Goal: Task Accomplishment & Management: Use online tool/utility

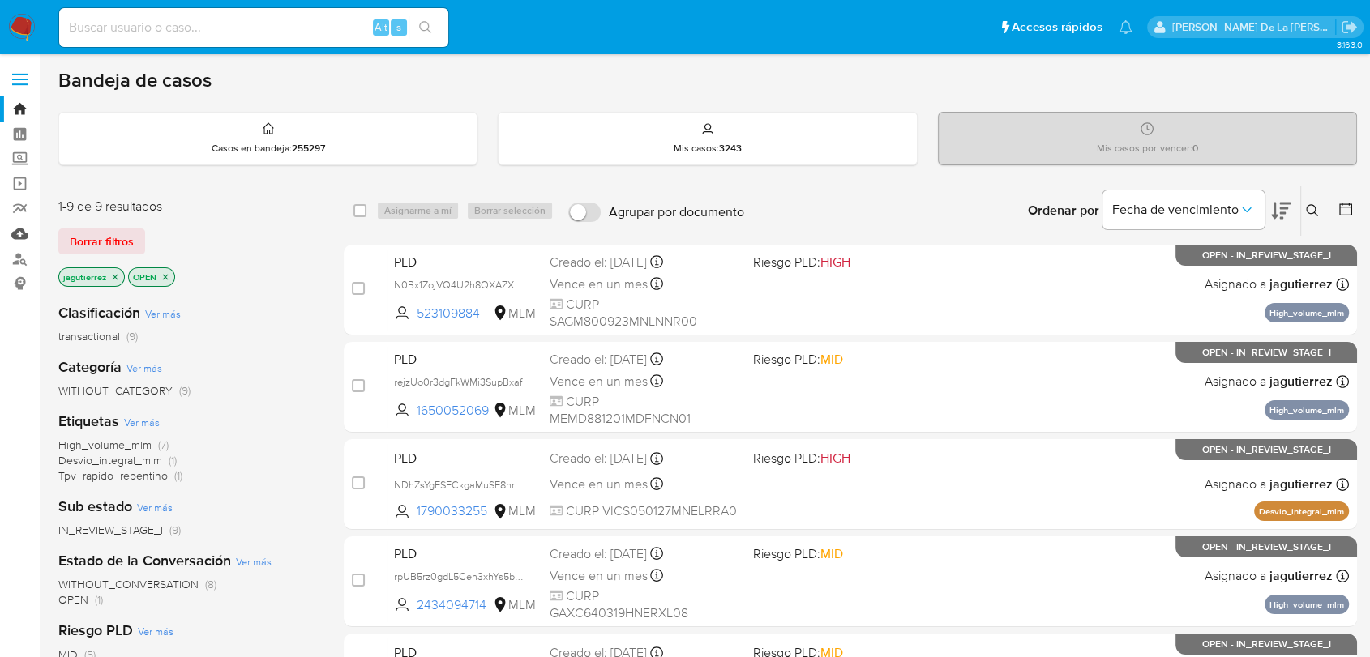
click at [13, 234] on link "Mulan" at bounding box center [96, 233] width 193 height 25
click at [10, 229] on link "Mulan" at bounding box center [96, 233] width 193 height 25
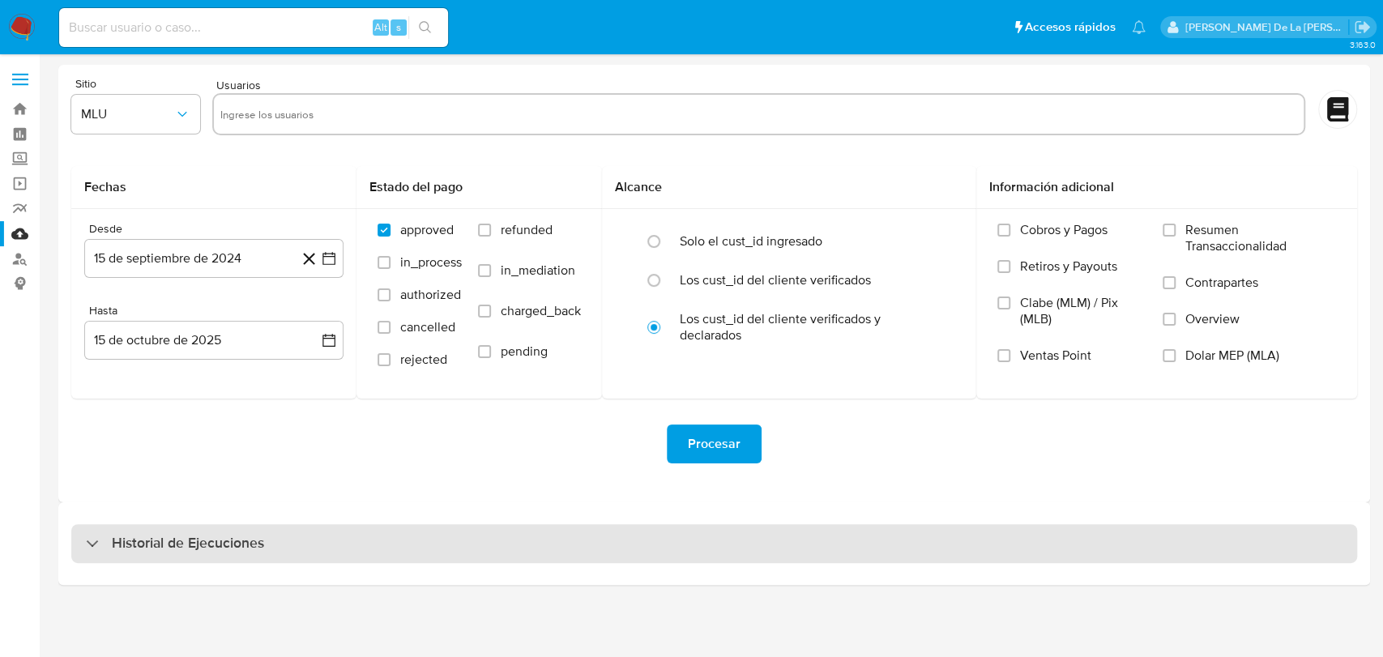
click at [94, 534] on div "Historial de Ejecuciones" at bounding box center [175, 543] width 178 height 19
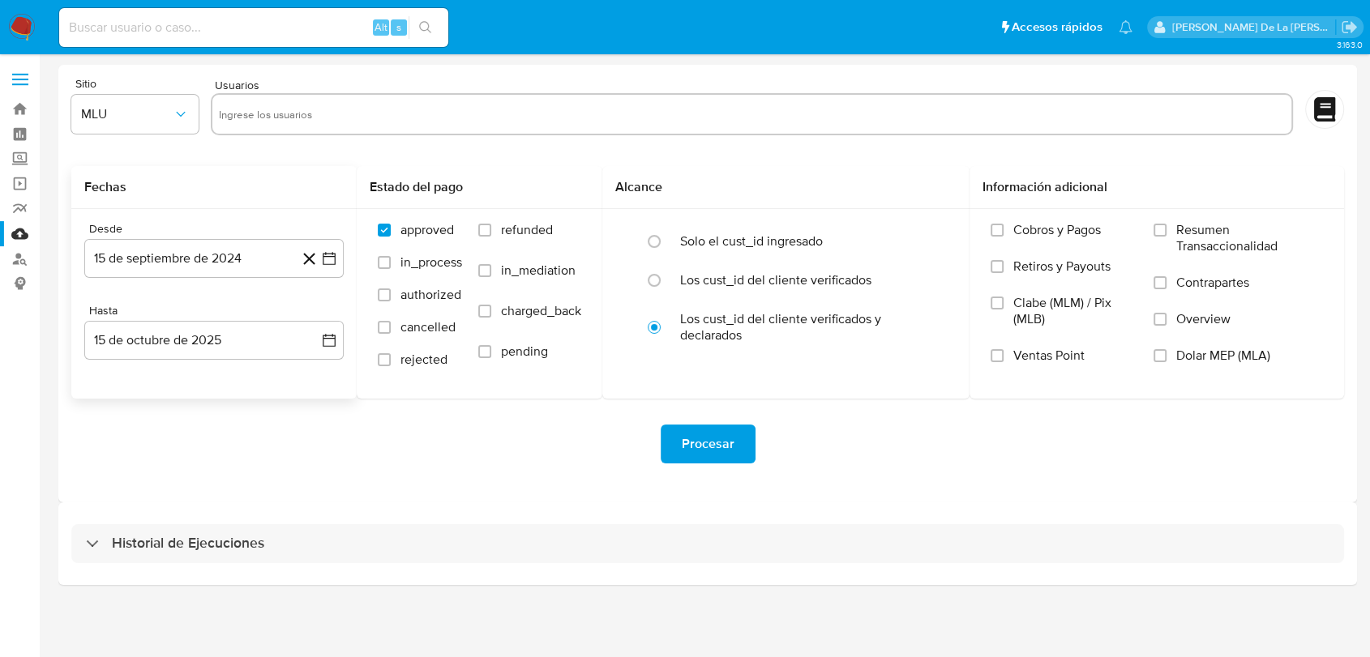
select select "10"
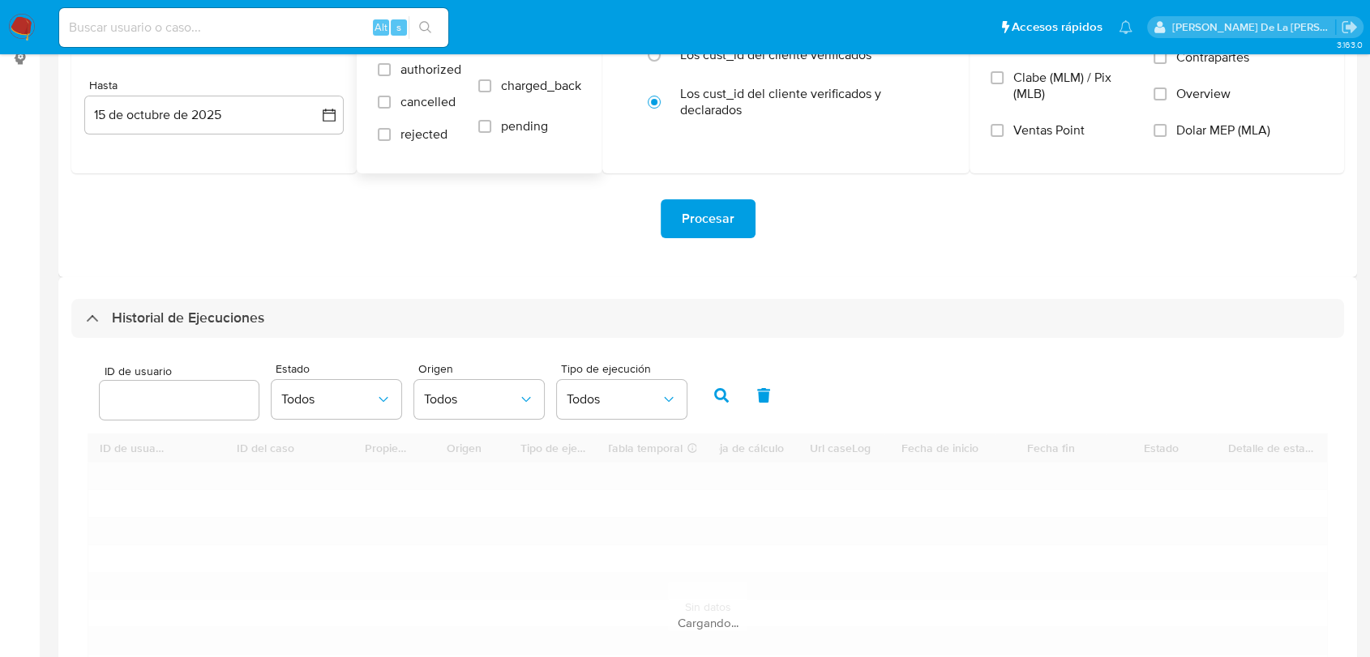
scroll to position [450, 0]
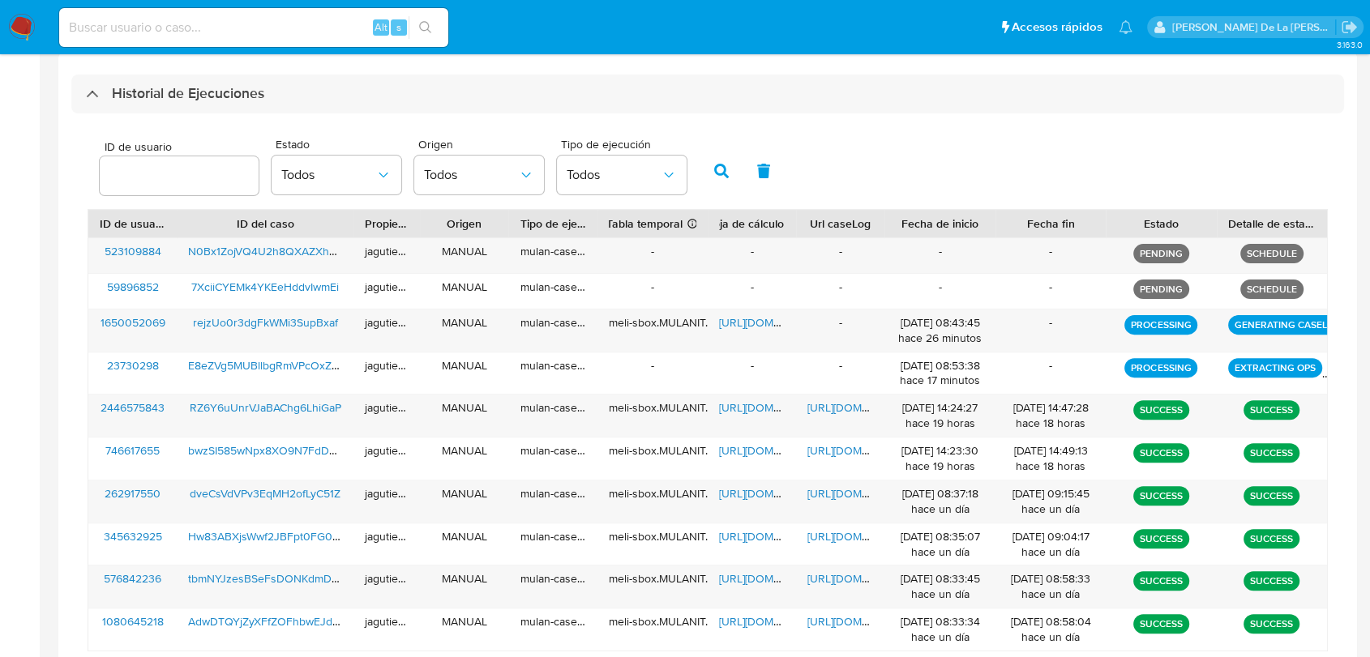
drag, startPoint x: 234, startPoint y: 40, endPoint x: 242, endPoint y: 24, distance: 18.1
click at [235, 40] on div "Alt s" at bounding box center [253, 27] width 389 height 39
click at [243, 24] on input at bounding box center [253, 27] width 389 height 21
paste input "Javier Javier Javier Javier Javier Javier Javier Javier Javier Javier Javier Ja…"
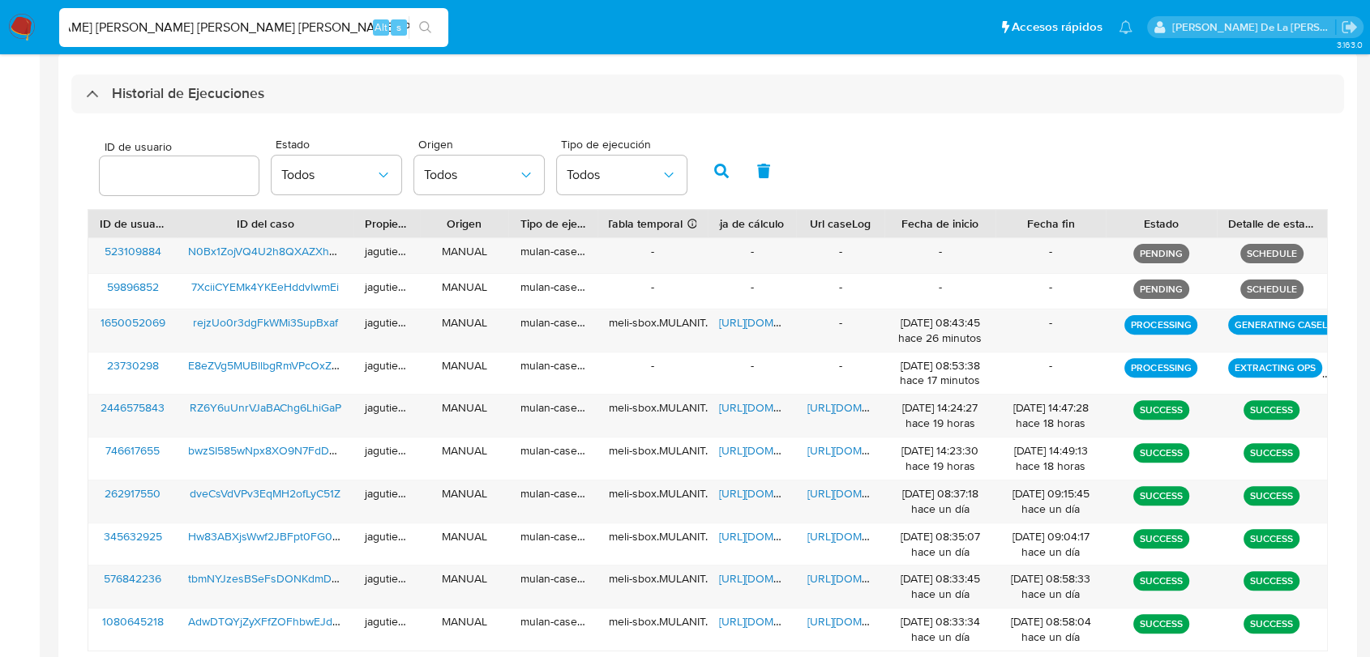
type input "Javier Javier Javier Javier Javier Javier Javier Javier Javier Javier Javier Ja…"
click at [197, 22] on input "Javier Javier Javier Javier Javier Javier Javier Javier Javier Javier Javier Ja…" at bounding box center [253, 27] width 389 height 21
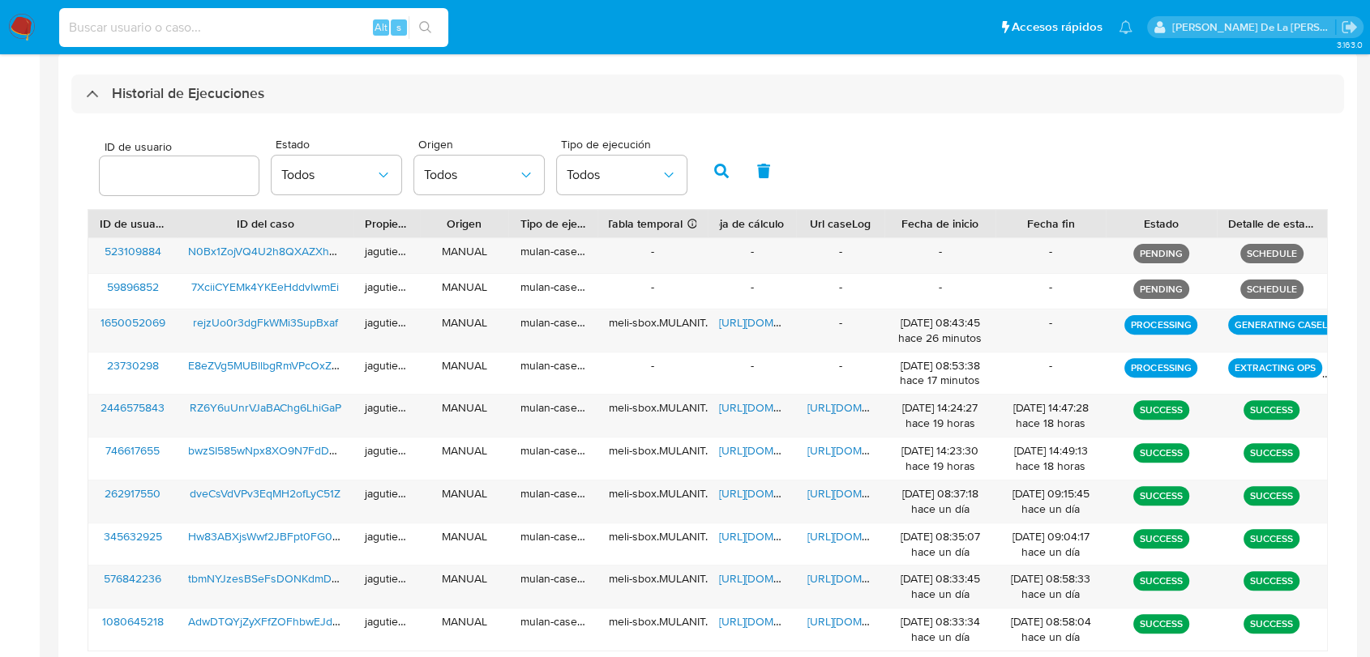
paste input "726287667"
type input "726287667"
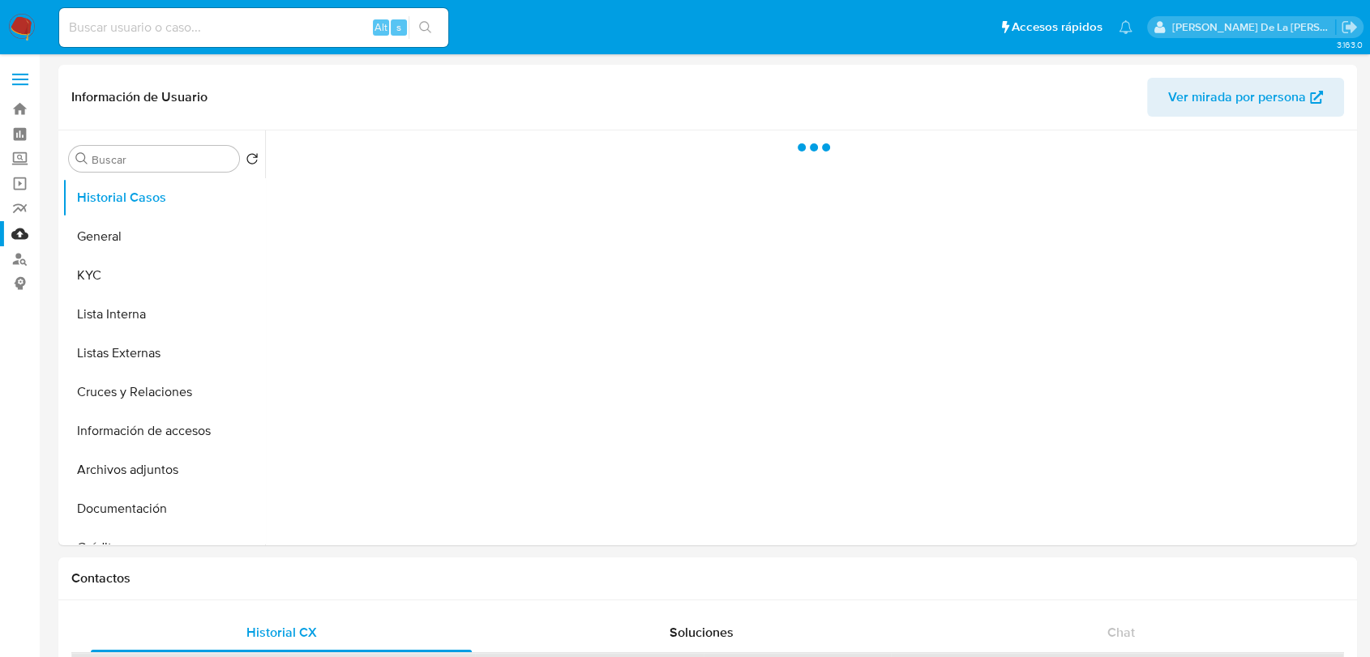
select select "10"
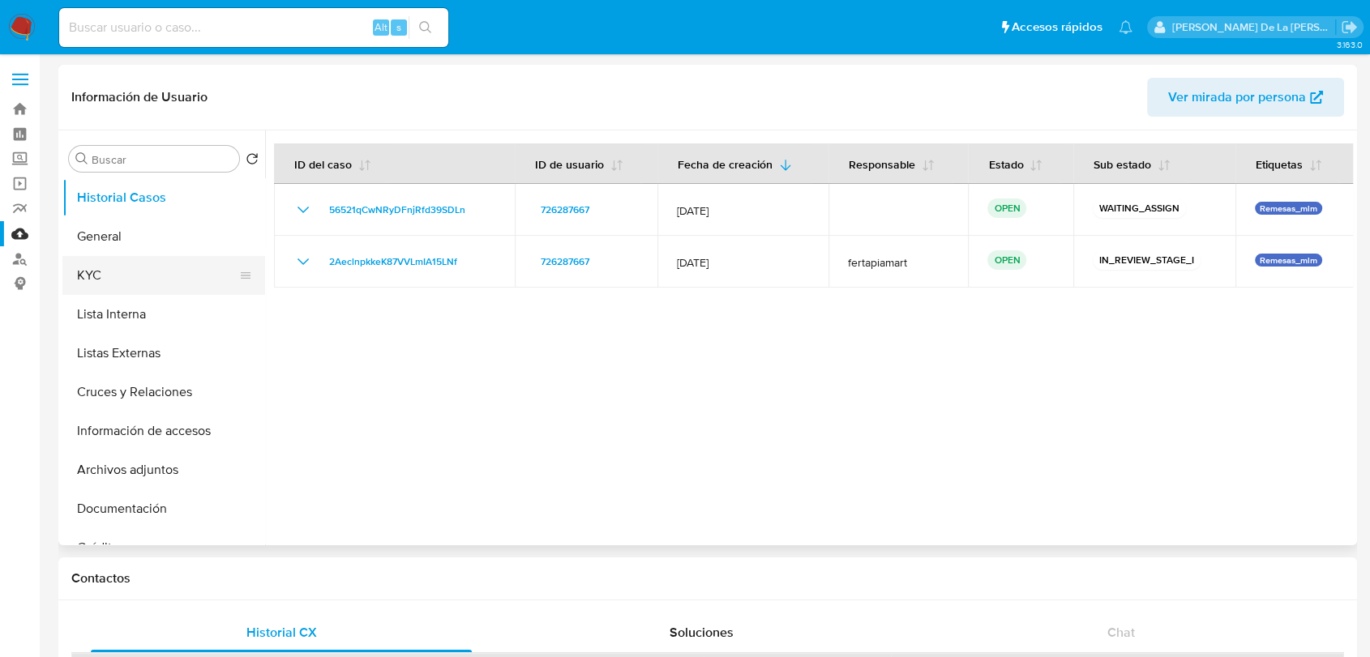
click at [124, 286] on button "KYC" at bounding box center [157, 275] width 190 height 39
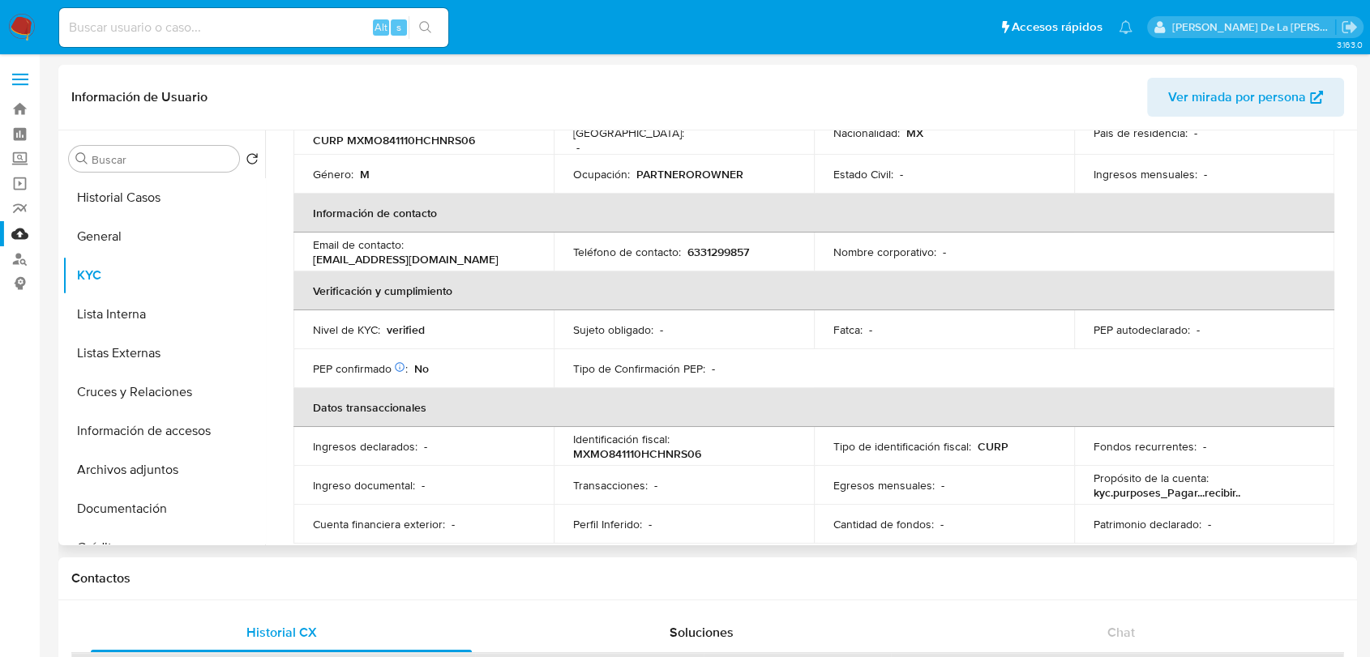
scroll to position [360, 0]
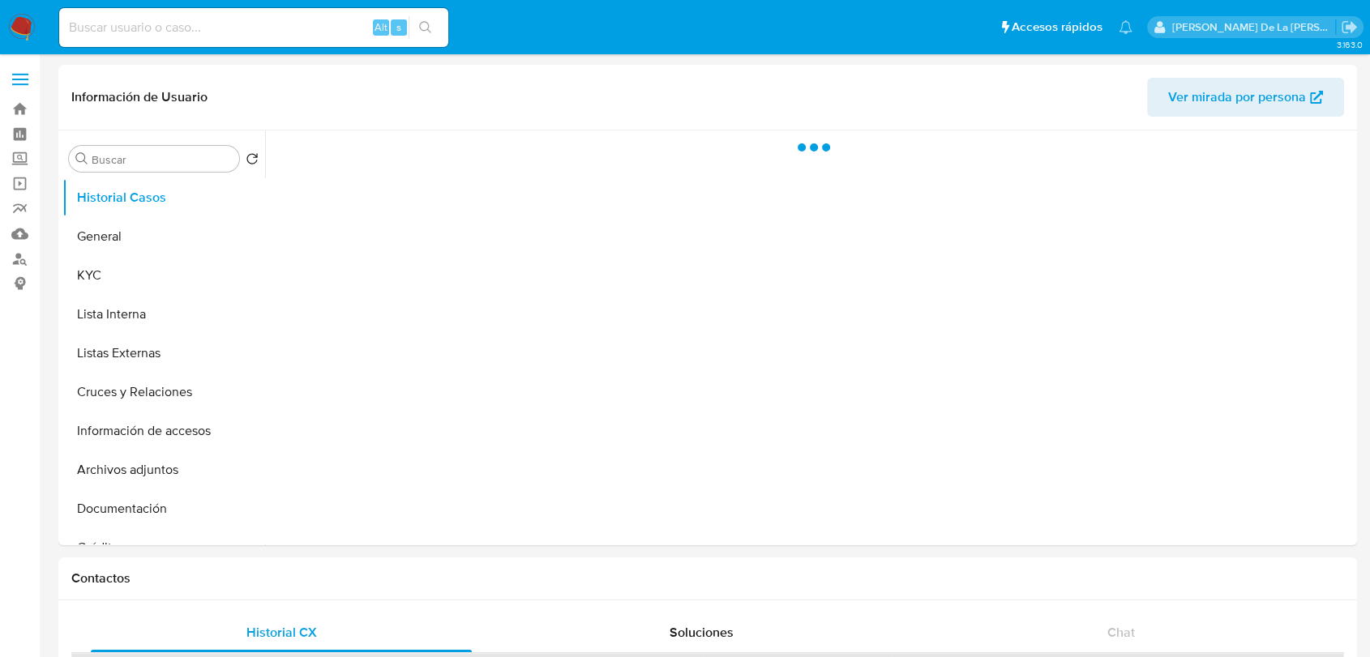
select select "10"
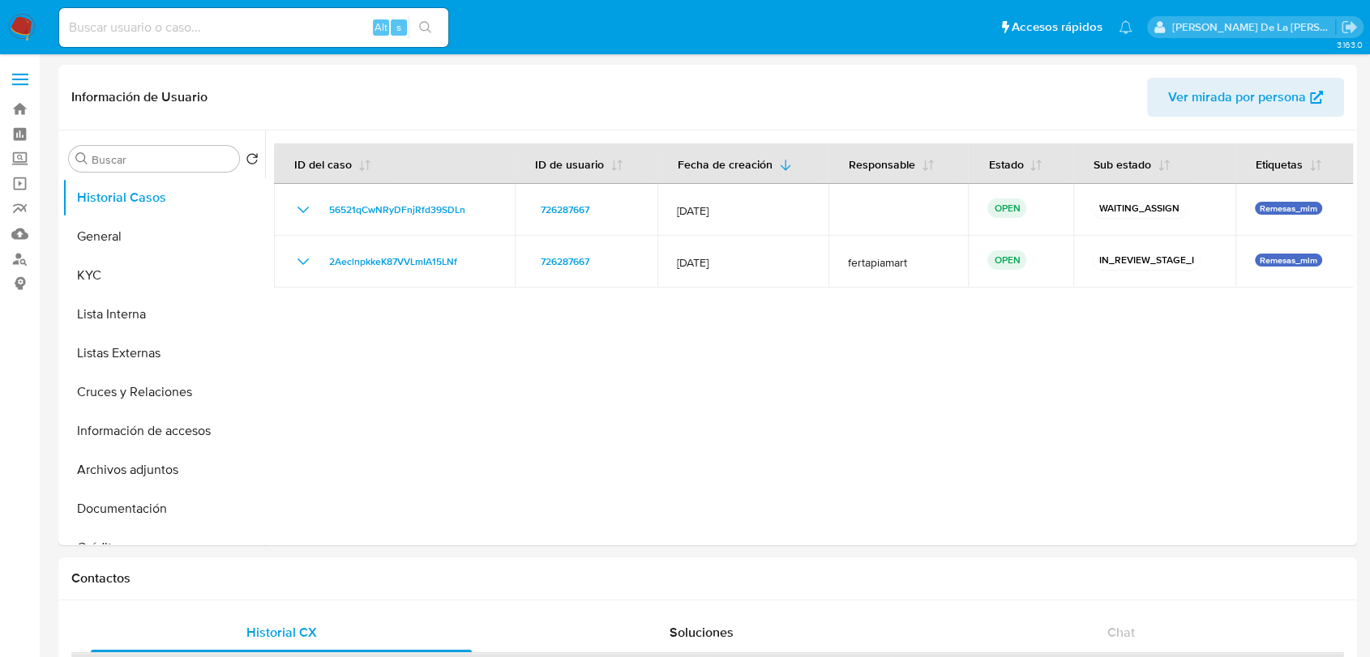
drag, startPoint x: 19, startPoint y: 23, endPoint x: 6, endPoint y: 30, distance: 14.2
click at [19, 23] on img at bounding box center [22, 28] width 28 height 28
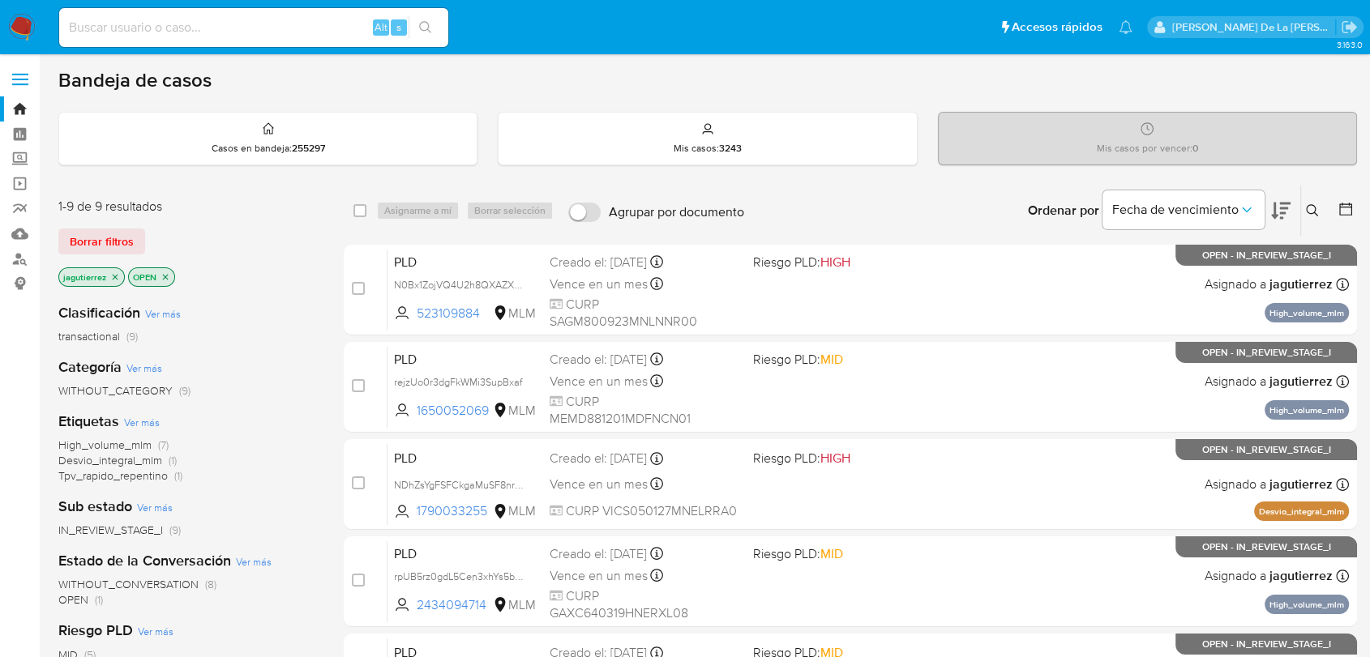
click at [1312, 210] on icon at bounding box center [1312, 210] width 13 height 13
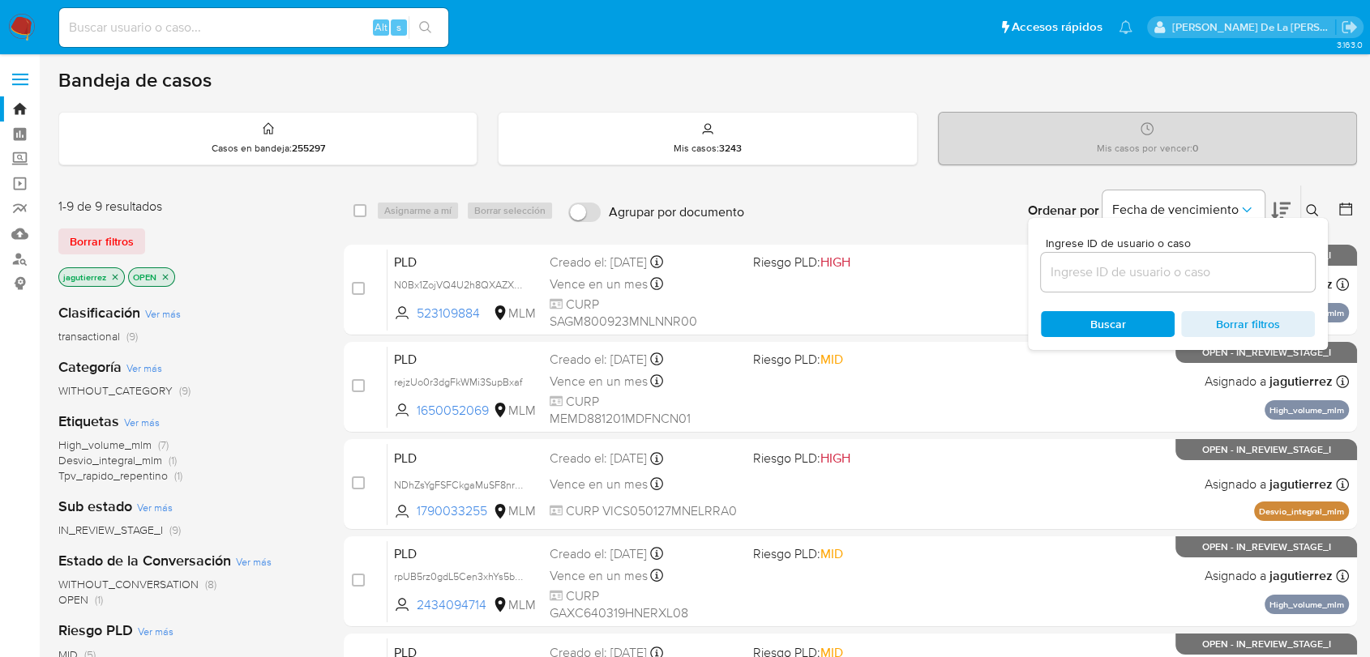
click at [1112, 269] on input at bounding box center [1178, 272] width 274 height 21
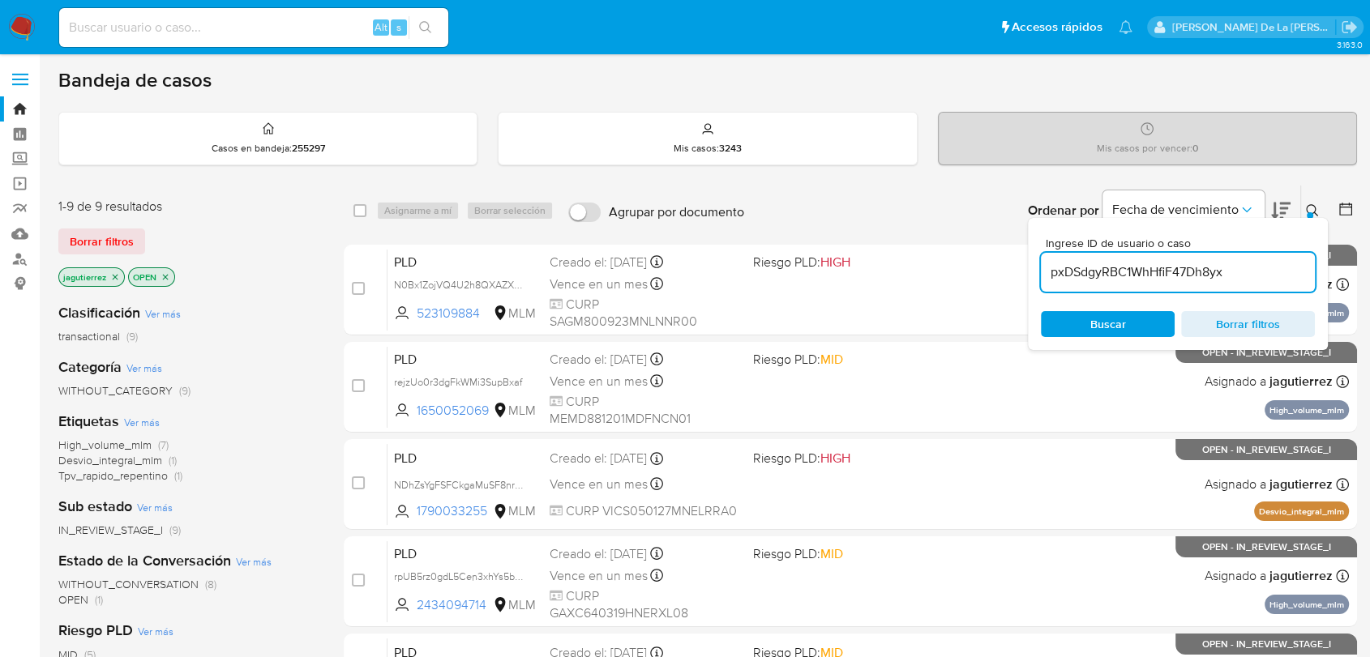
type input "pxDSdgyRBC1WhHfiF47Dh8yx"
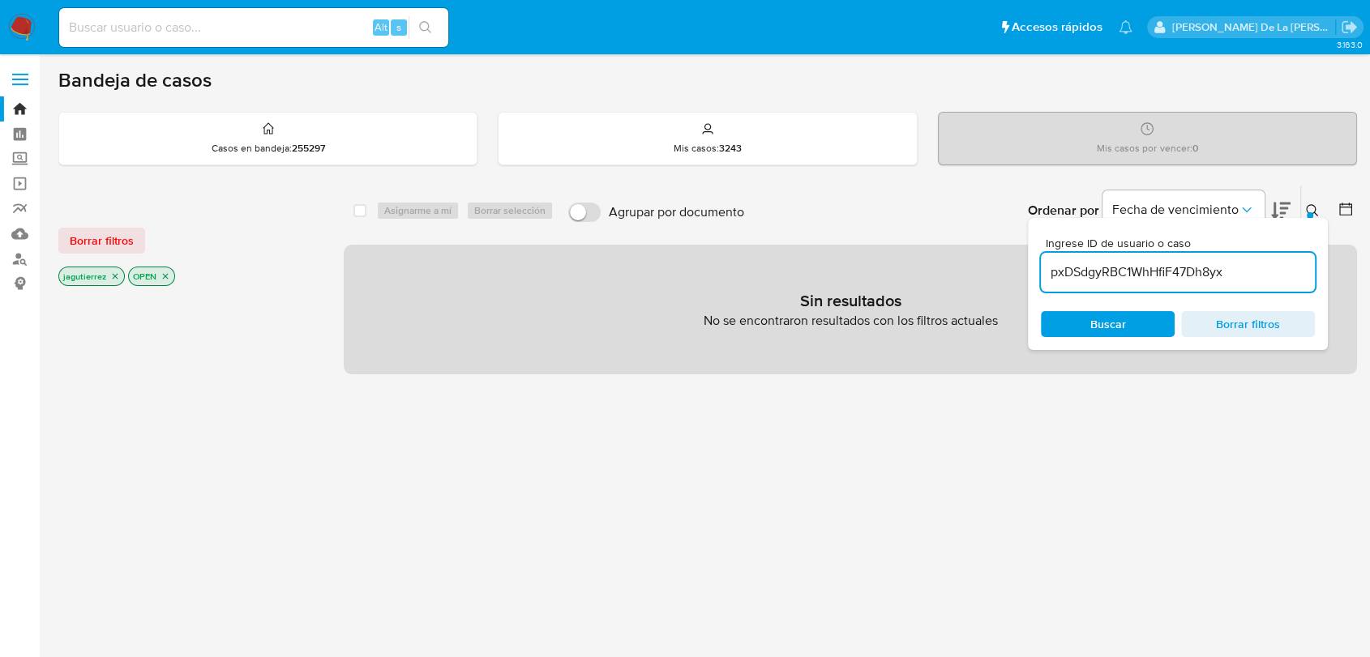
click at [111, 274] on icon "close-filter" at bounding box center [115, 276] width 10 height 10
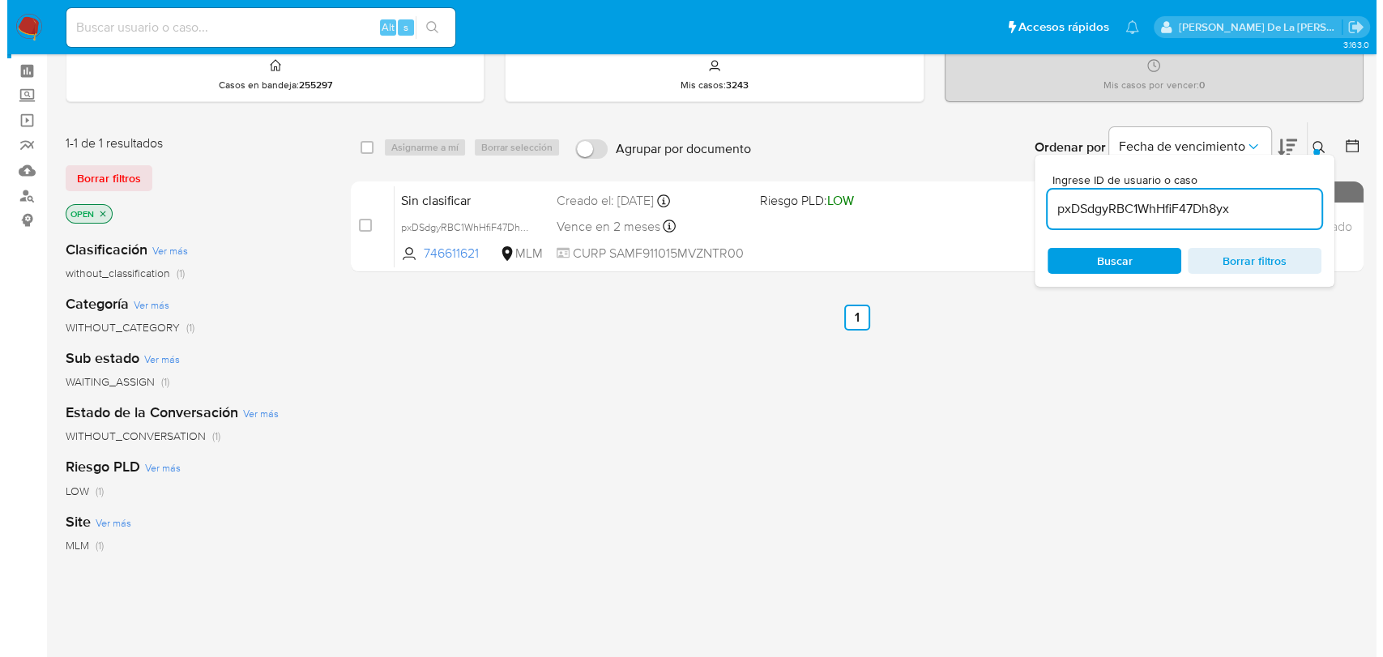
scroll to position [90, 0]
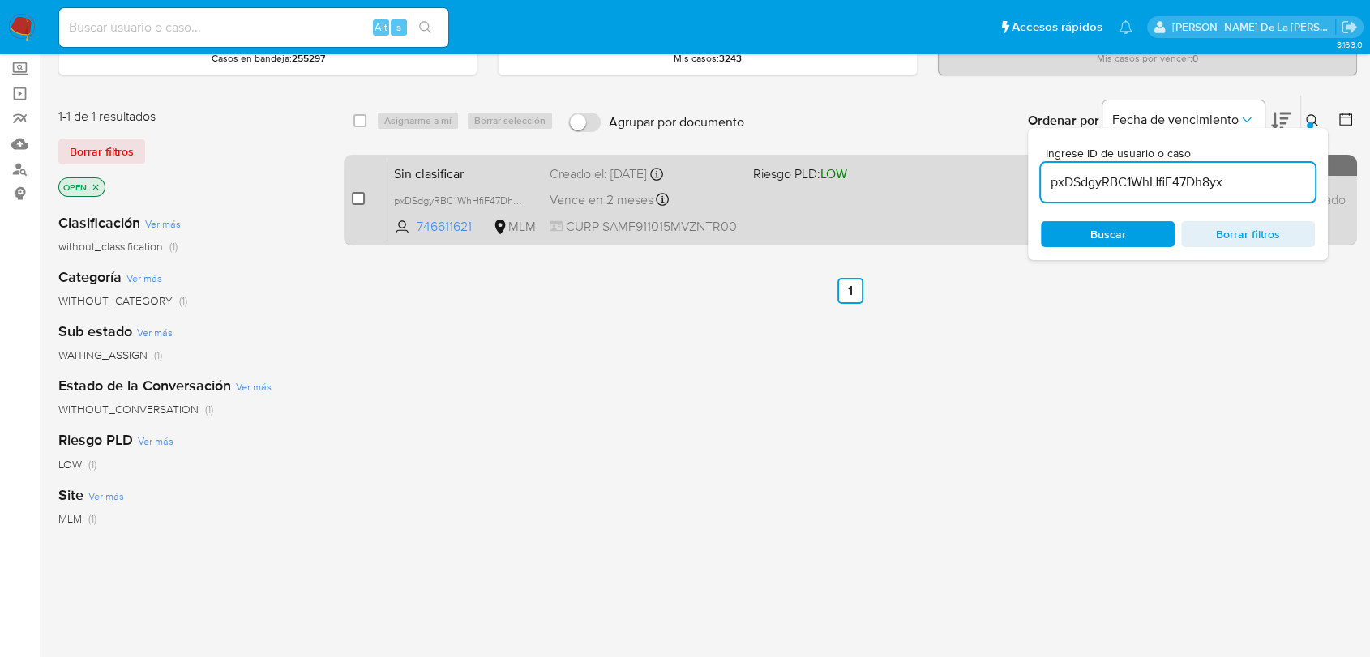
click at [358, 200] on input "checkbox" at bounding box center [358, 198] width 13 height 13
checkbox input "true"
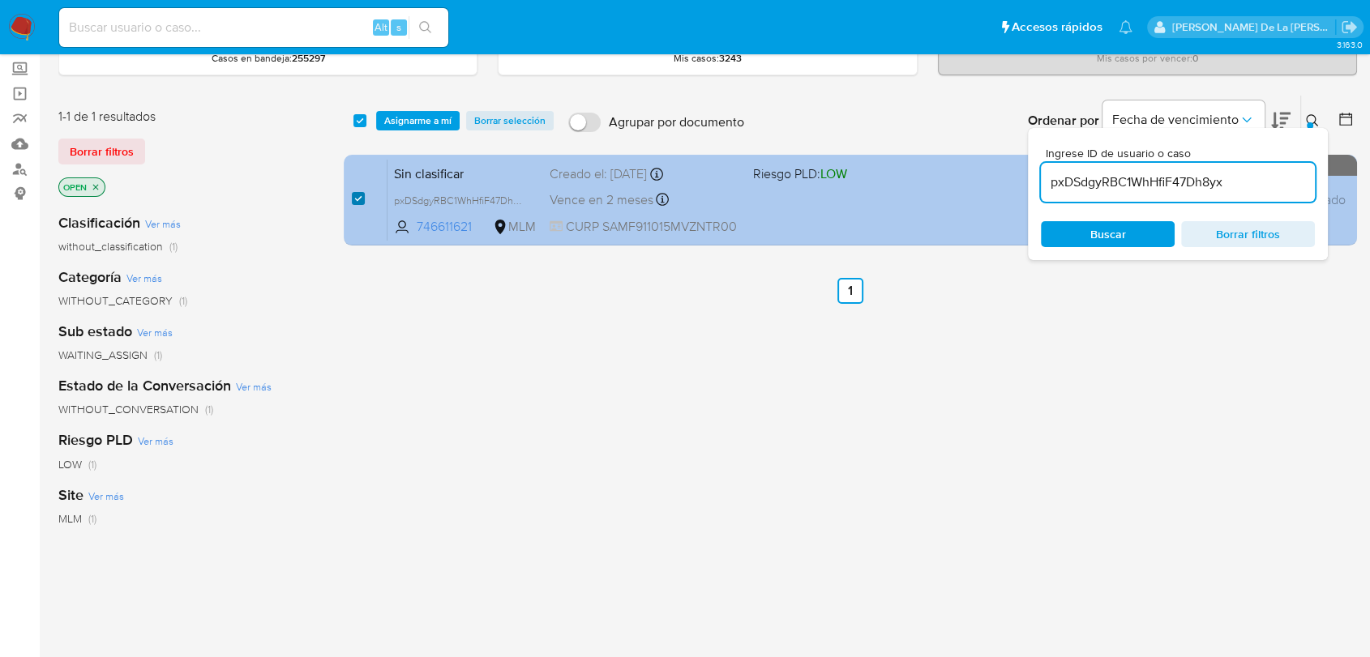
checkbox input "true"
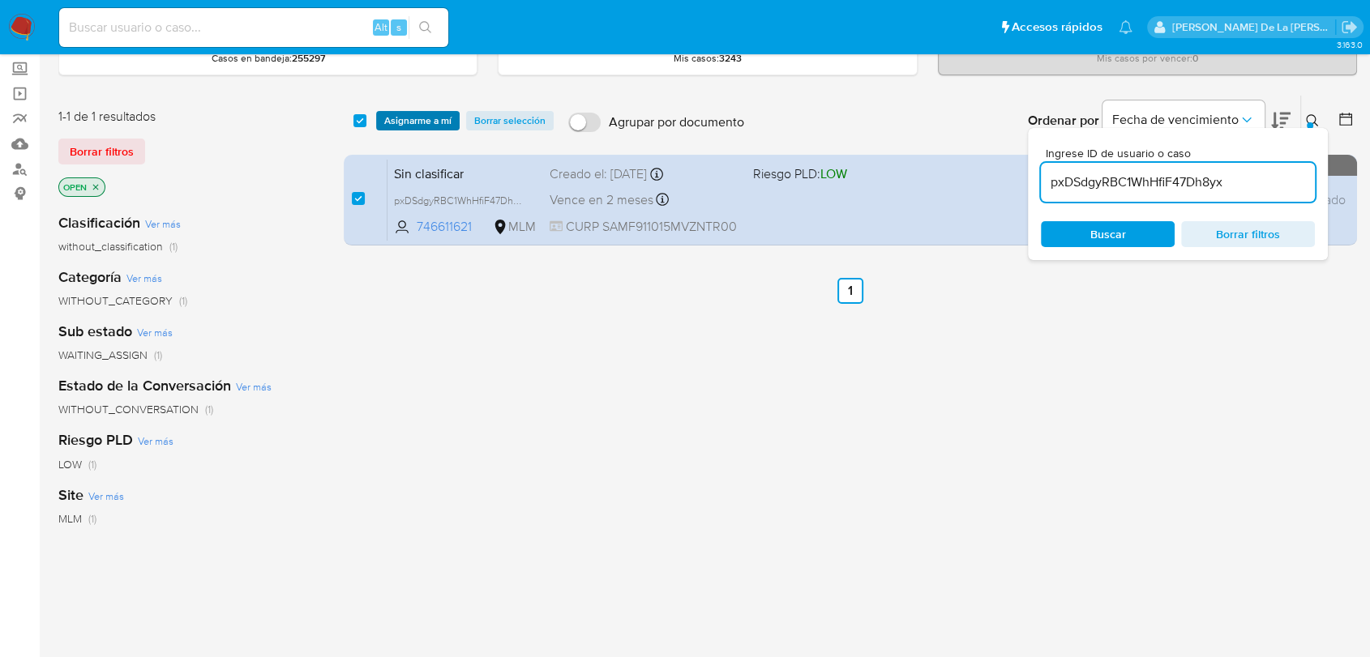
click at [432, 120] on span "Asignarme a mí" at bounding box center [417, 121] width 67 height 16
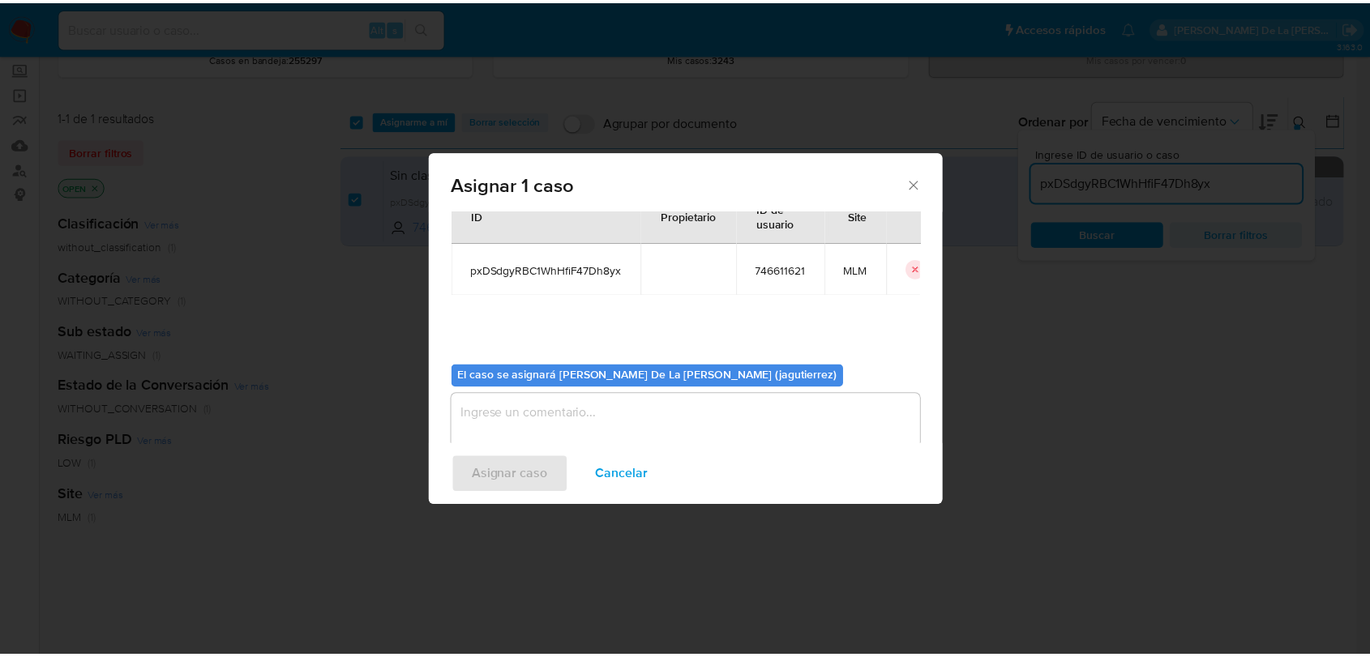
scroll to position [83, 0]
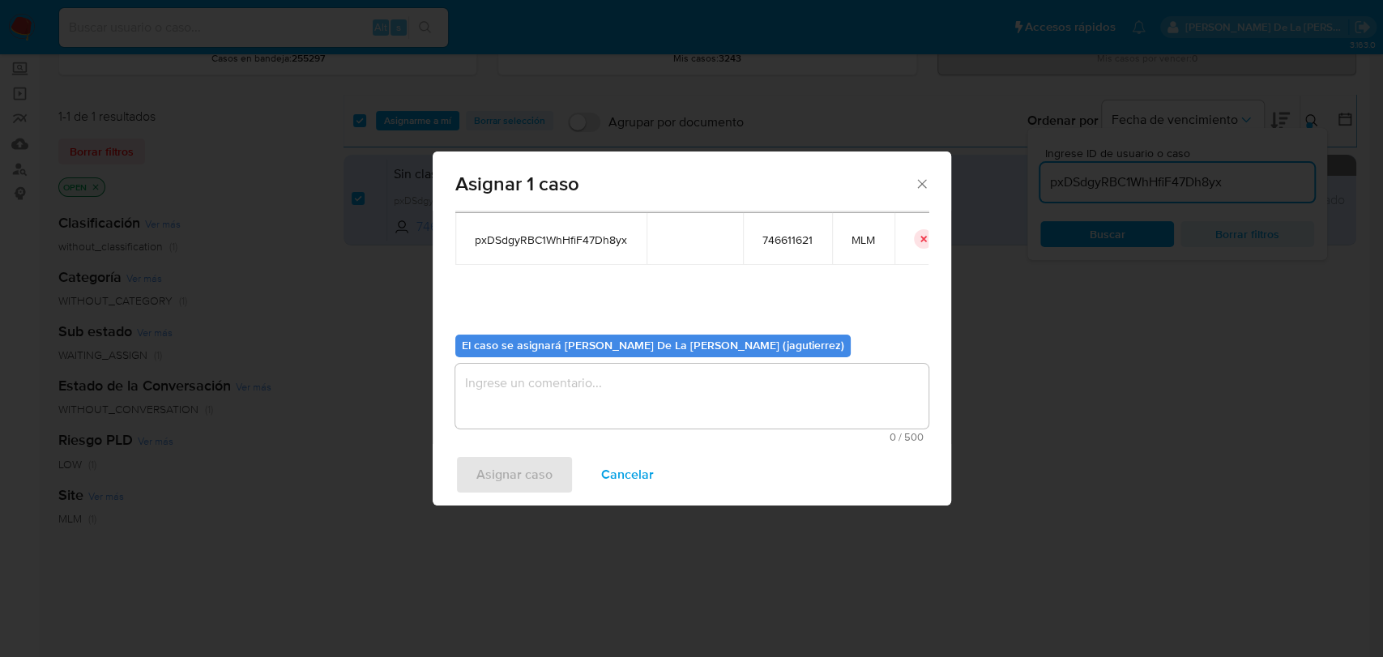
click at [583, 376] on textarea "assign-modal" at bounding box center [691, 396] width 473 height 65
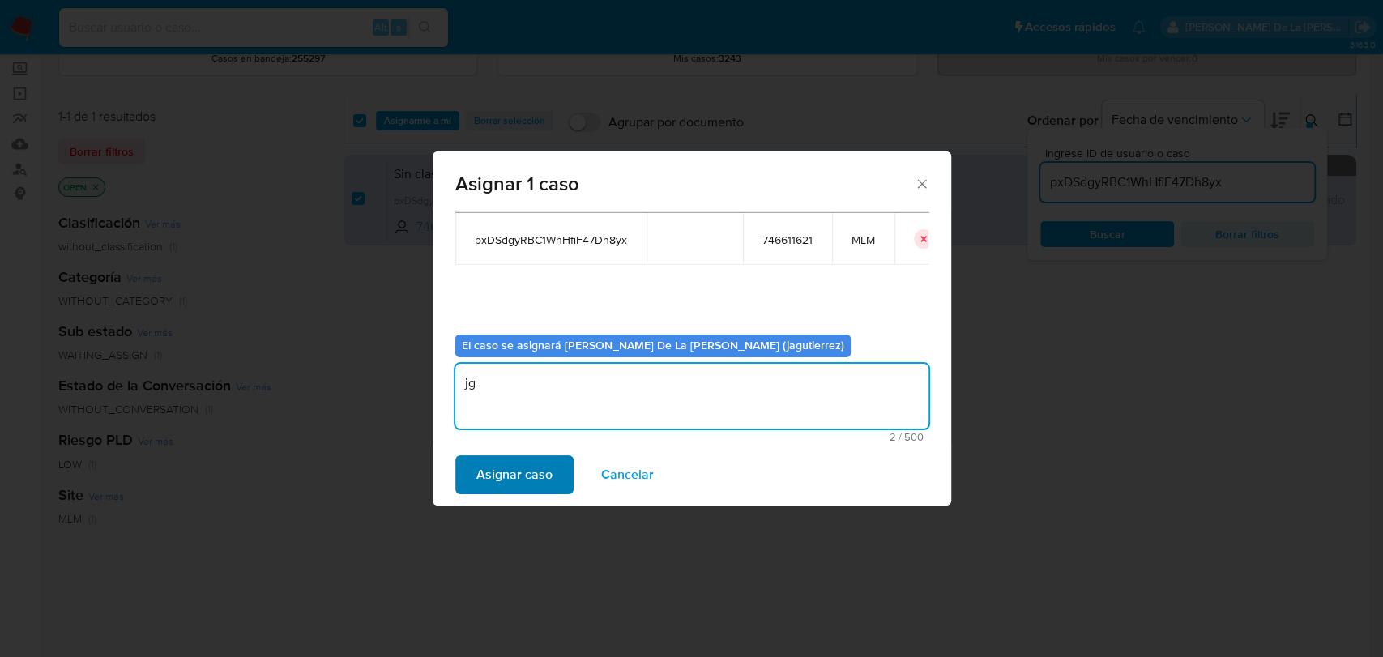
type textarea "jg"
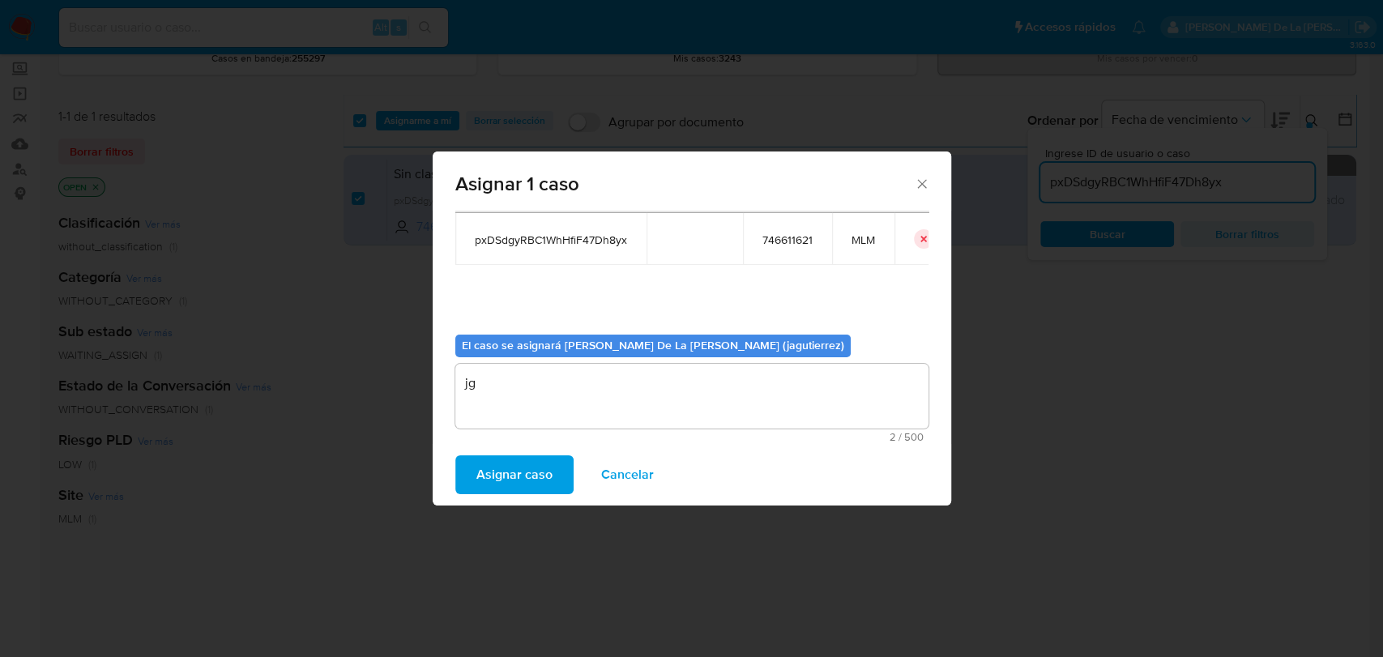
click at [477, 461] on span "Asignar caso" at bounding box center [515, 475] width 76 height 36
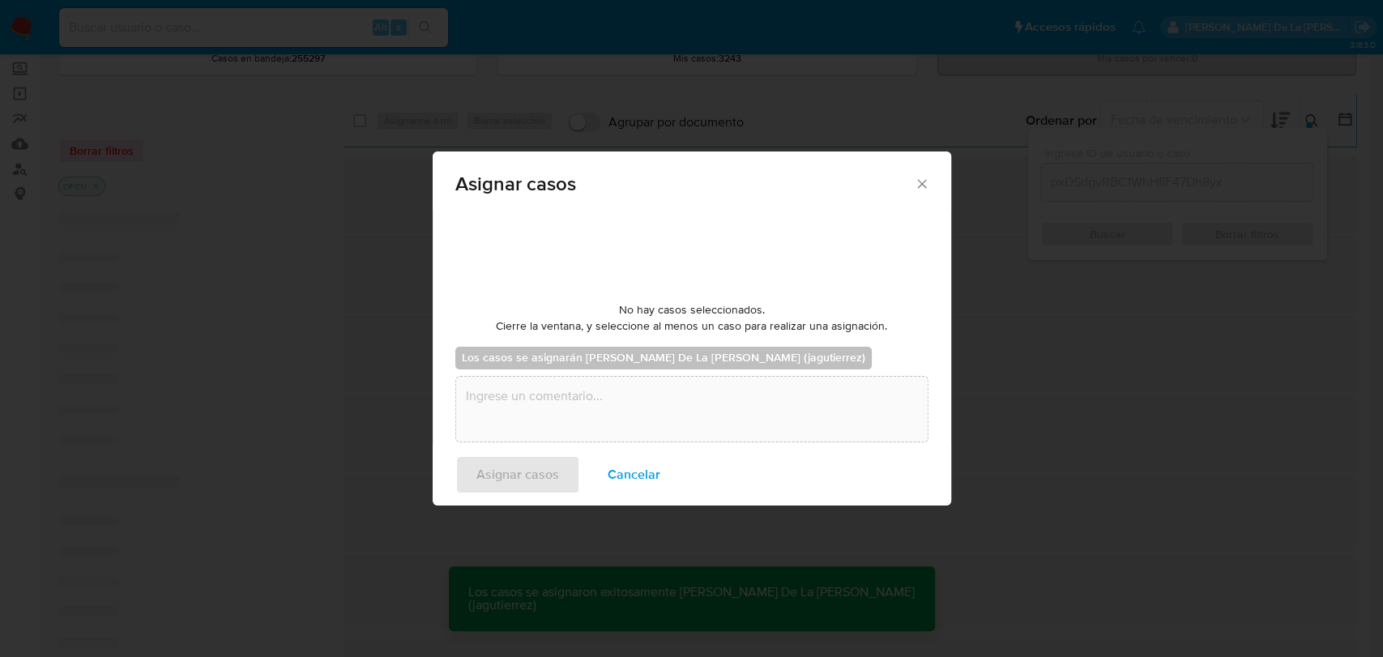
checkbox input "false"
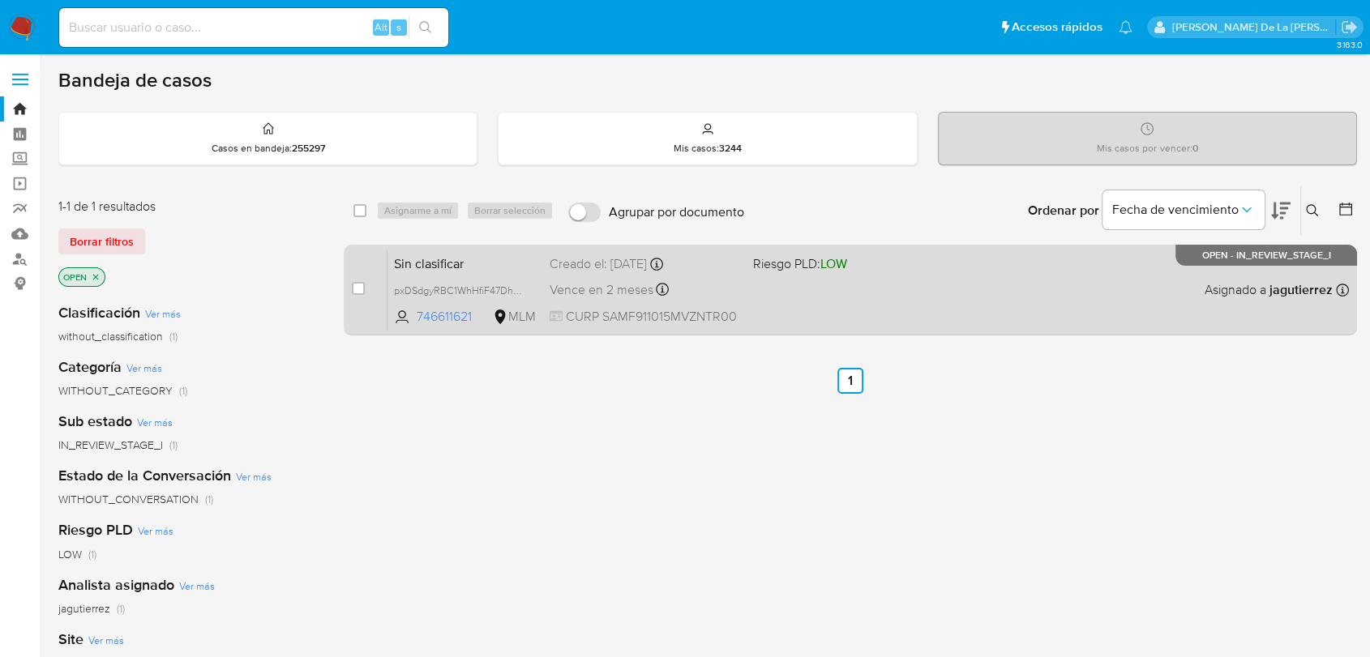
click at [943, 302] on div "Sin clasificar pxDSdgyRBC1WhHfiF47Dh8yx 746611621 MLM Riesgo PLD: LOW Creado el…" at bounding box center [867, 290] width 961 height 82
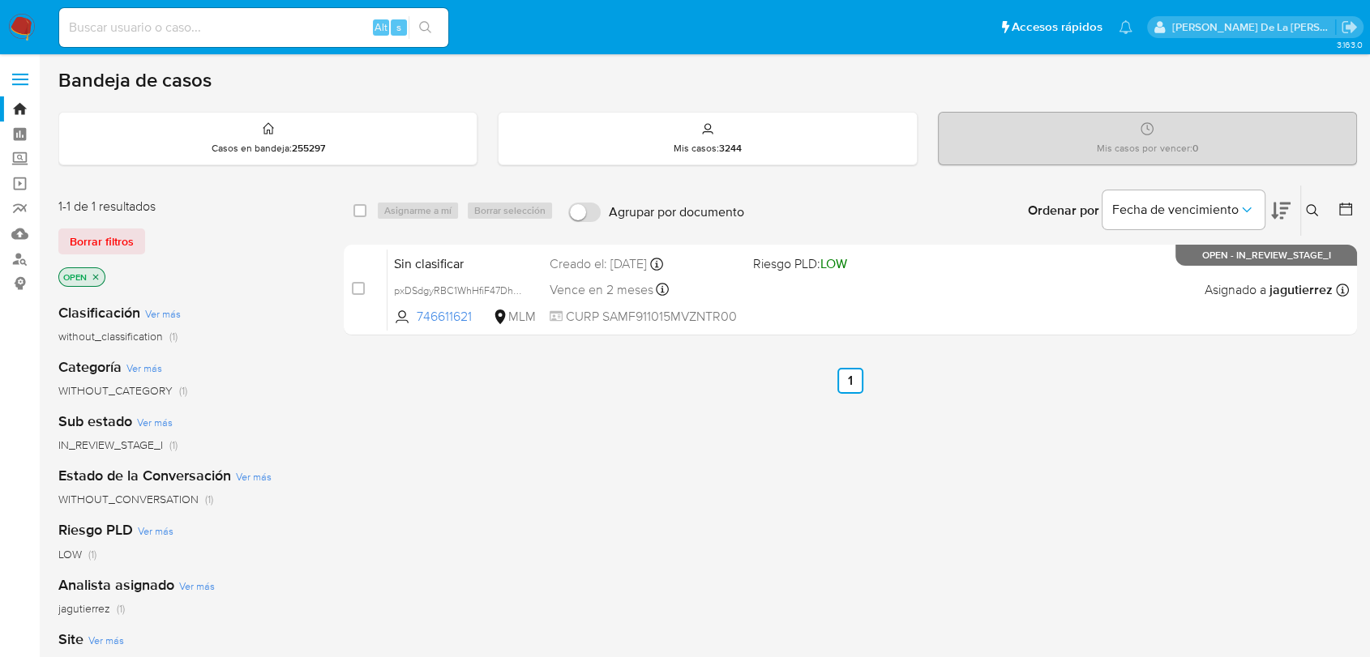
click at [26, 32] on img at bounding box center [22, 28] width 28 height 28
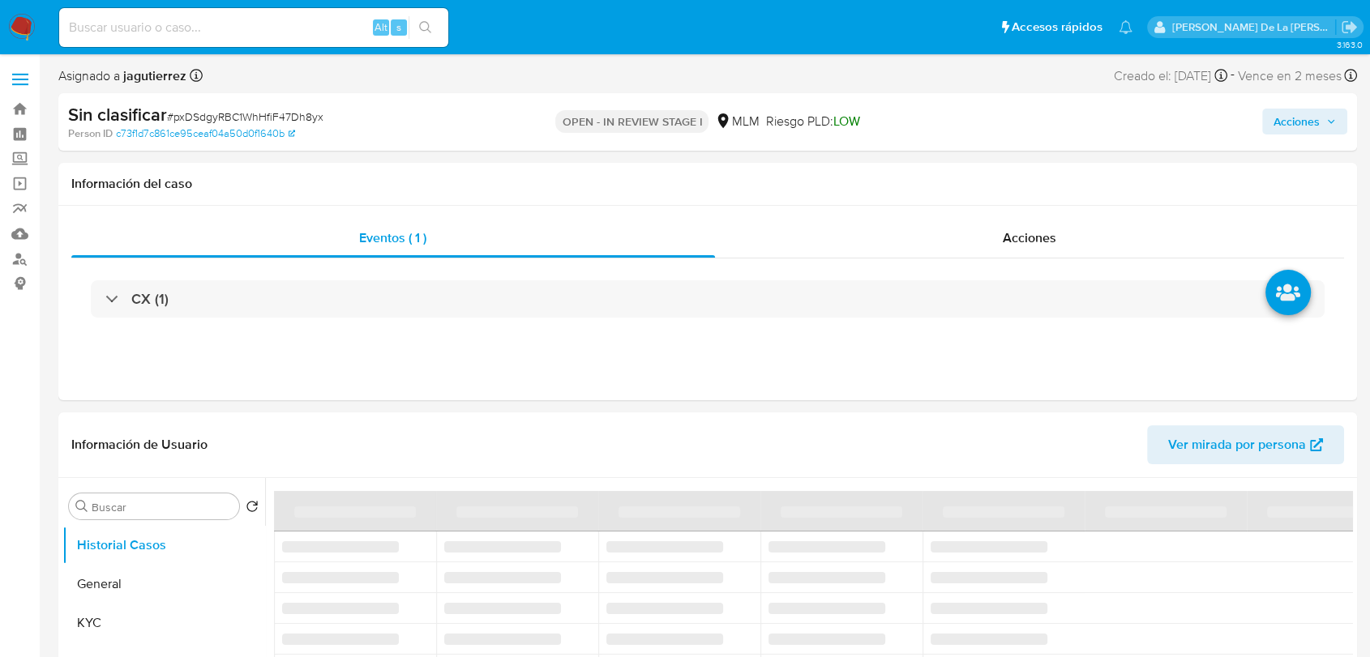
select select "10"
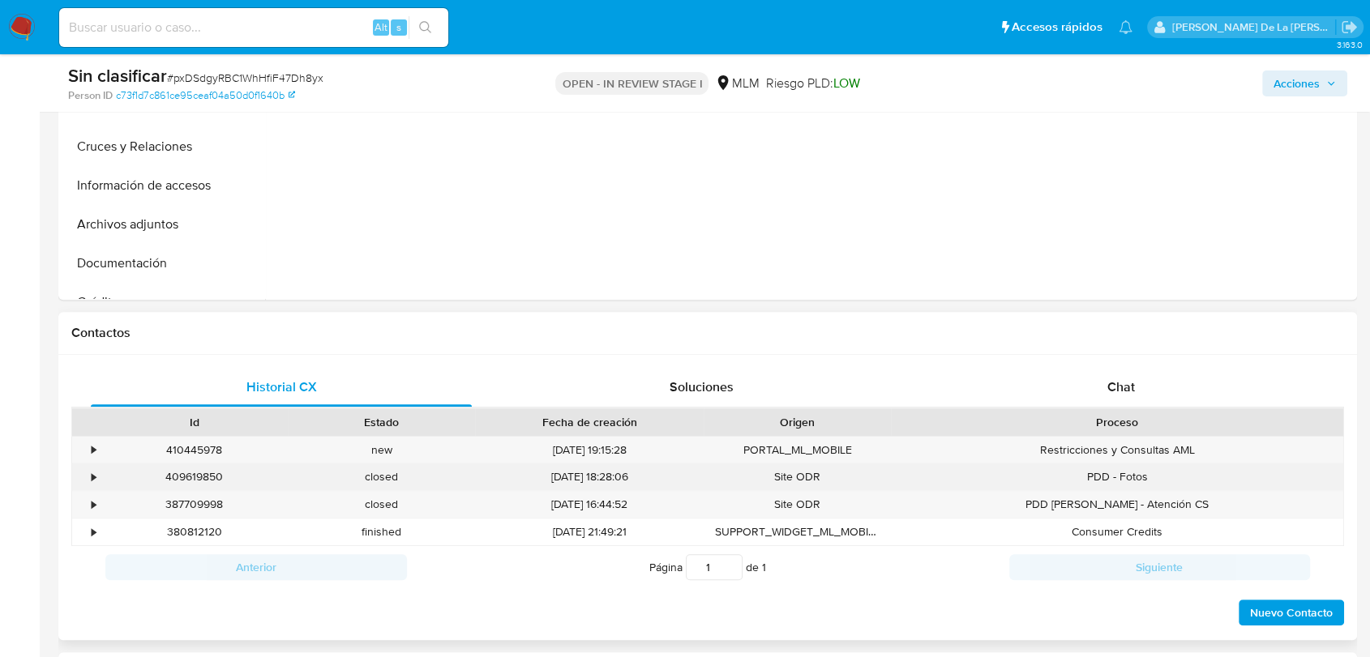
scroll to position [540, 0]
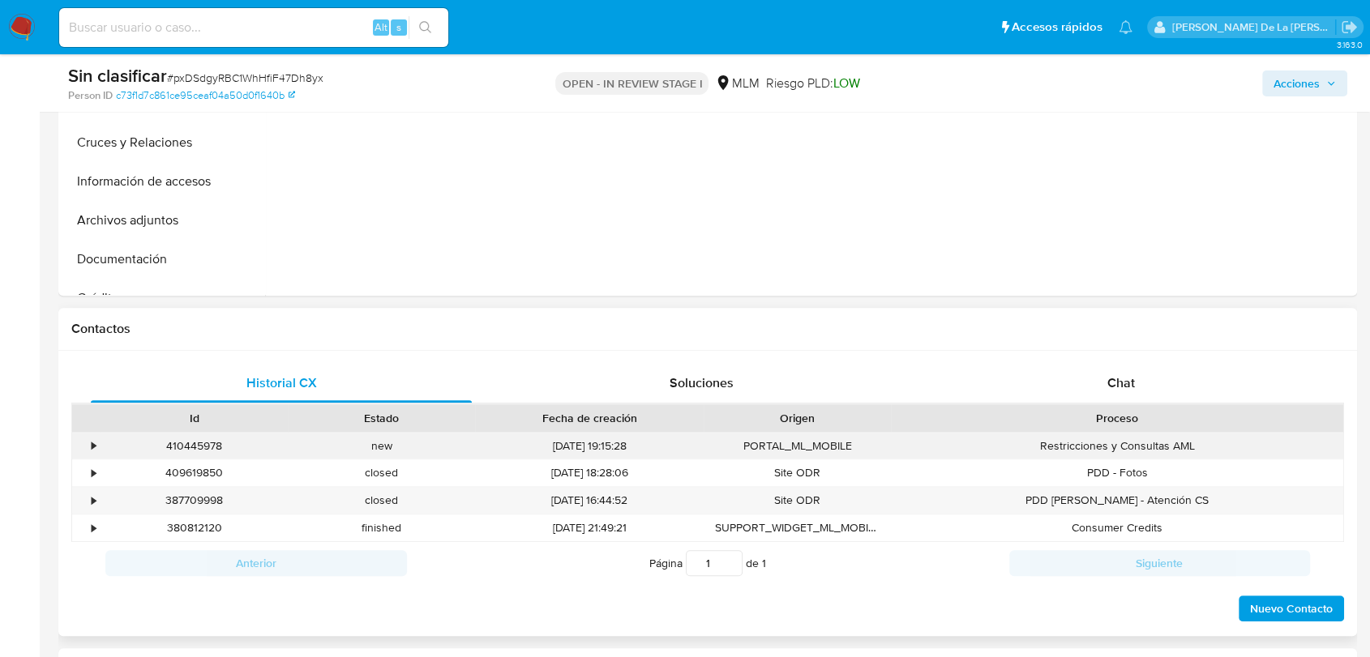
click at [83, 444] on div "•" at bounding box center [86, 446] width 28 height 27
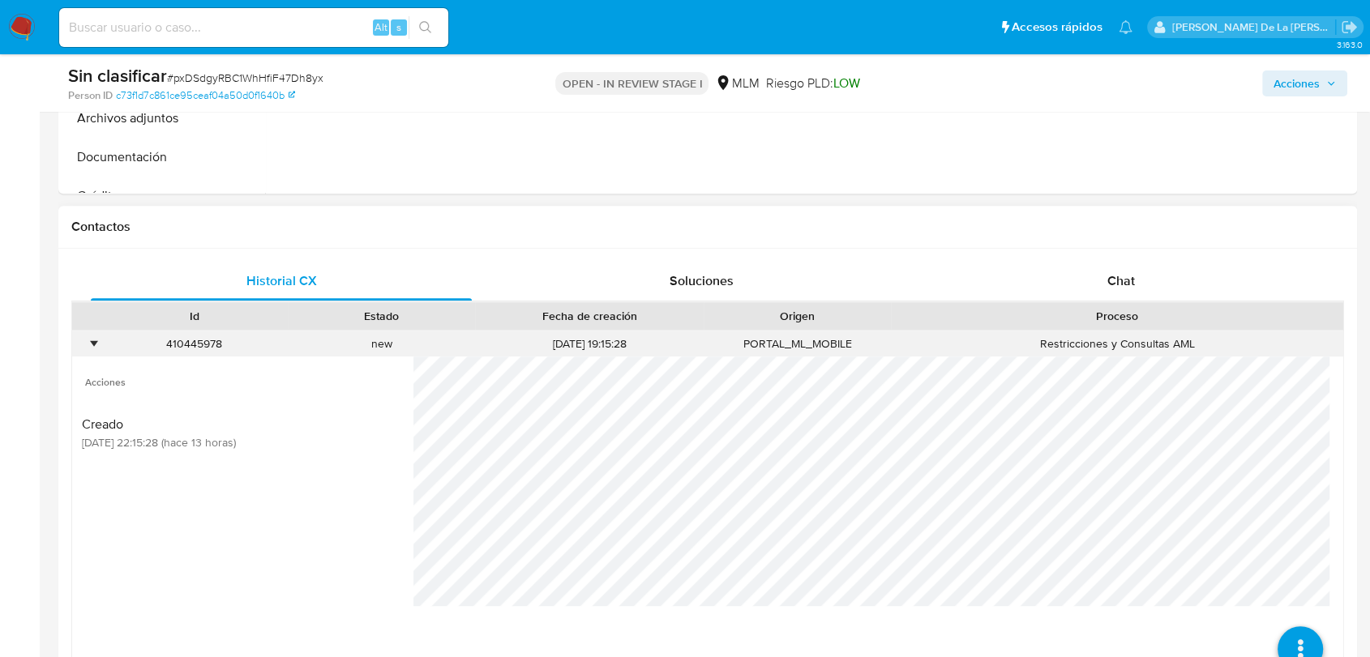
scroll to position [720, 0]
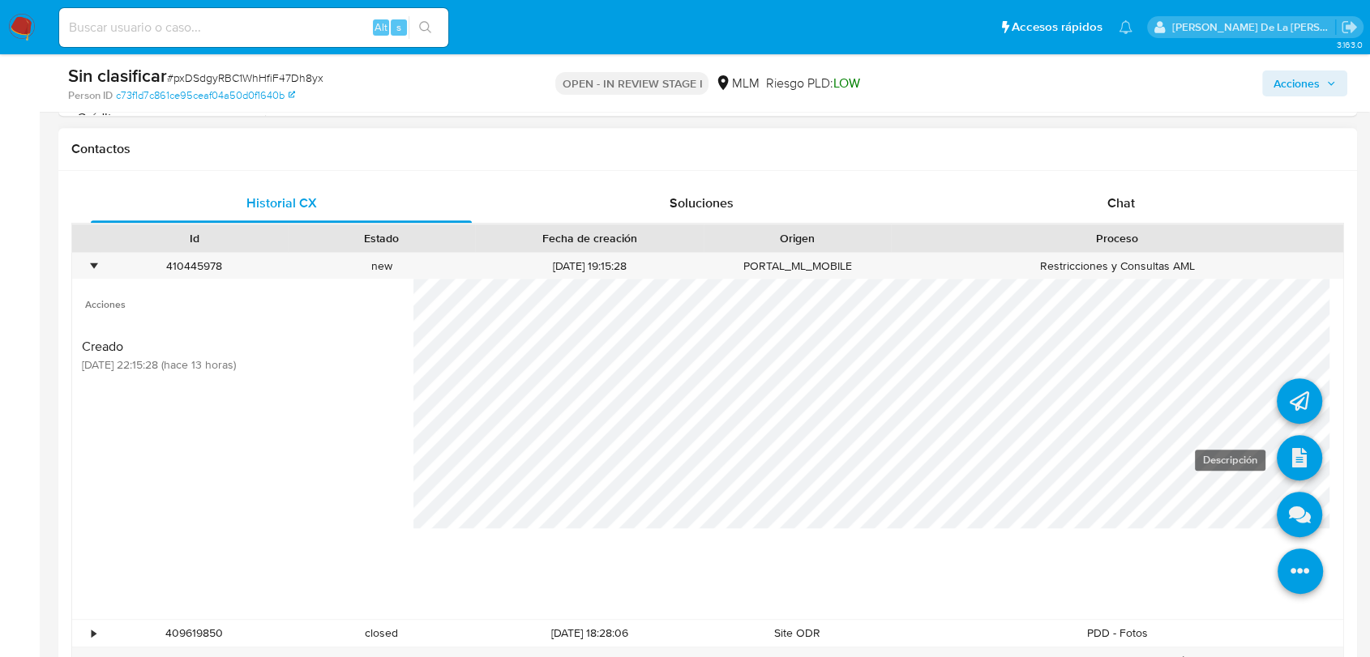
click at [1282, 450] on icon at bounding box center [1298, 457] width 45 height 45
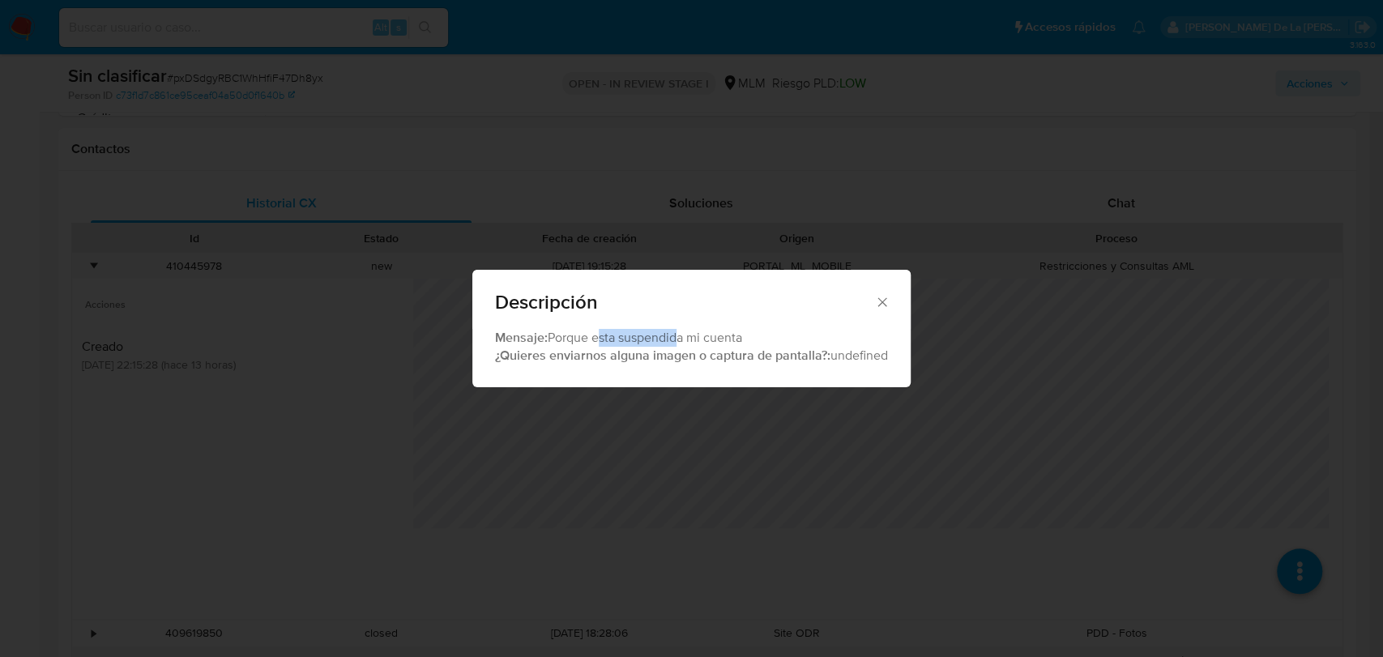
drag, startPoint x: 596, startPoint y: 332, endPoint x: 815, endPoint y: 340, distance: 218.9
click at [815, 340] on div "Mensaje: Porque esta suspendida mi cuenta ¿Quieres enviarnos alguna imagen o ca…" at bounding box center [691, 347] width 393 height 36
click at [869, 306] on span "Descripción" at bounding box center [684, 302] width 379 height 19
click at [882, 305] on icon "Cerrar" at bounding box center [882, 302] width 16 height 16
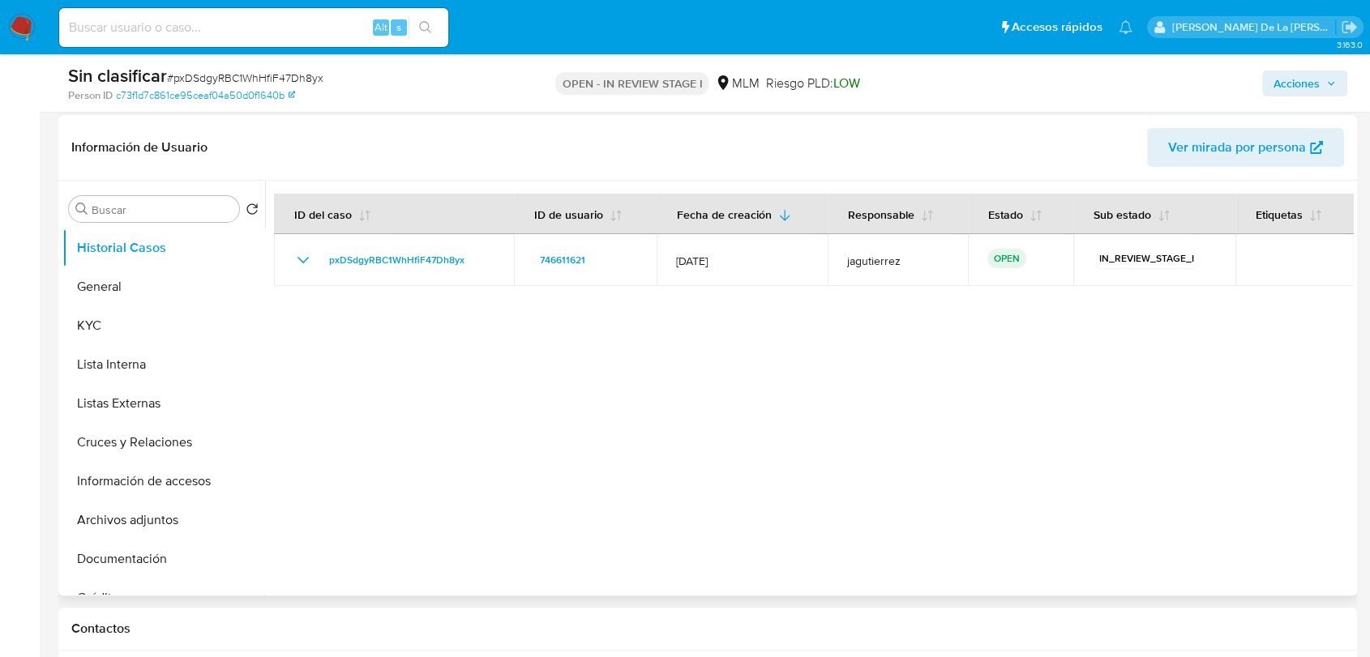
scroll to position [270, 0]
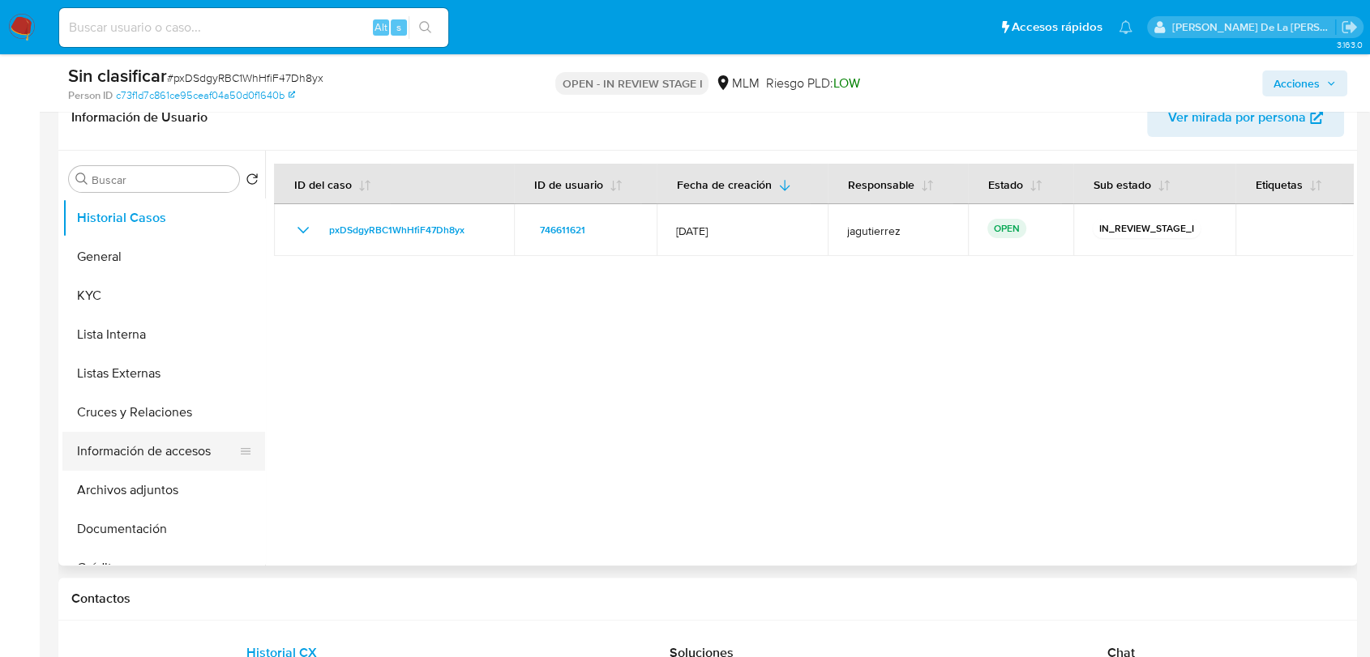
click at [166, 449] on button "Información de accesos" at bounding box center [157, 451] width 190 height 39
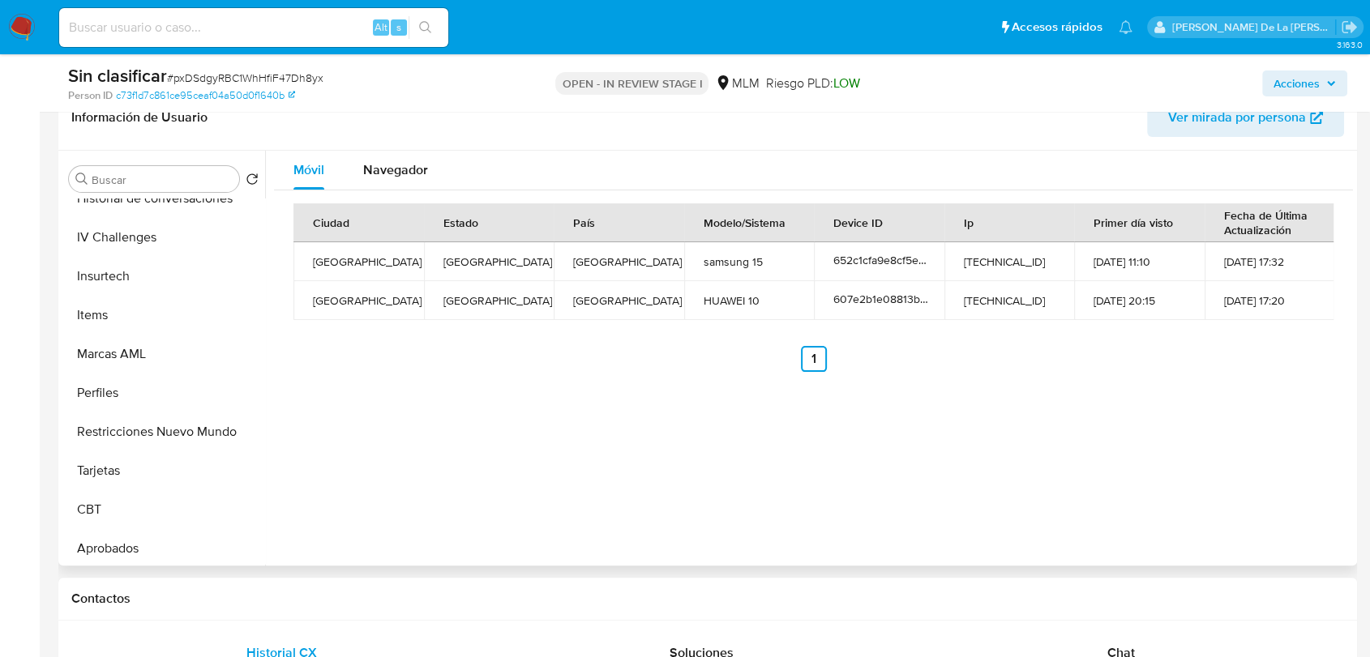
scroll to position [802, 0]
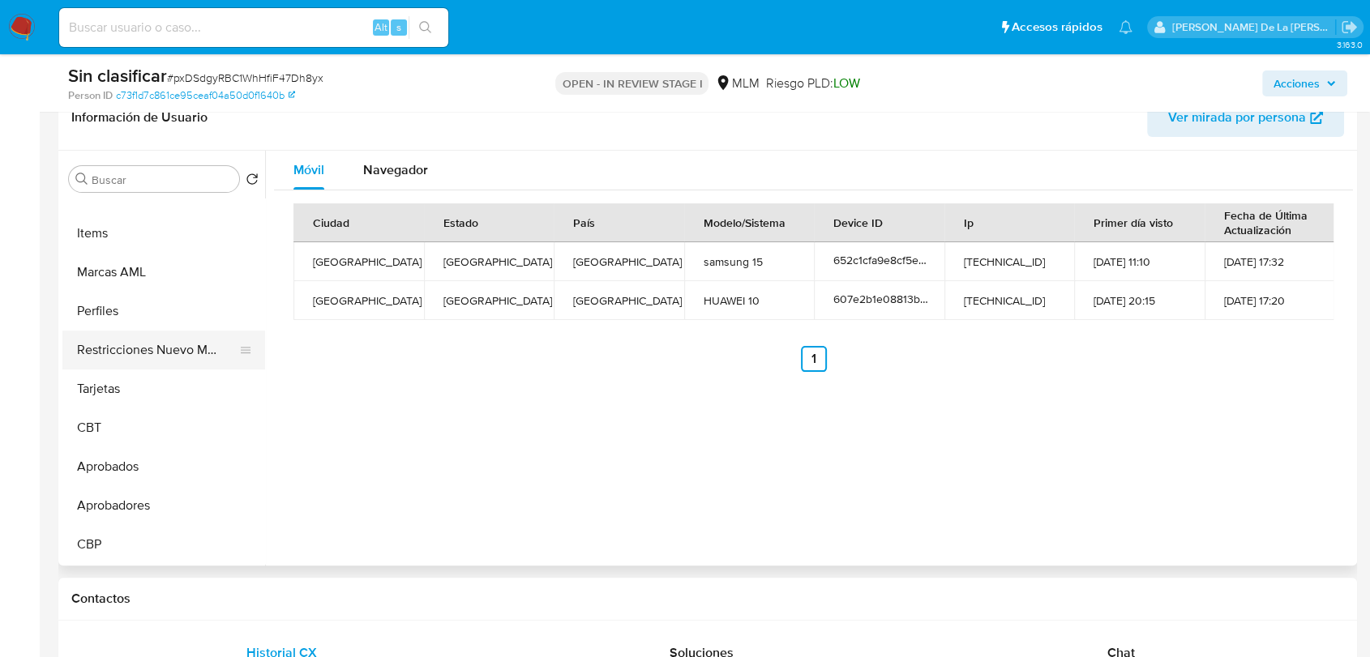
click at [175, 348] on button "Restricciones Nuevo Mundo" at bounding box center [157, 350] width 190 height 39
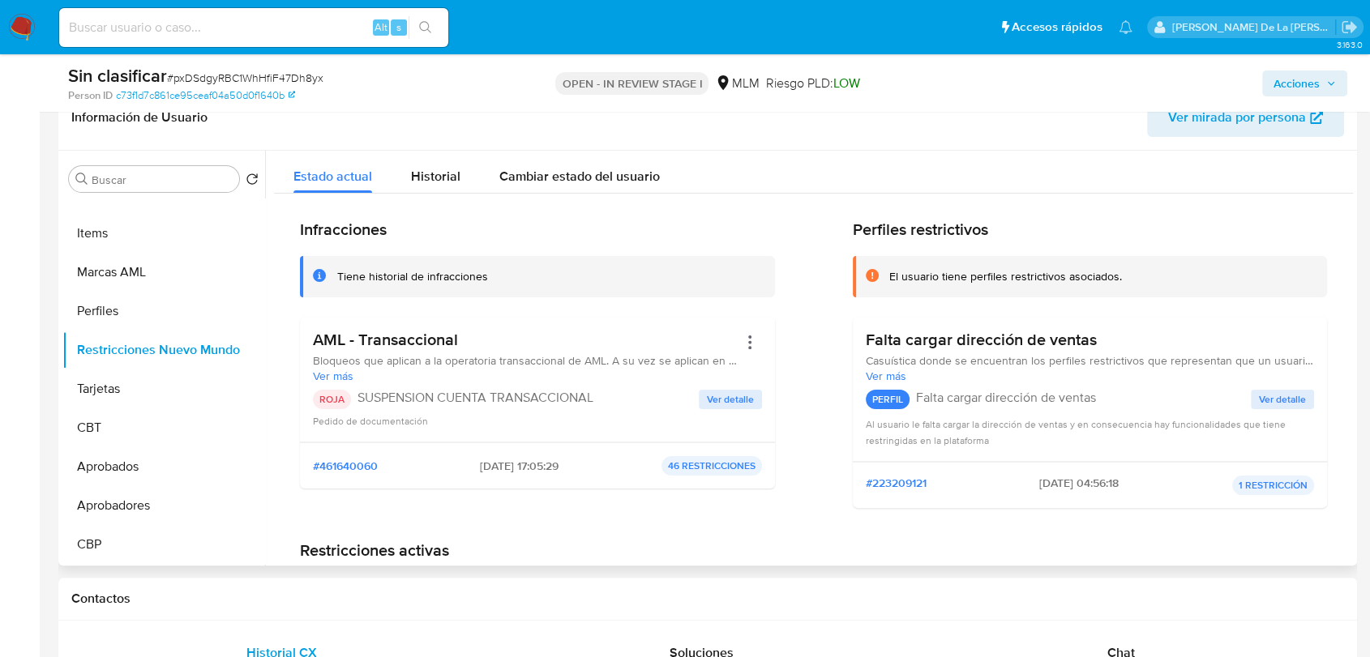
click at [724, 397] on span "Ver detalle" at bounding box center [730, 399] width 47 height 16
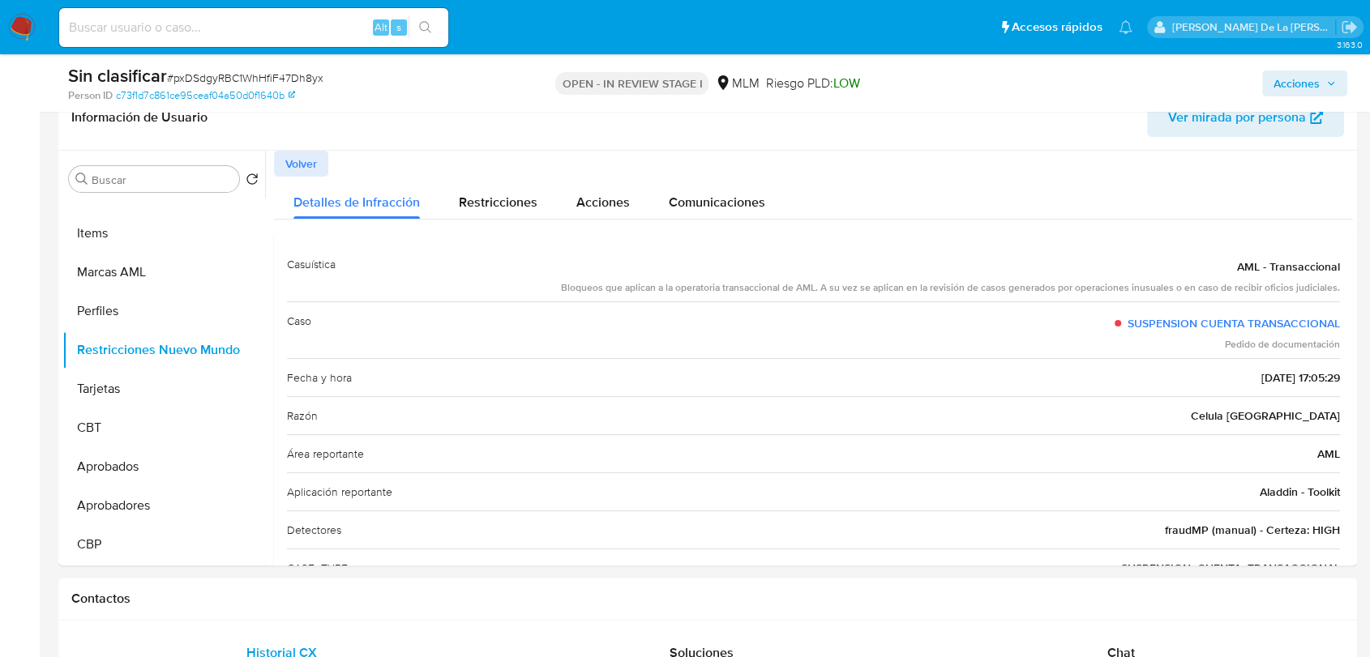
click at [1306, 89] on span "Acciones" at bounding box center [1296, 84] width 46 height 26
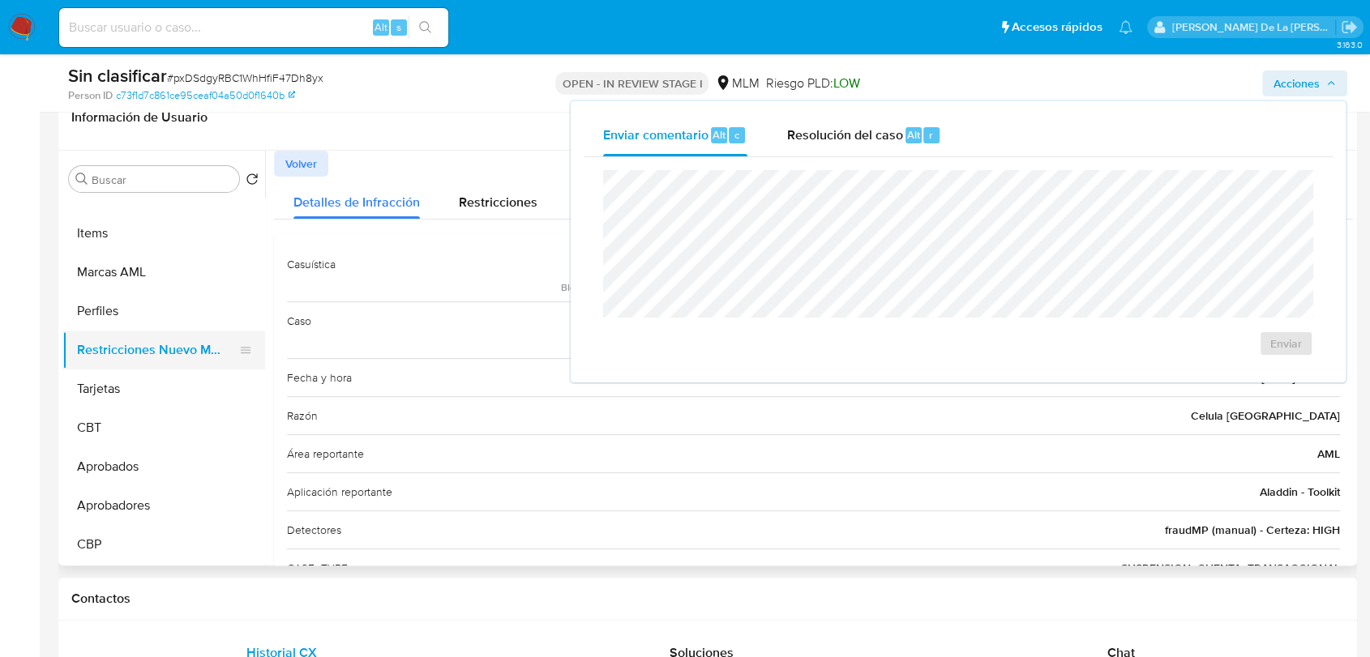
click at [186, 355] on button "Restricciones Nuevo Mundo" at bounding box center [157, 350] width 190 height 39
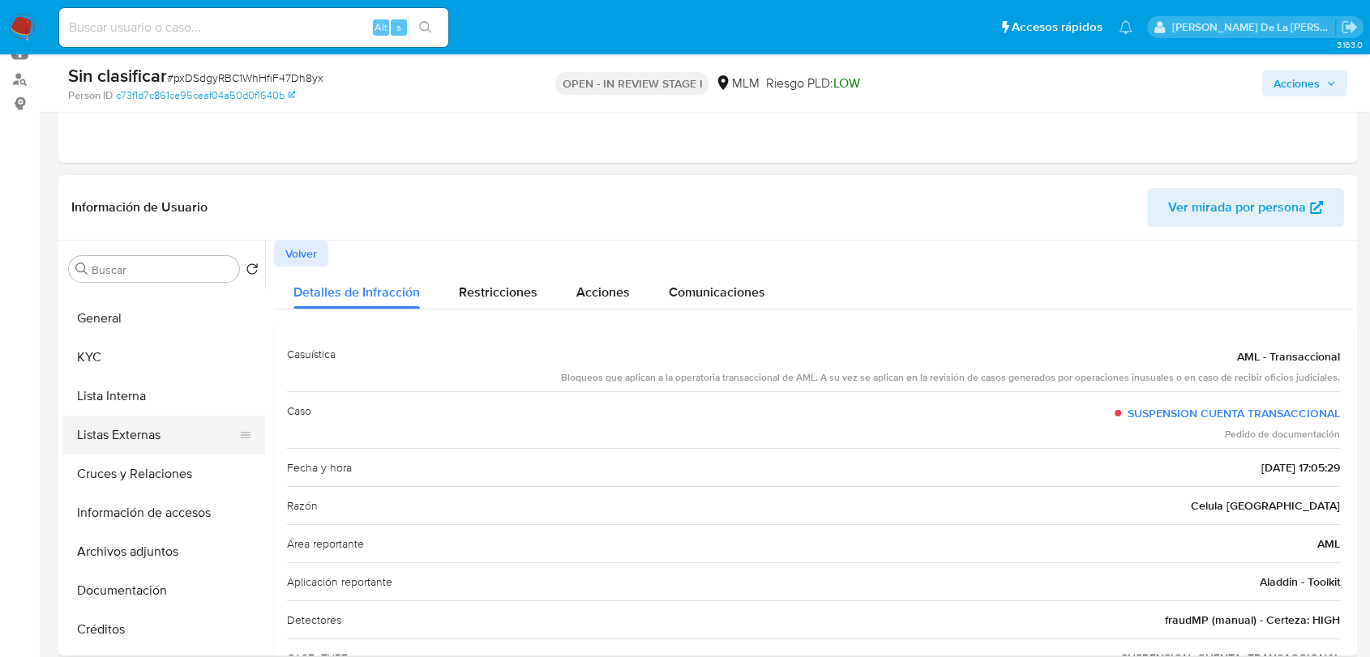
scroll to position [0, 0]
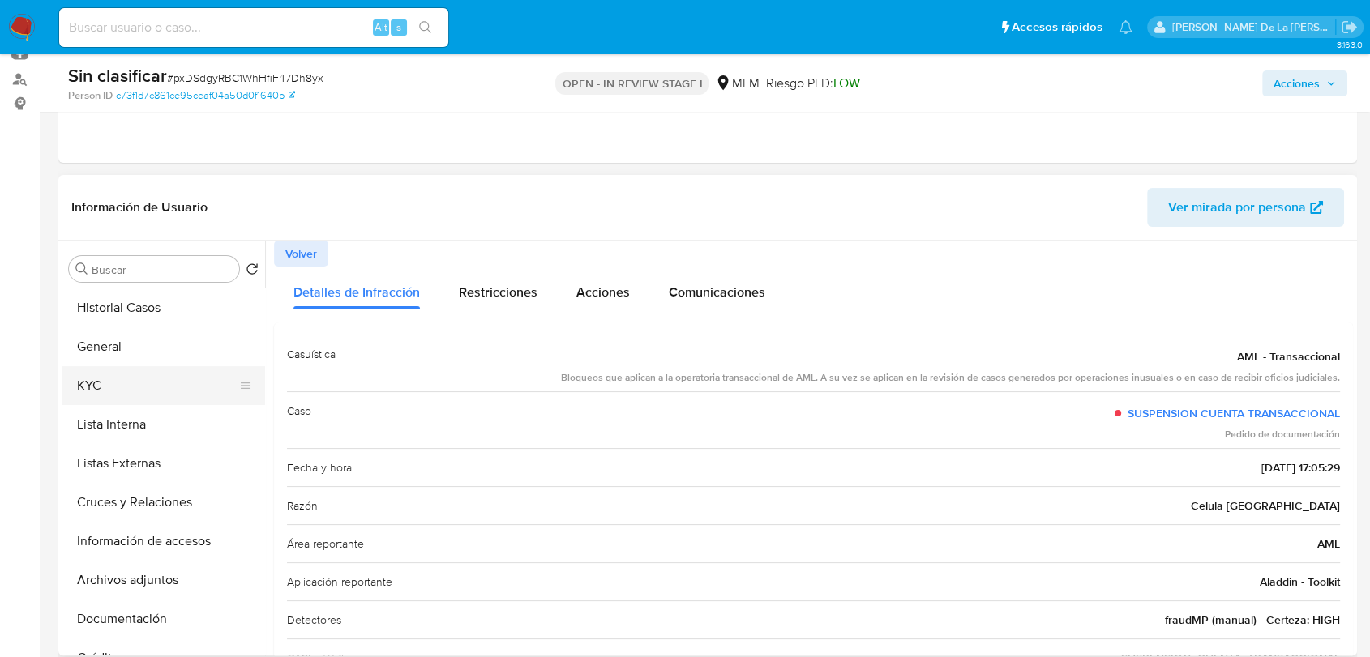
click at [173, 374] on button "KYC" at bounding box center [157, 385] width 190 height 39
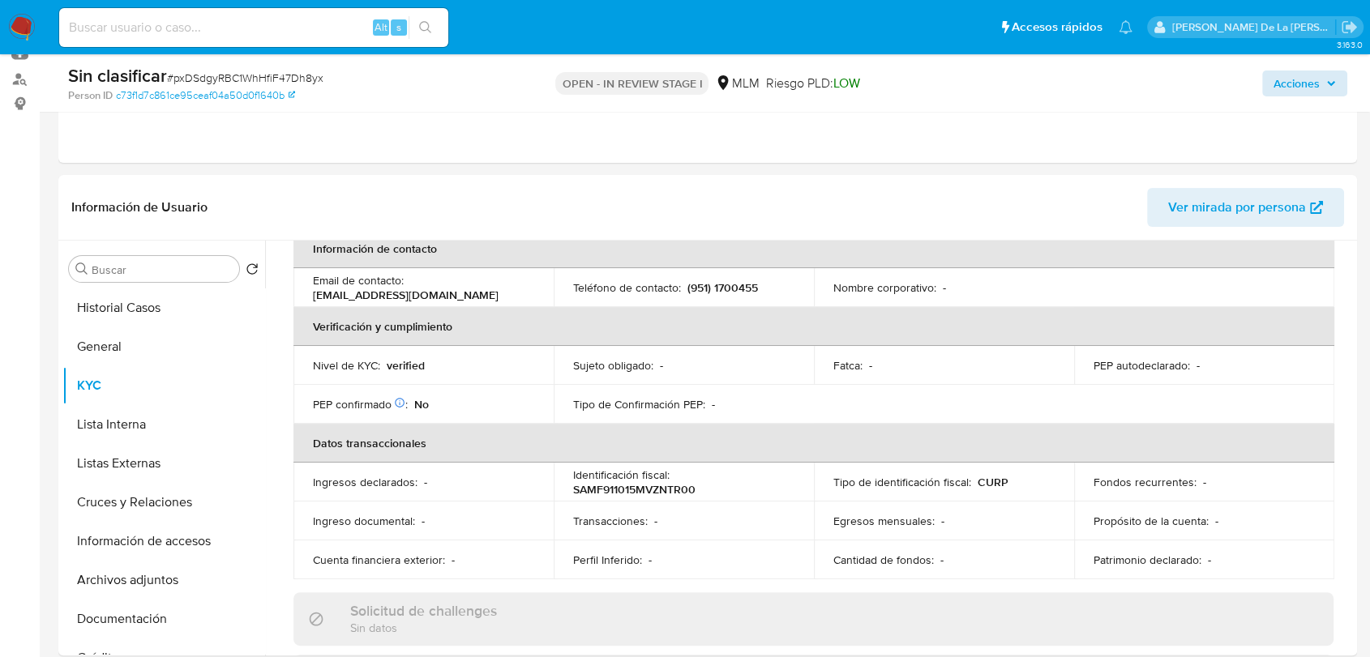
scroll to position [180, 0]
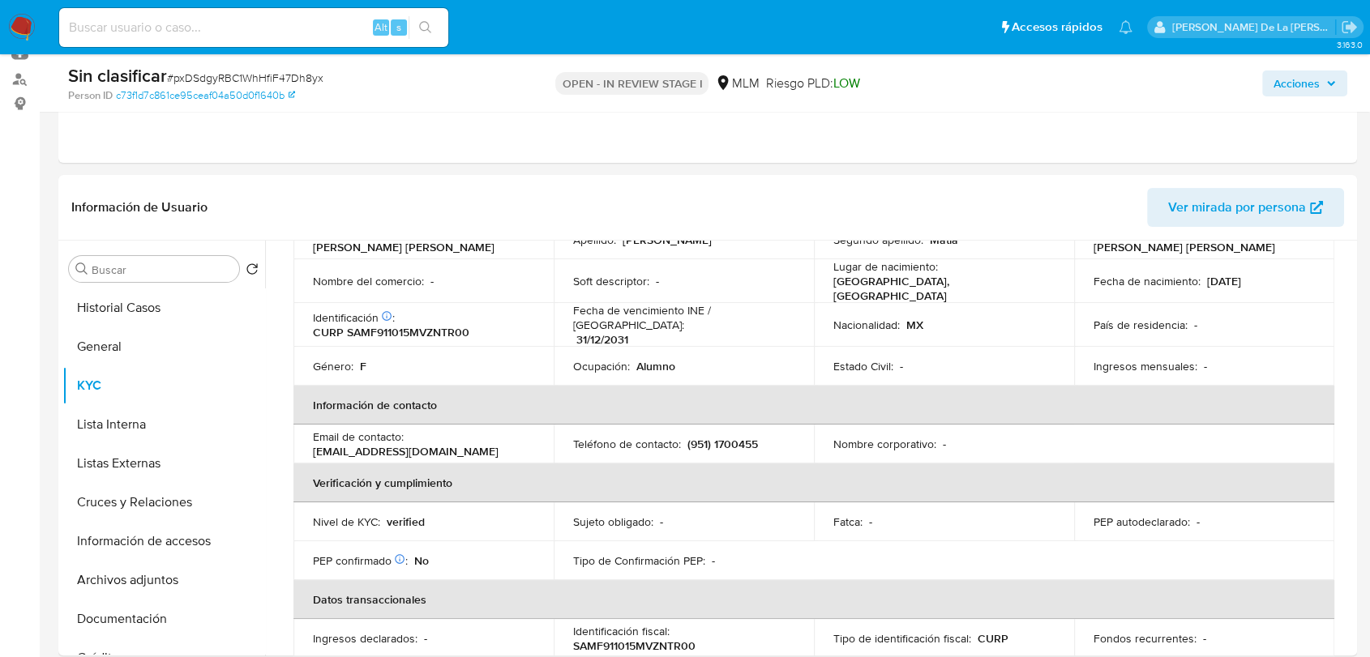
click at [1322, 77] on span "Acciones" at bounding box center [1304, 83] width 62 height 23
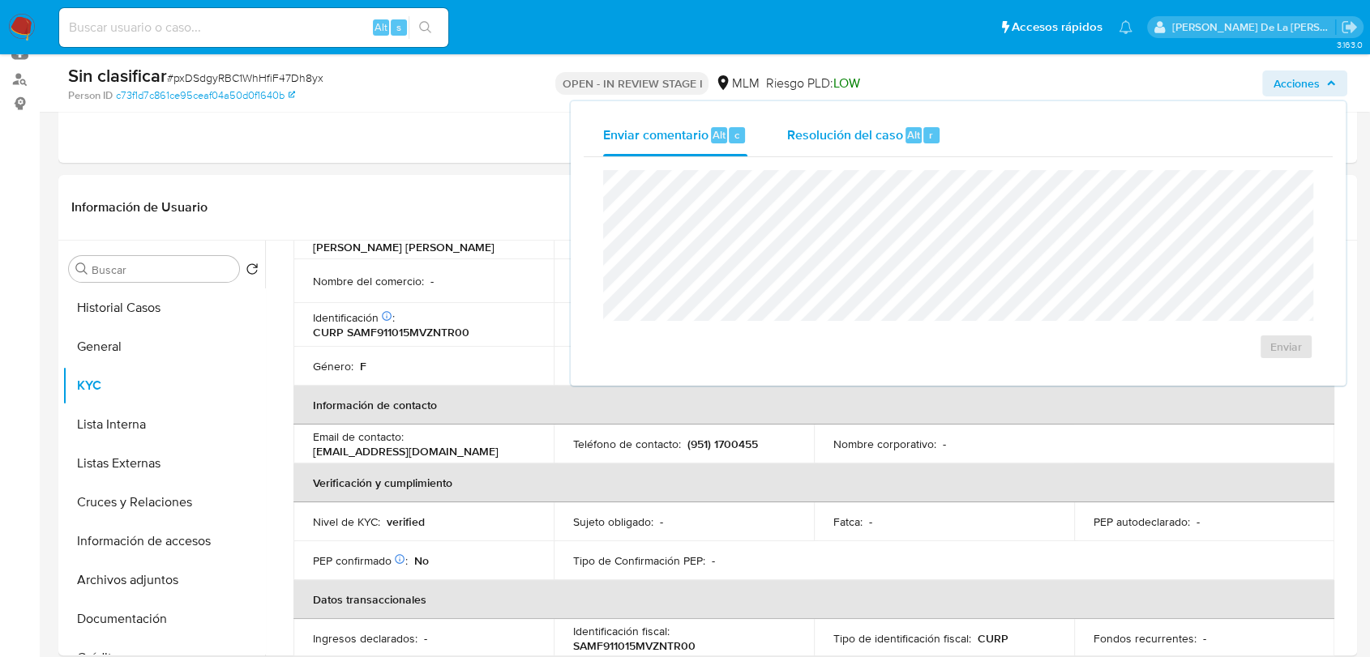
click at [842, 143] on span "Resolución del caso" at bounding box center [844, 134] width 116 height 19
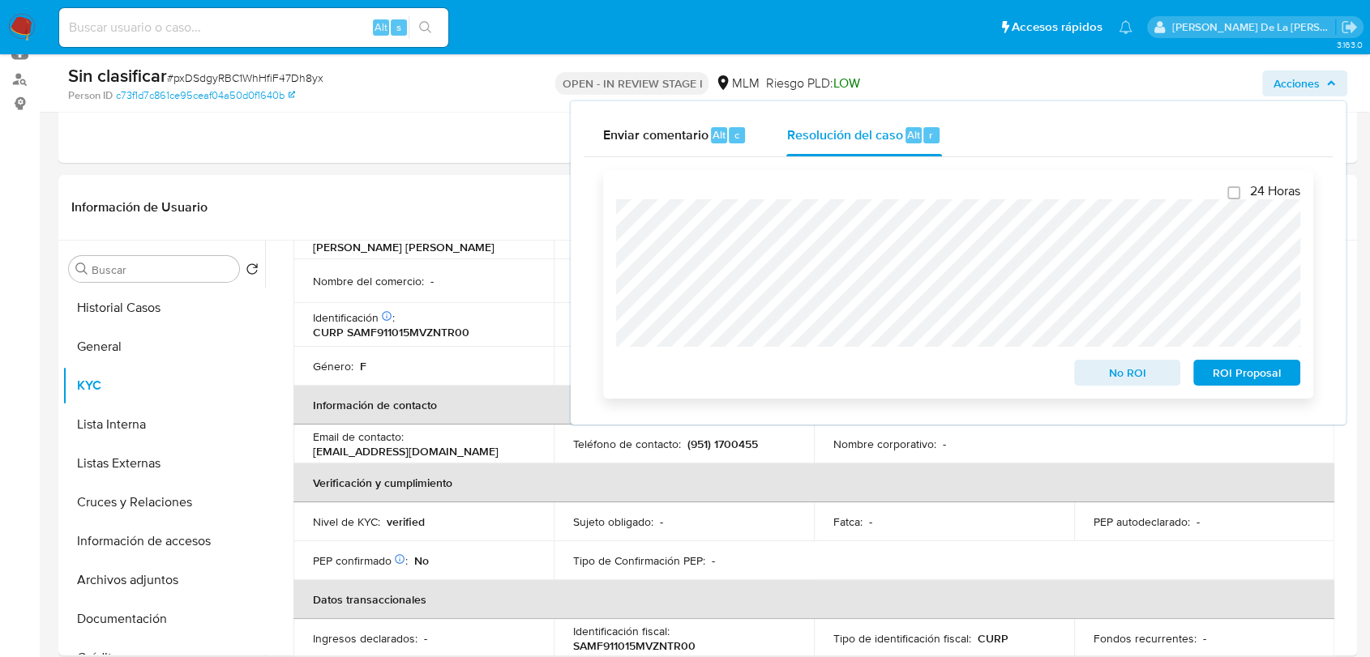
click at [1150, 377] on span "No ROI" at bounding box center [1127, 372] width 84 height 23
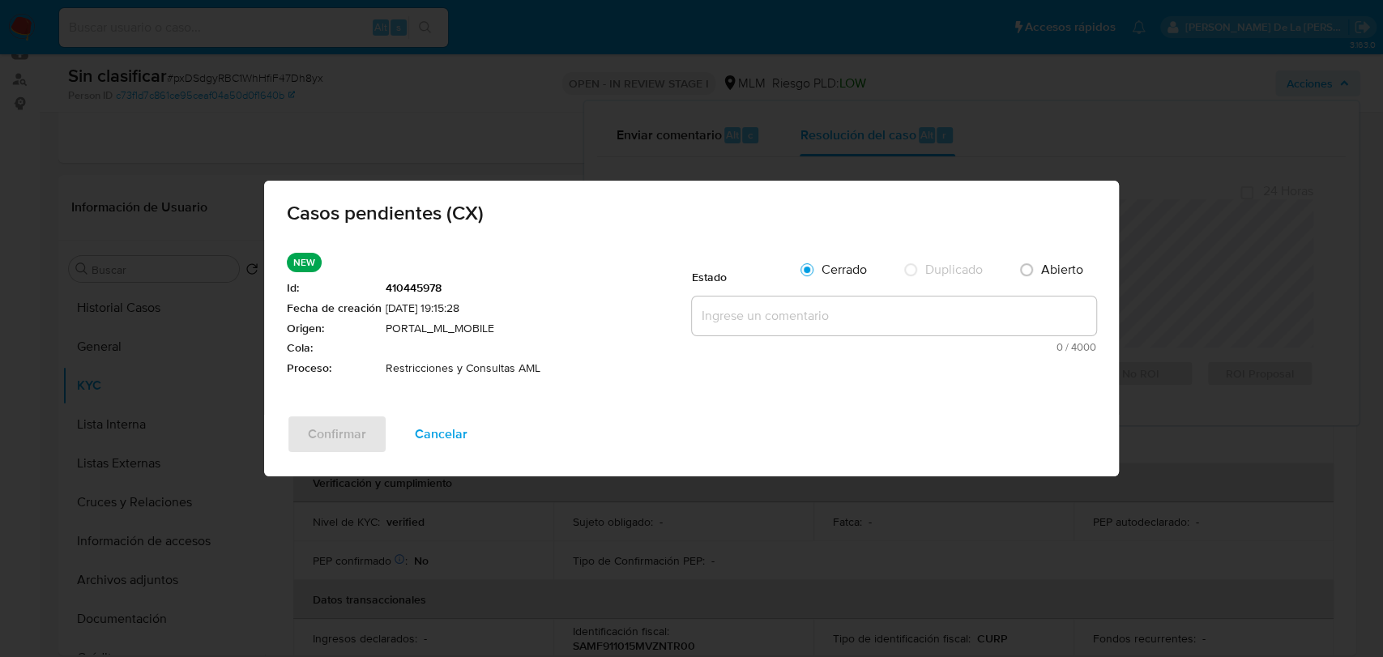
click at [853, 282] on div "Cerrado" at bounding box center [834, 270] width 91 height 34
click at [852, 301] on textarea at bounding box center [894, 316] width 404 height 39
paste textarea "SE ANALIZA CX, EL CLIENTE CUENTA CON RESTRICCION YA QUE SE IDENTIFICA FORMA PAR…"
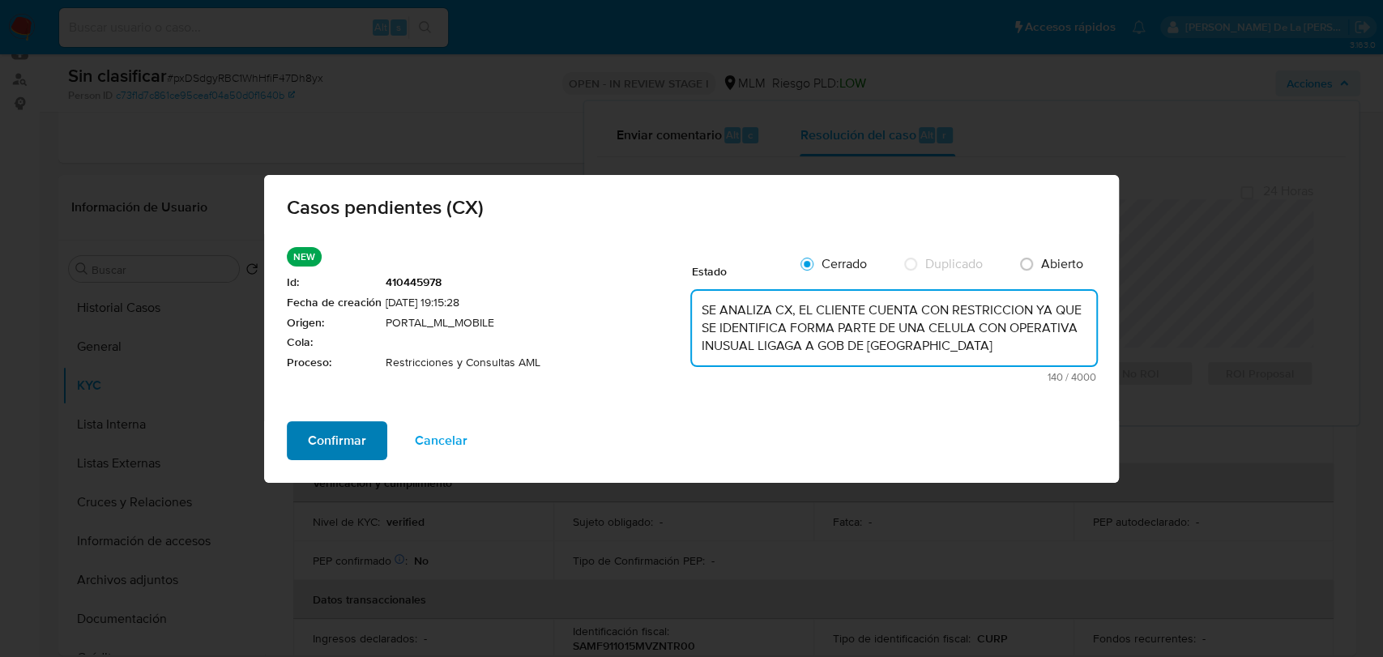
type textarea "SE ANALIZA CX, EL CLIENTE CUENTA CON RESTRICCION YA QUE SE IDENTIFICA FORMA PAR…"
click at [343, 450] on span "Confirmar" at bounding box center [337, 441] width 58 height 36
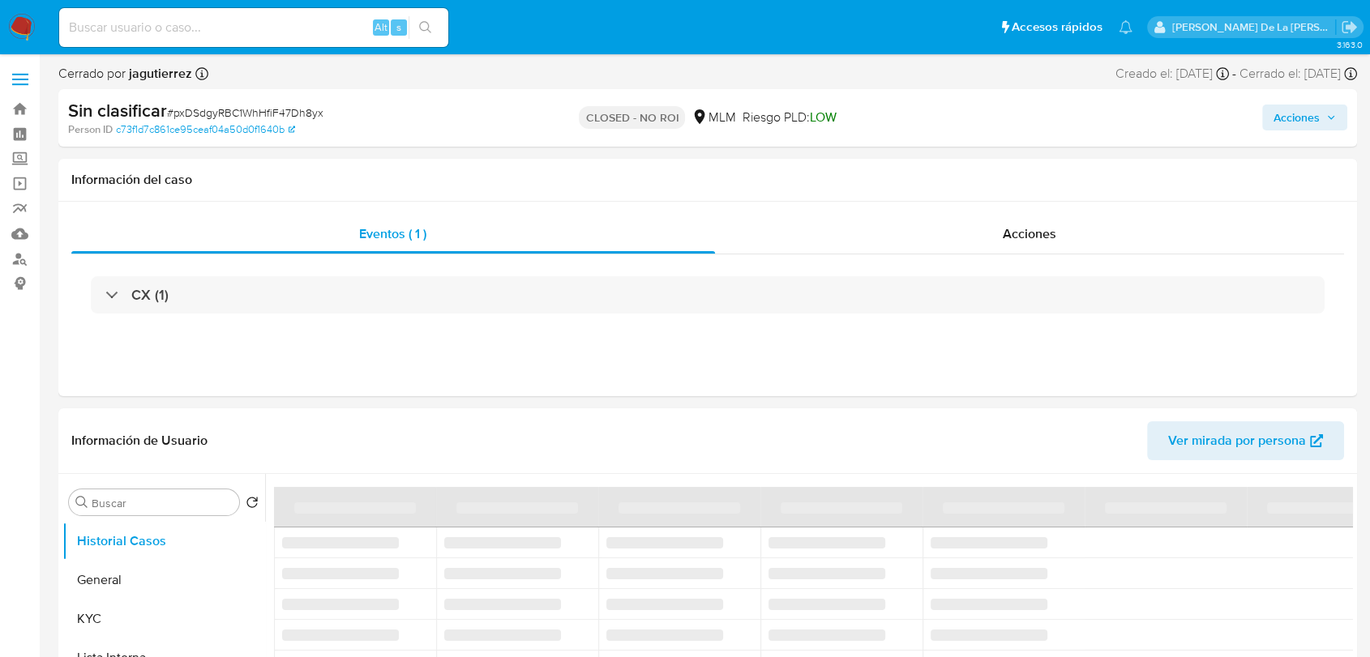
select select "10"
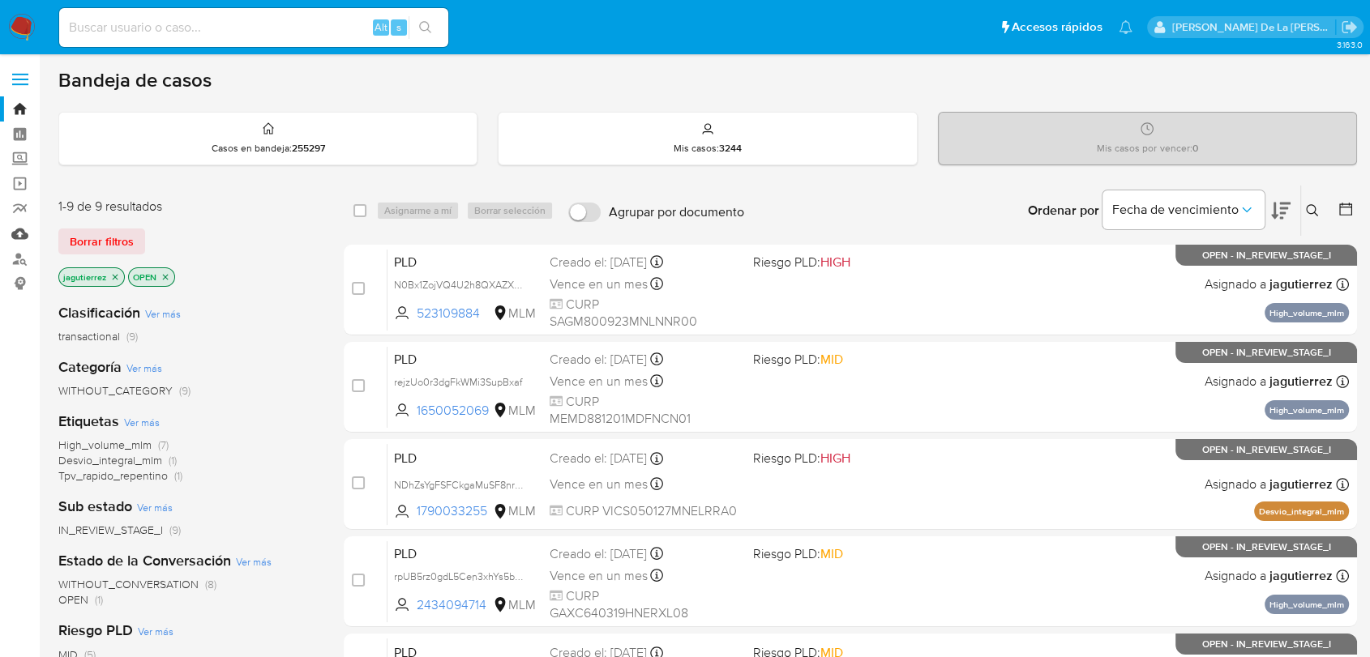
click at [16, 234] on link "Mulan" at bounding box center [96, 233] width 193 height 25
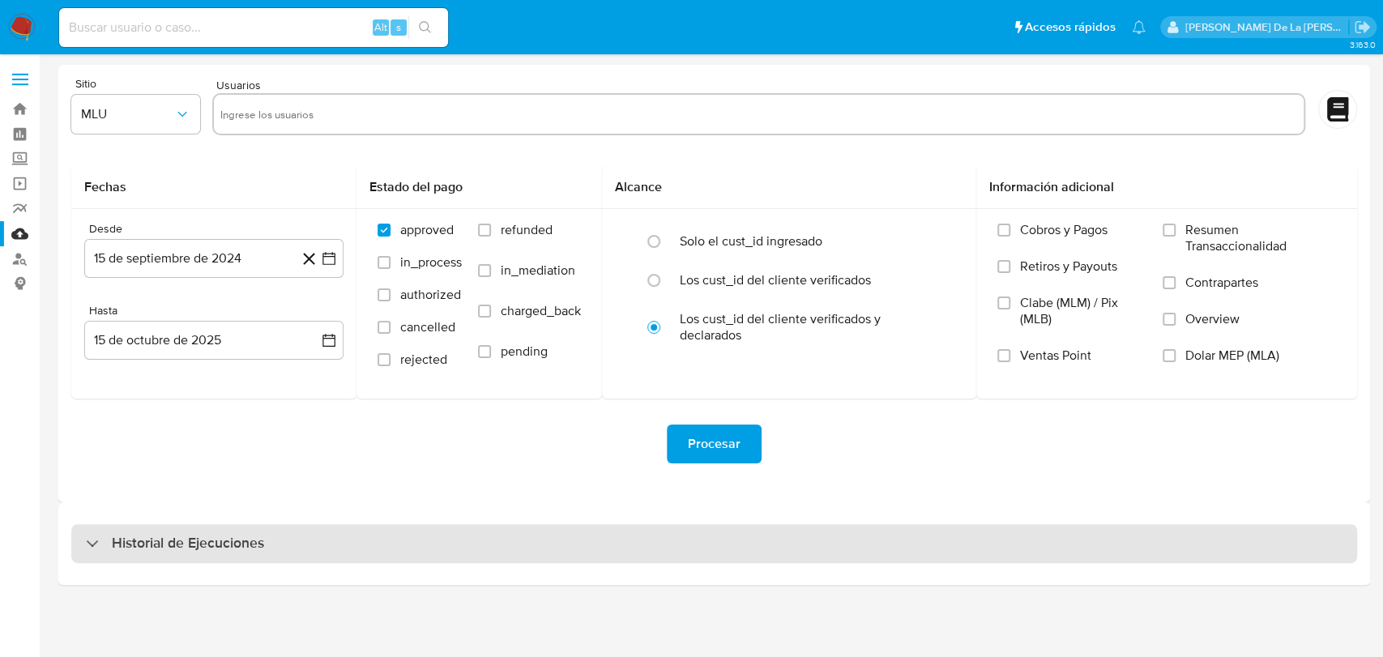
click at [194, 558] on div "Historial de Ejecuciones" at bounding box center [714, 543] width 1286 height 39
select select "10"
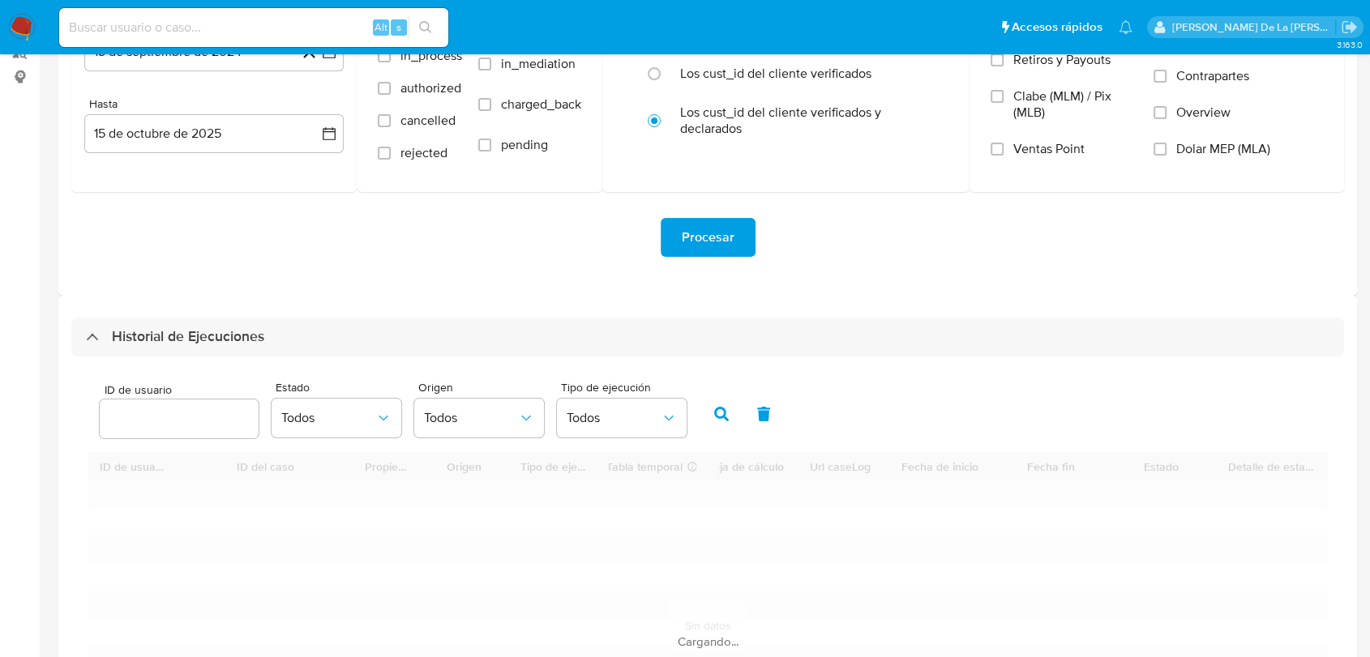
scroll to position [450, 0]
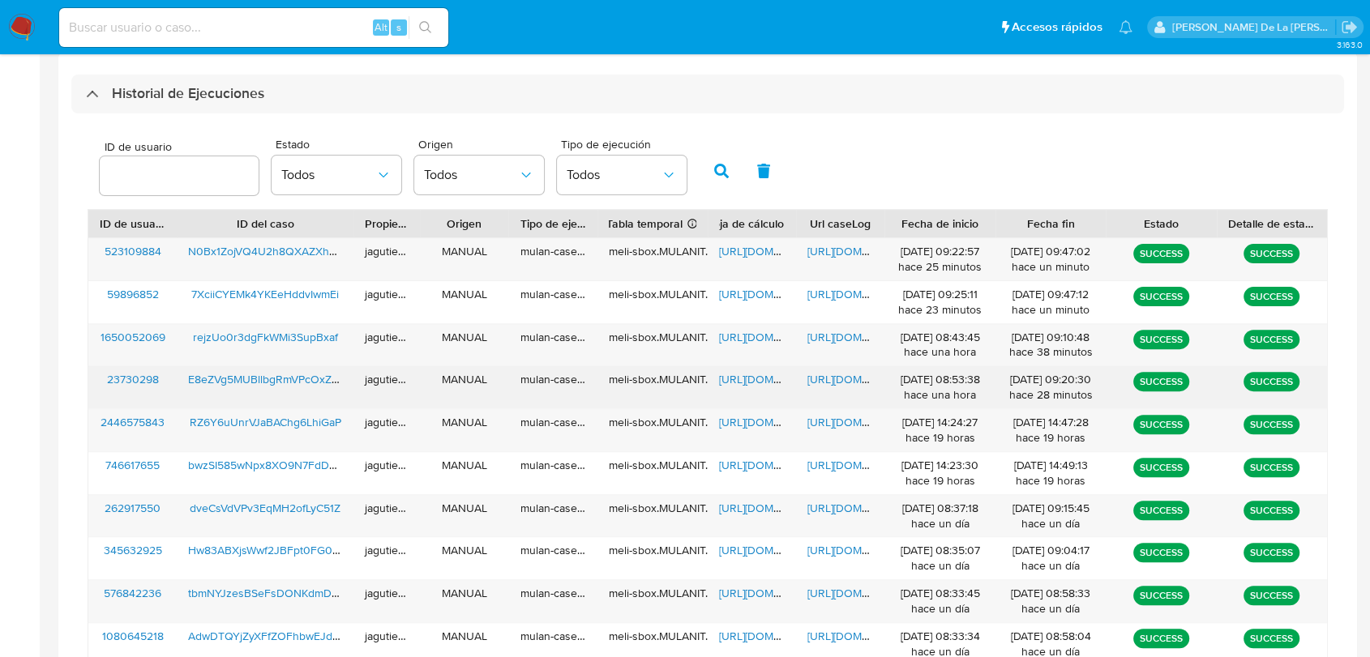
click at [737, 386] on span "https://docs.google.com/spreadsheets/d/1xWzMZC8JIL_bBpU4bMmFsvrSu0vdXrnAw_ijgku…" at bounding box center [775, 379] width 112 height 16
click at [831, 388] on div "https://docs.google.com/document/d/19xv0kOgLV5wcT_Jgg2O26d2DMmoNv7XCePS3aV6uOKM…" at bounding box center [840, 387] width 88 height 42
click at [844, 374] on span "https://docs.google.com/document/d/19xv0kOgLV5wcT_Jgg2O26d2DMmoNv7XCePS3aV6uOKM…" at bounding box center [863, 379] width 112 height 16
click at [302, 383] on span "E8eZVg5MUBllbgRmVPcOxZ8U" at bounding box center [267, 379] width 158 height 16
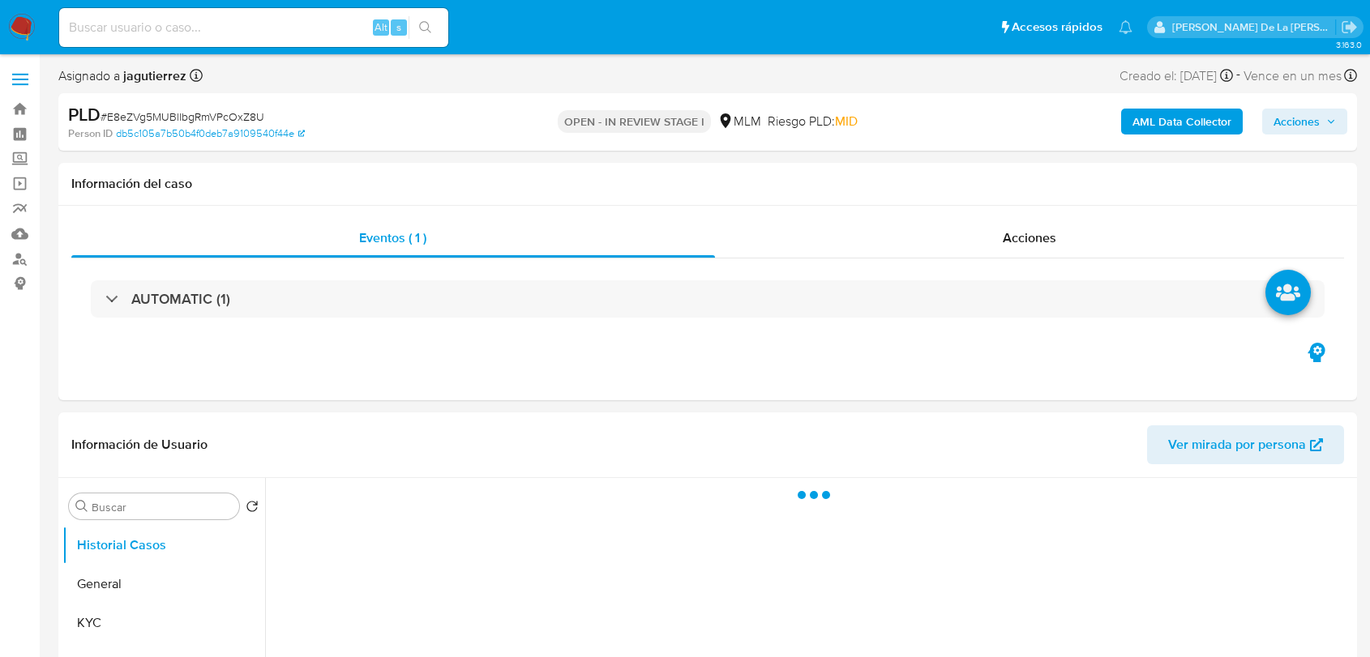
select select "10"
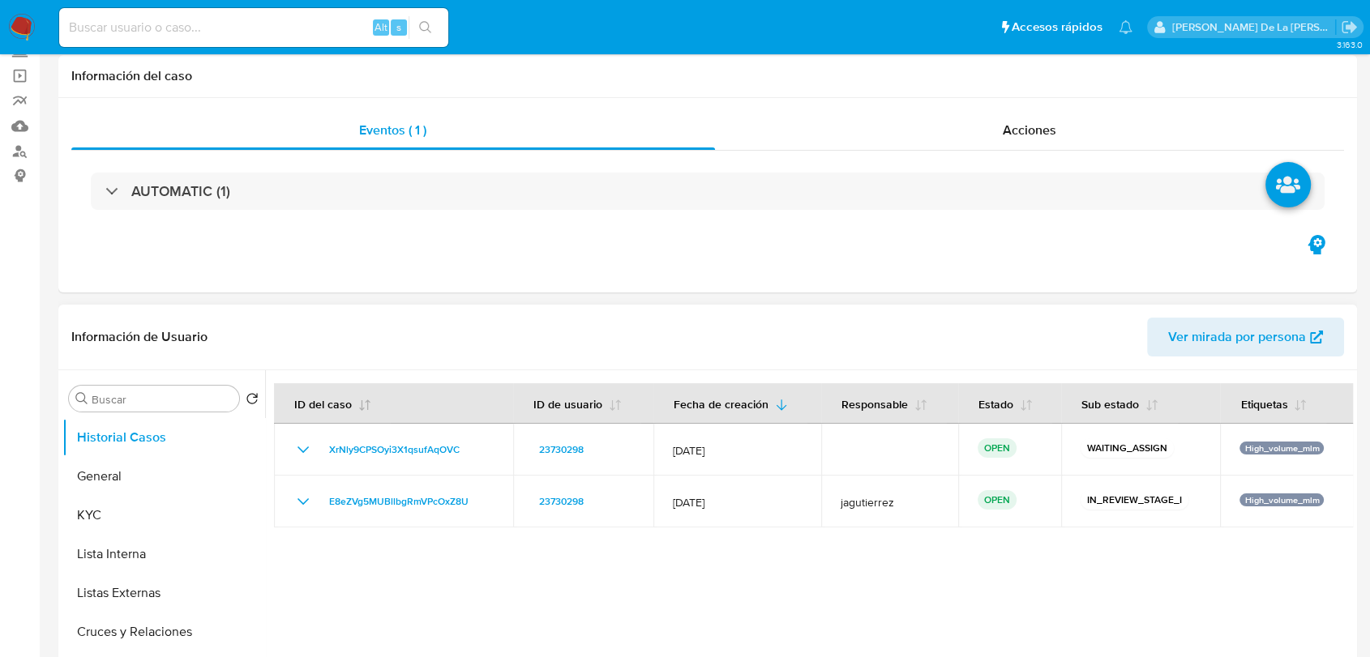
scroll to position [180, 0]
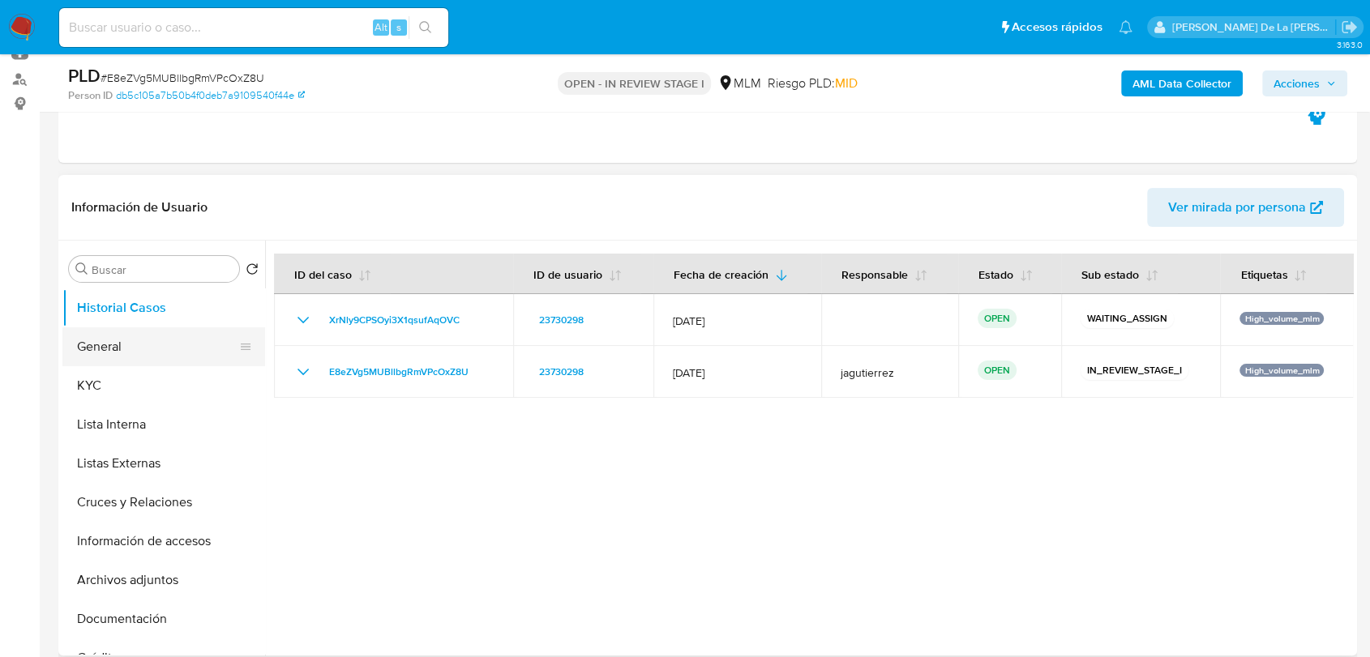
click at [73, 357] on button "General" at bounding box center [157, 346] width 190 height 39
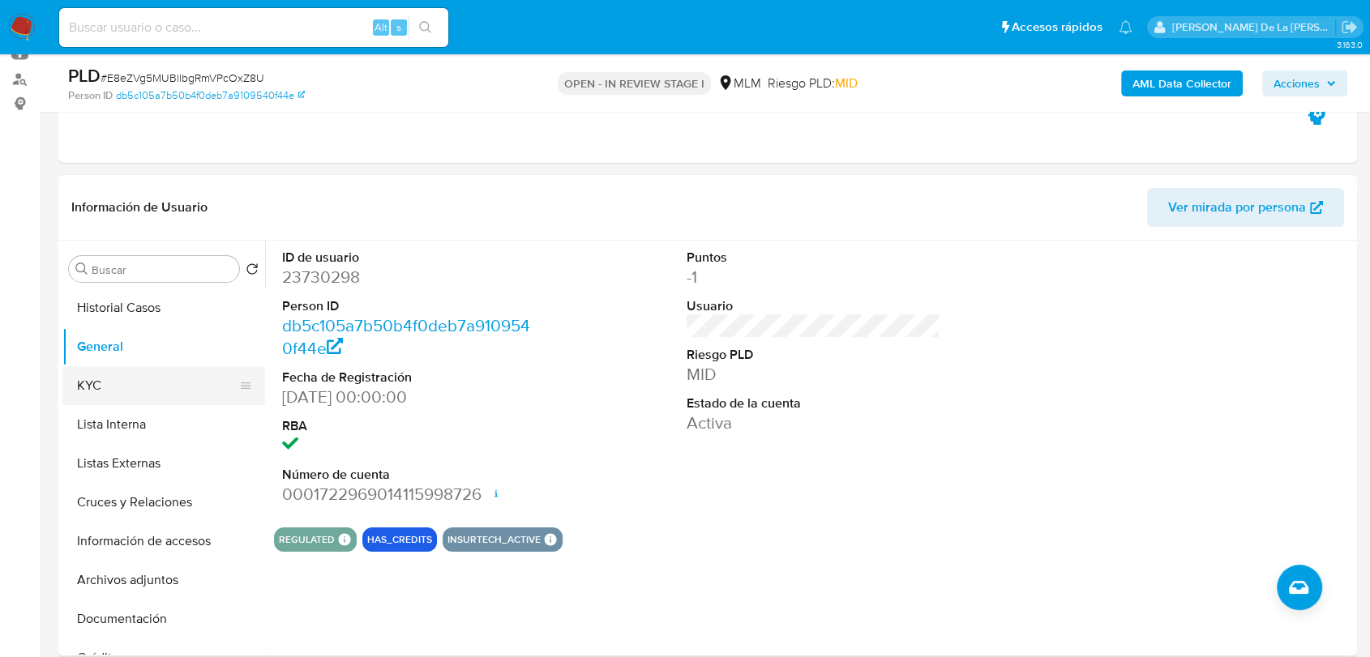
click at [105, 379] on button "KYC" at bounding box center [157, 385] width 190 height 39
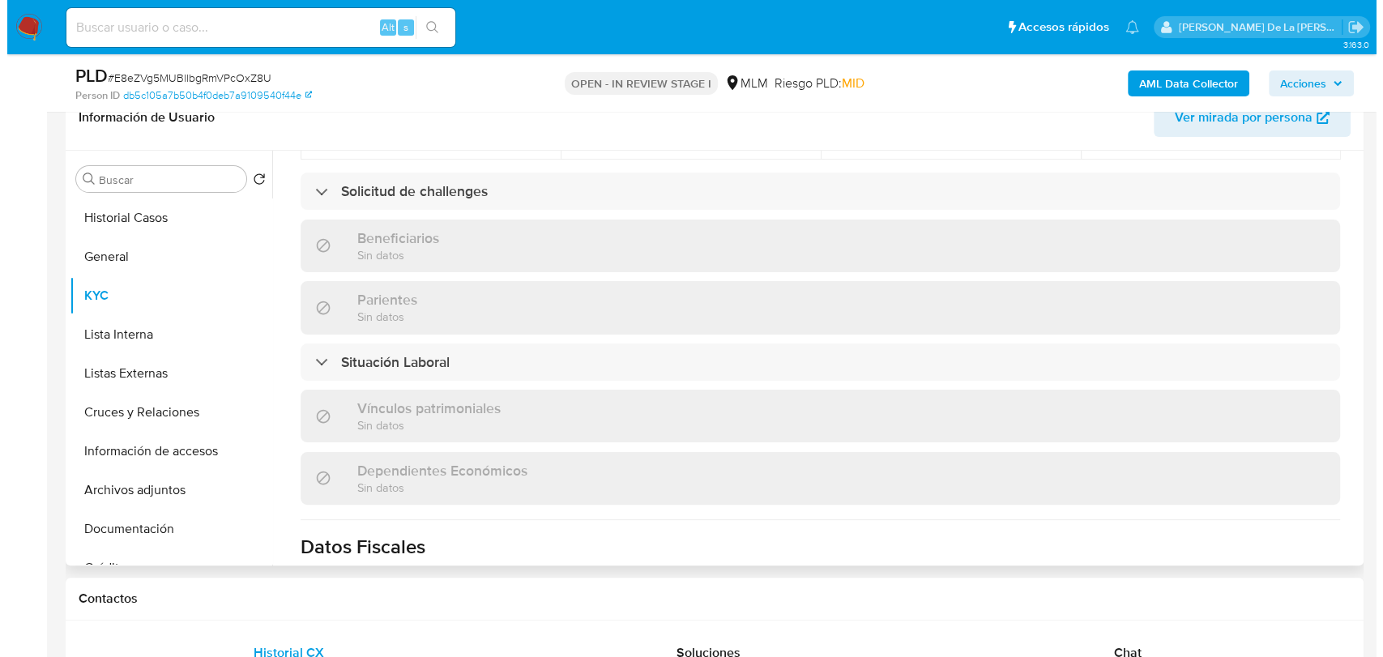
scroll to position [630, 0]
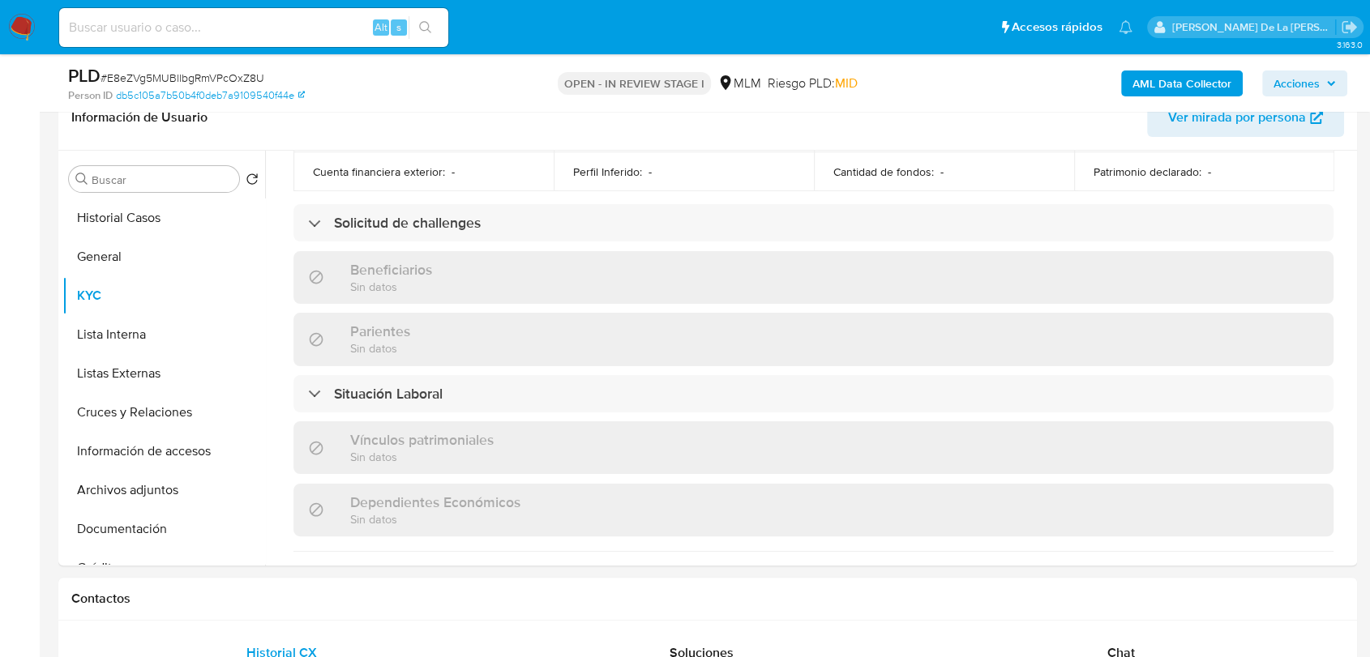
click at [1136, 79] on b "AML Data Collector" at bounding box center [1181, 84] width 99 height 26
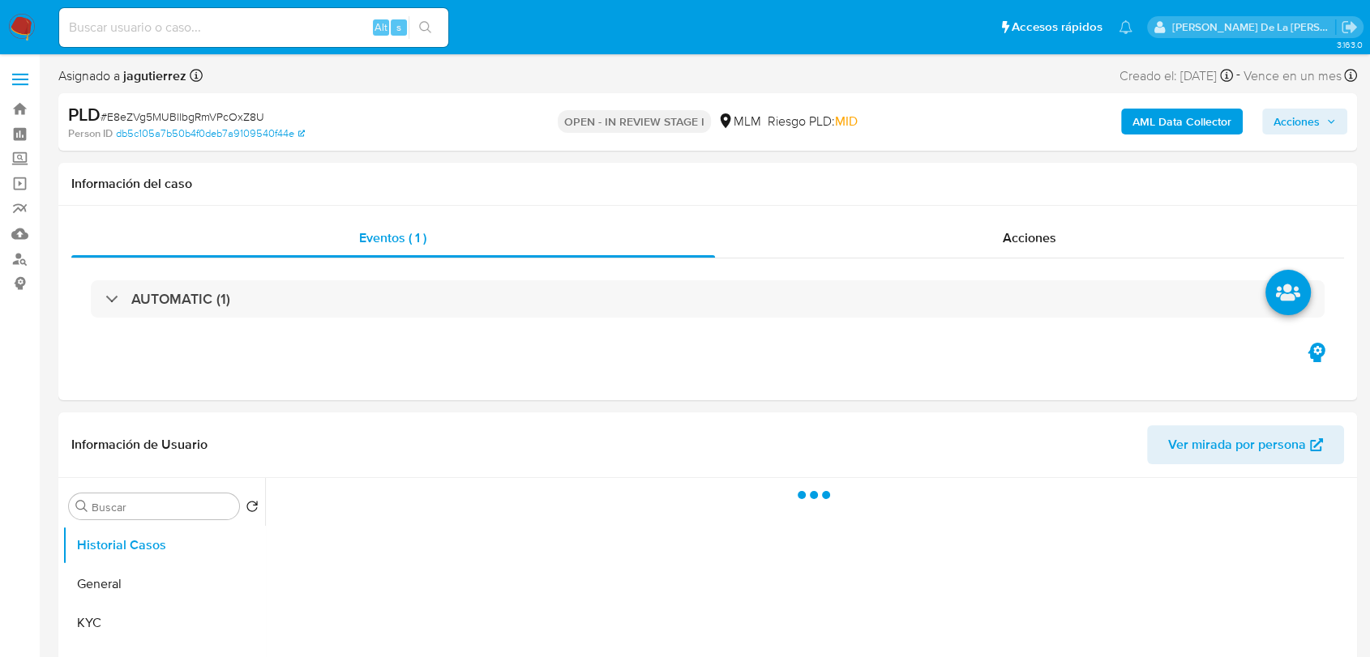
select select "10"
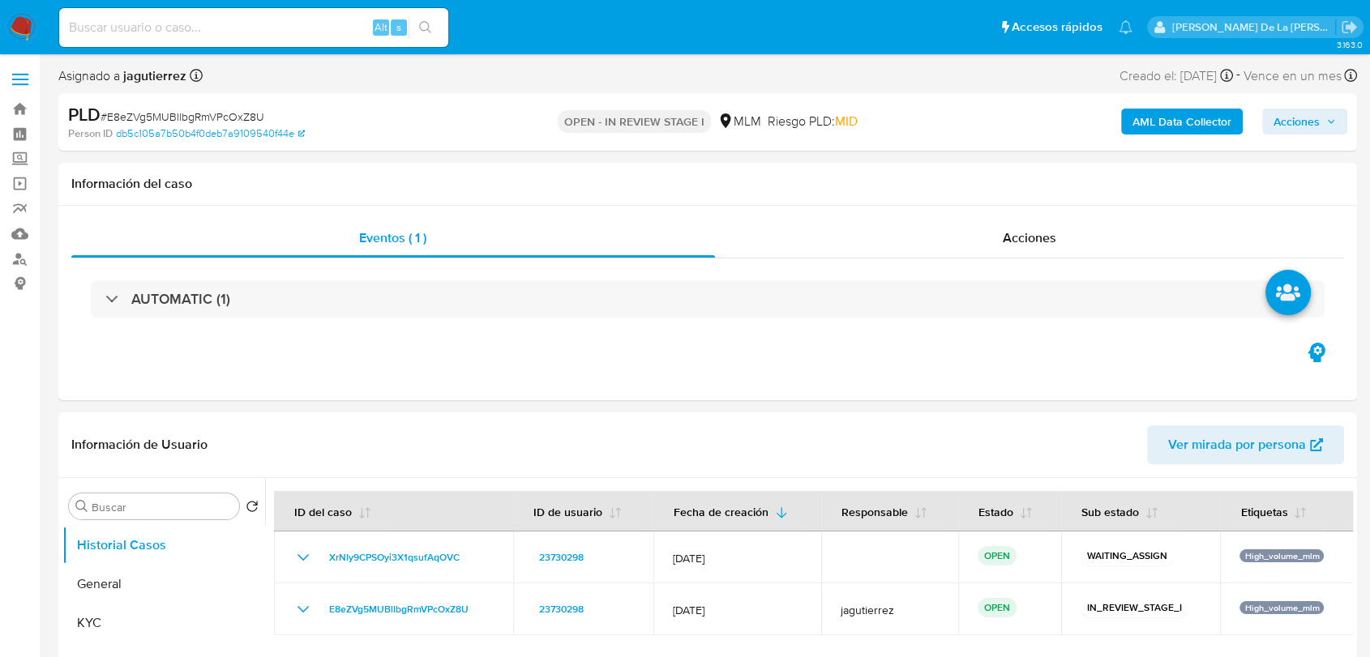
click at [1178, 116] on b "AML Data Collector" at bounding box center [1181, 122] width 99 height 26
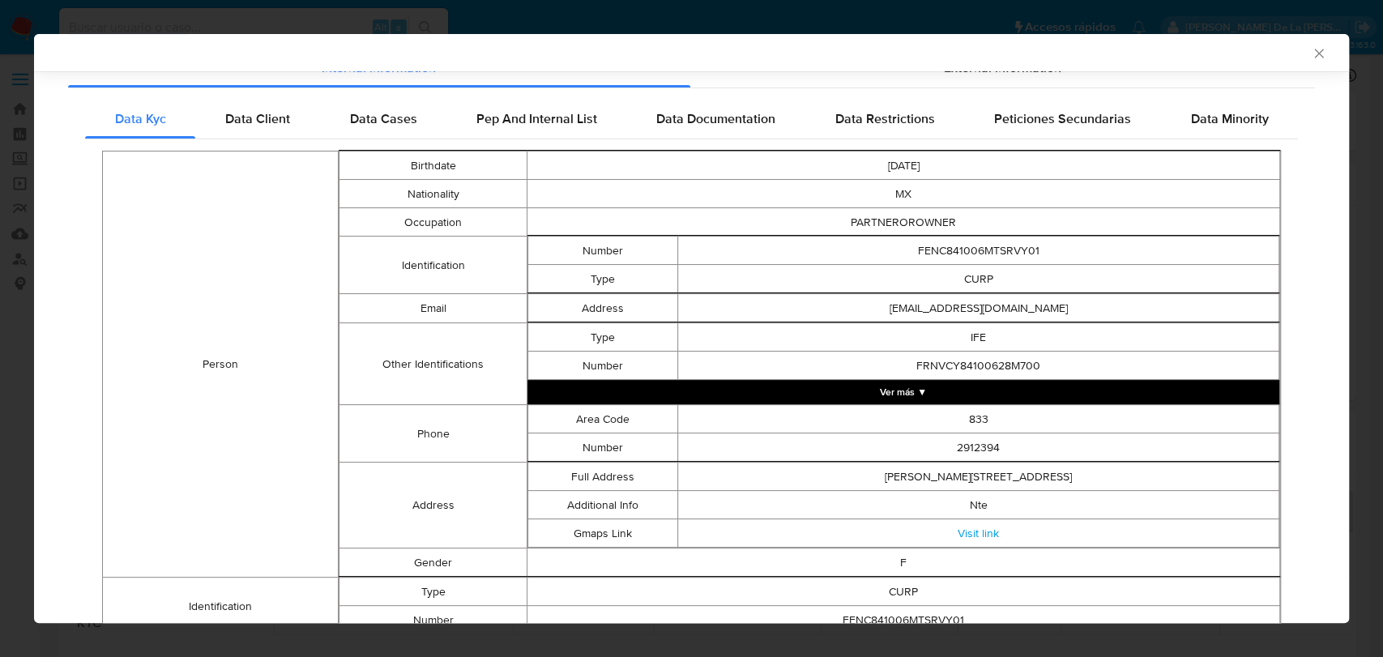
scroll to position [86, 0]
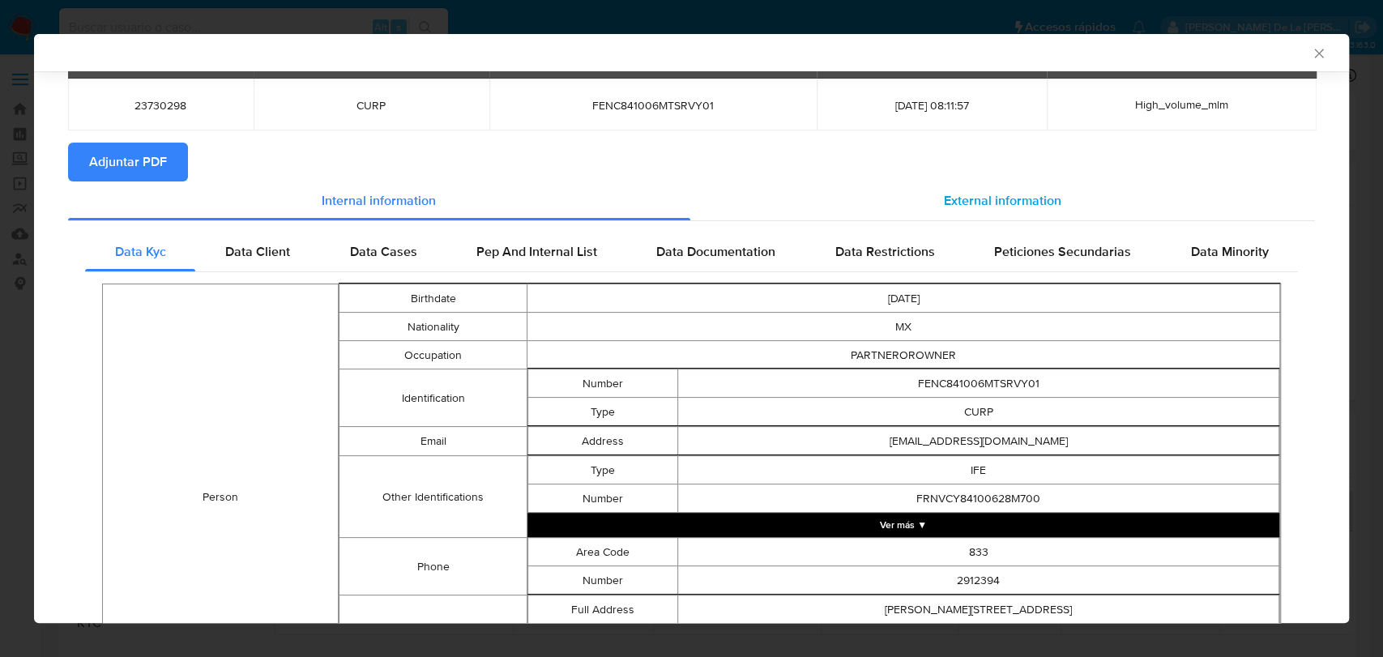
click at [1001, 212] on div "External information" at bounding box center [1003, 201] width 626 height 39
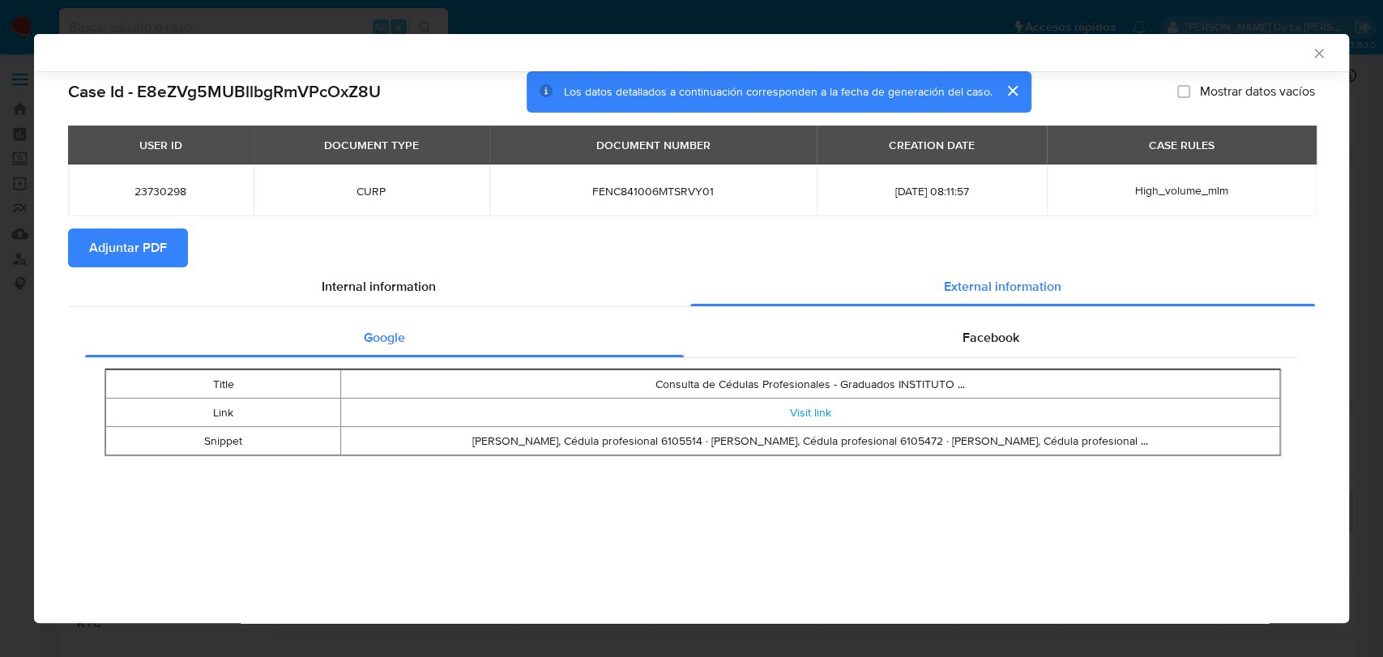
scroll to position [0, 0]
drag, startPoint x: 737, startPoint y: 377, endPoint x: 934, endPoint y: 372, distance: 196.2
click at [934, 372] on td "Consulta de Cédulas Profesionales - Graduados INSTITUTO ..." at bounding box center [810, 384] width 939 height 28
drag, startPoint x: 474, startPoint y: 438, endPoint x: 1102, endPoint y: 430, distance: 628.1
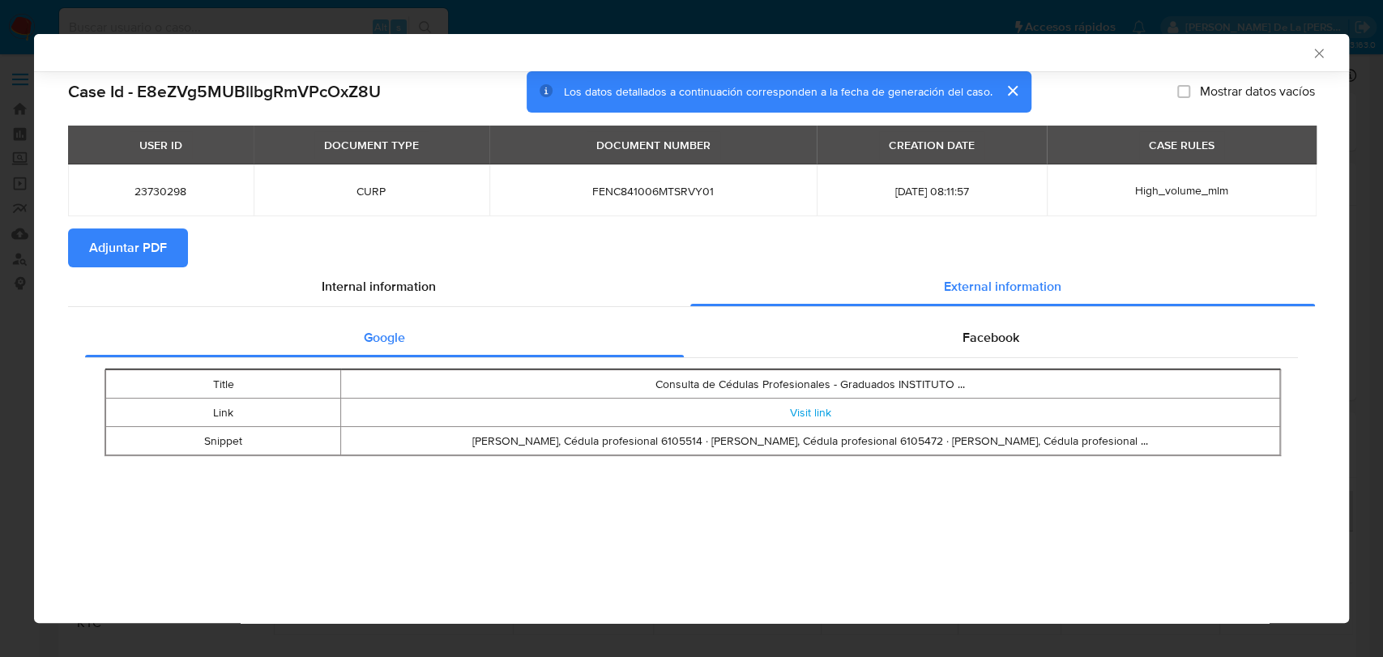
click at [1100, 430] on td "[PERSON_NAME], Cédula profesional 6105514 · [PERSON_NAME], Cédula profesional 6…" at bounding box center [810, 441] width 939 height 28
click at [1103, 429] on td "[PERSON_NAME], Cédula profesional 6105514 · [PERSON_NAME], Cédula profesional 6…" at bounding box center [810, 441] width 939 height 28
click at [359, 266] on section "Adjuntar PDF" at bounding box center [691, 248] width 1247 height 39
click at [370, 280] on span "Internal information" at bounding box center [379, 286] width 114 height 19
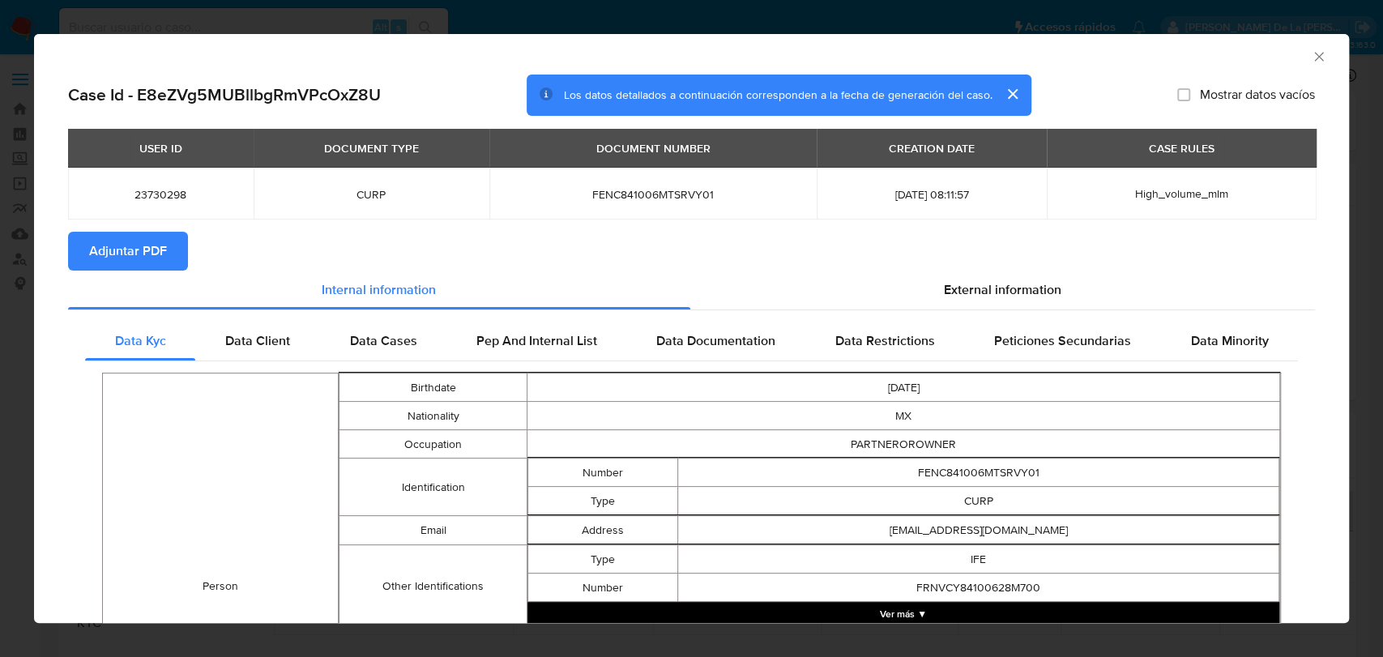
click at [1311, 60] on icon "Cerrar ventana" at bounding box center [1319, 57] width 16 height 16
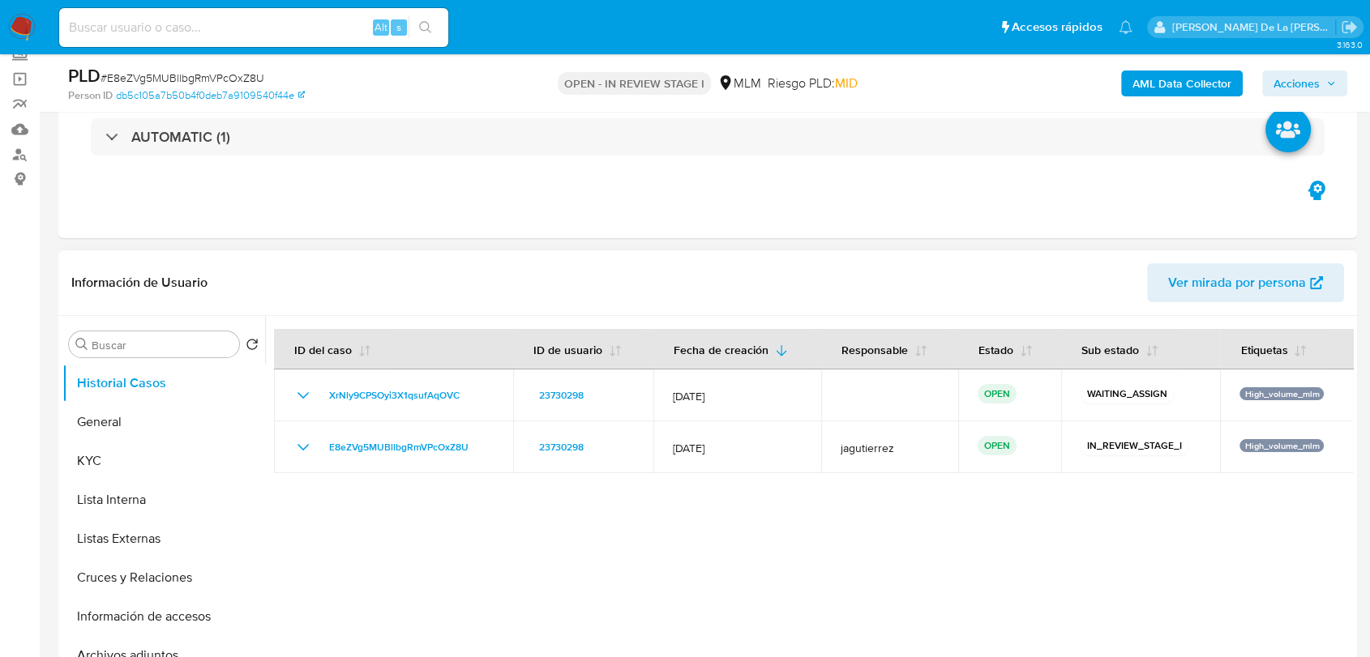
scroll to position [180, 0]
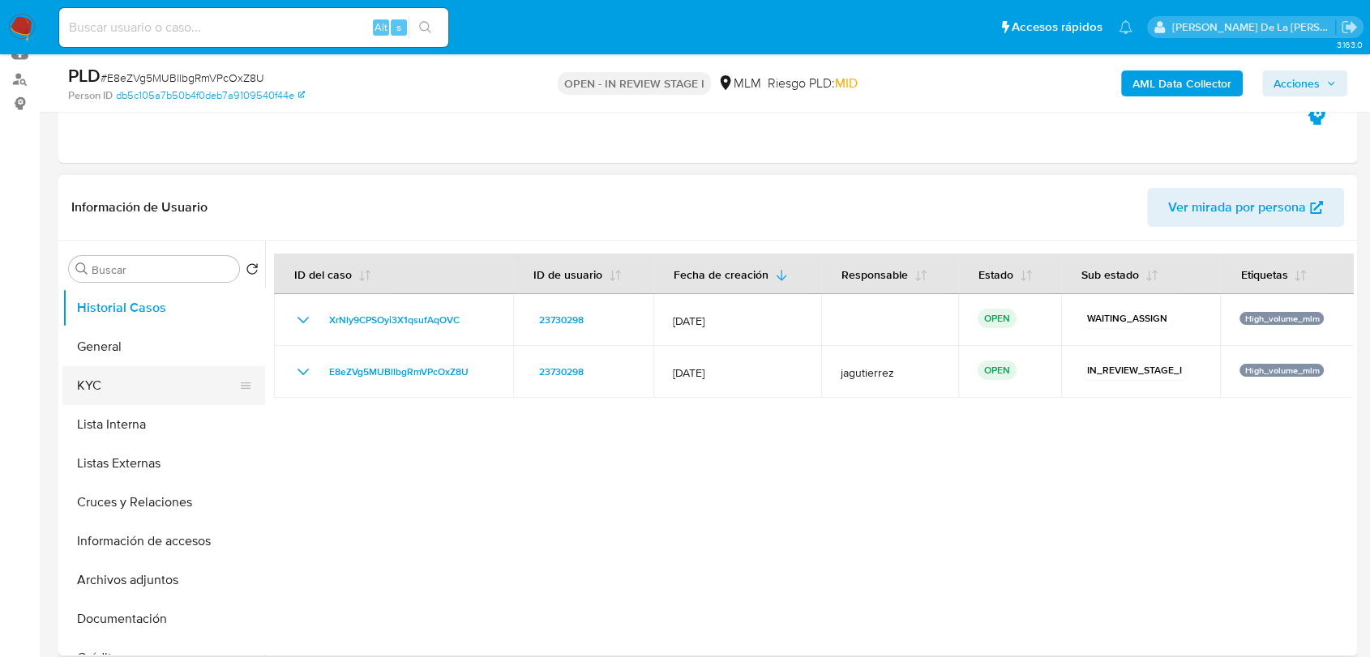
click at [177, 391] on button "KYC" at bounding box center [157, 385] width 190 height 39
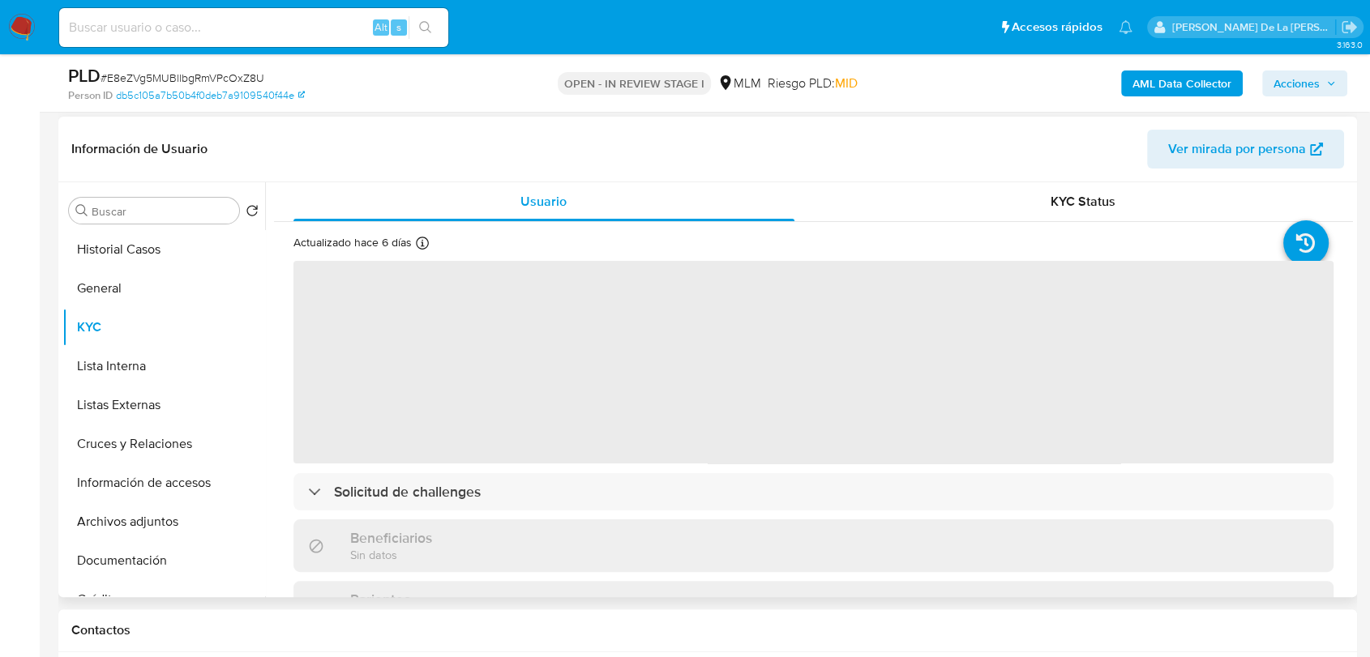
scroll to position [270, 0]
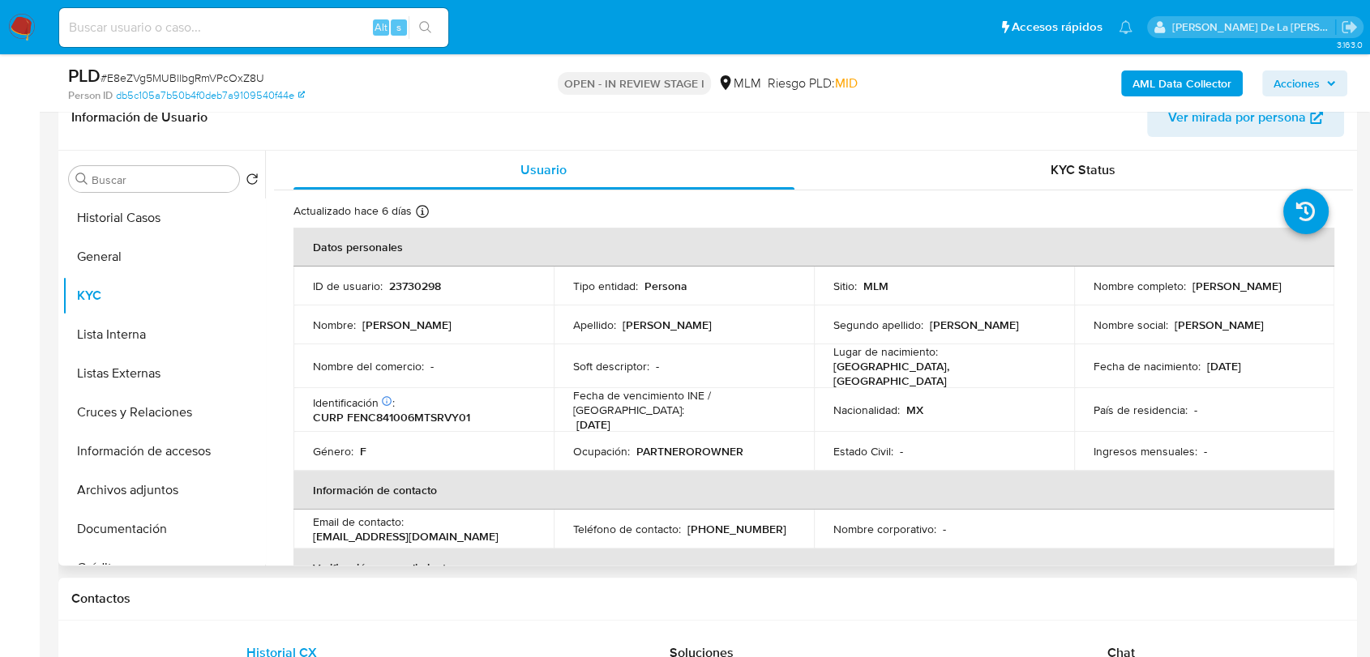
drag, startPoint x: 1219, startPoint y: 289, endPoint x: 1089, endPoint y: 292, distance: 129.7
click at [1093, 292] on div "Nombre completo : [PERSON_NAME]" at bounding box center [1203, 286] width 221 height 15
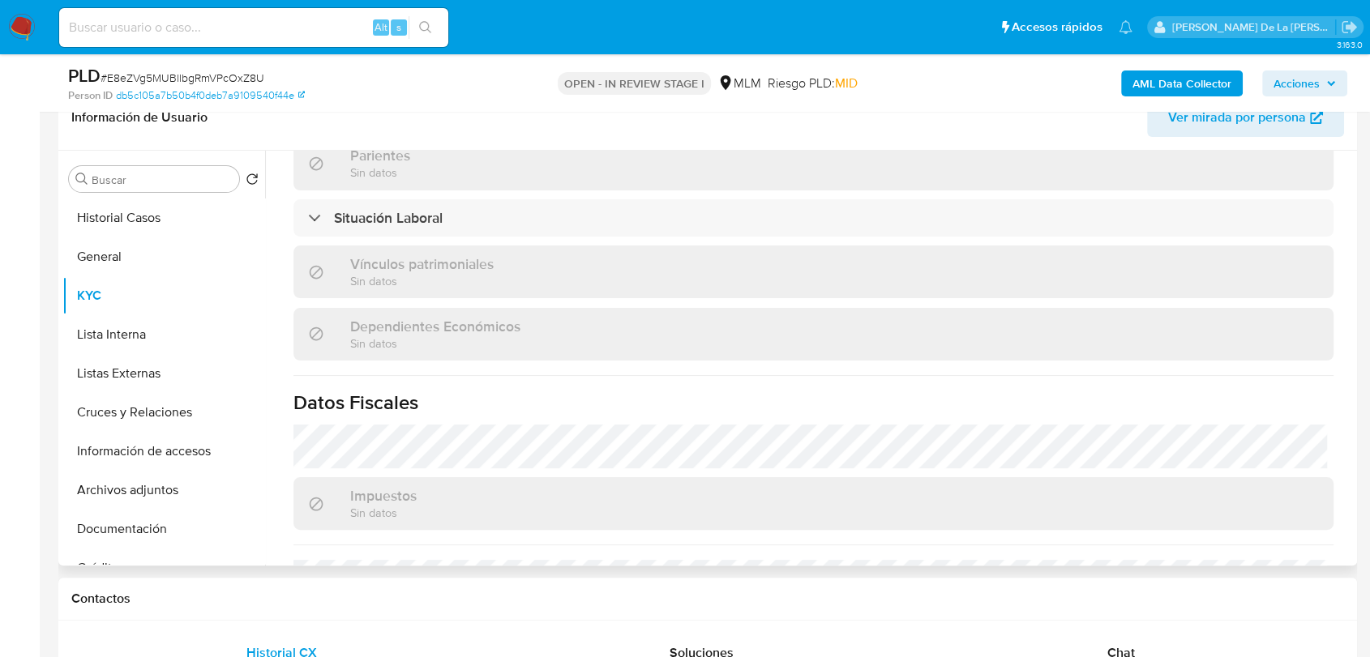
scroll to position [900, 0]
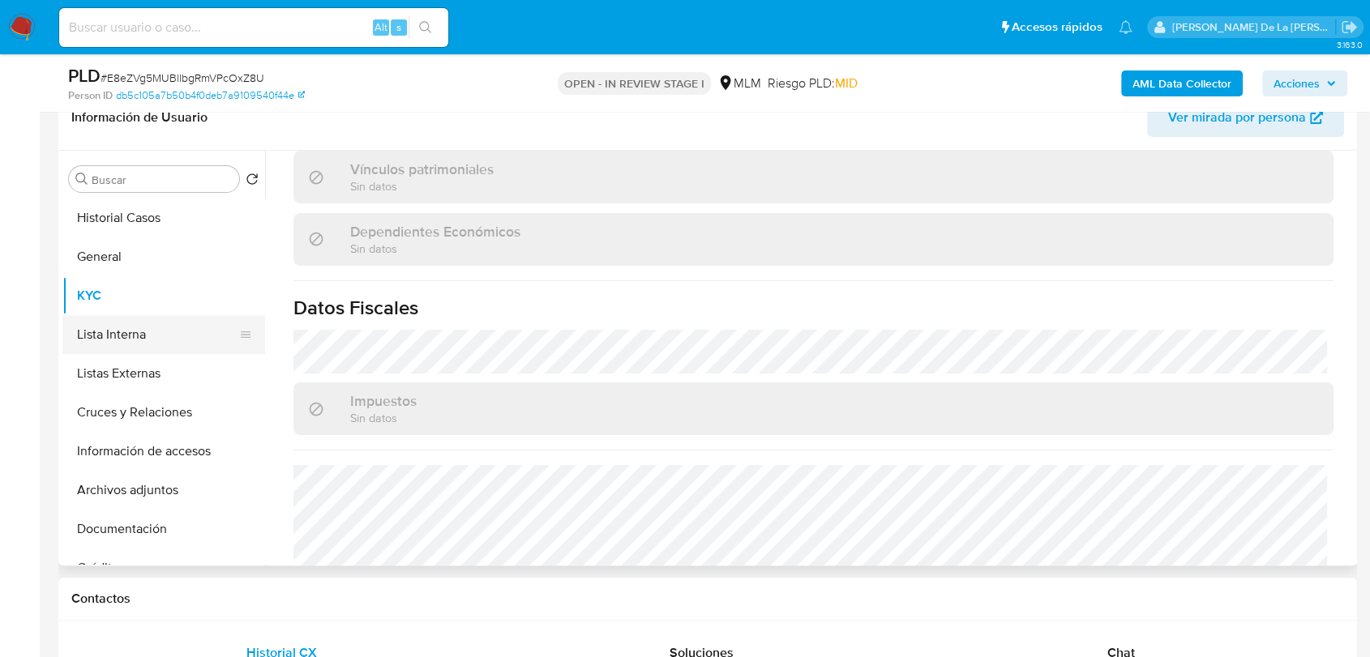
click at [162, 346] on button "Lista Interna" at bounding box center [157, 334] width 190 height 39
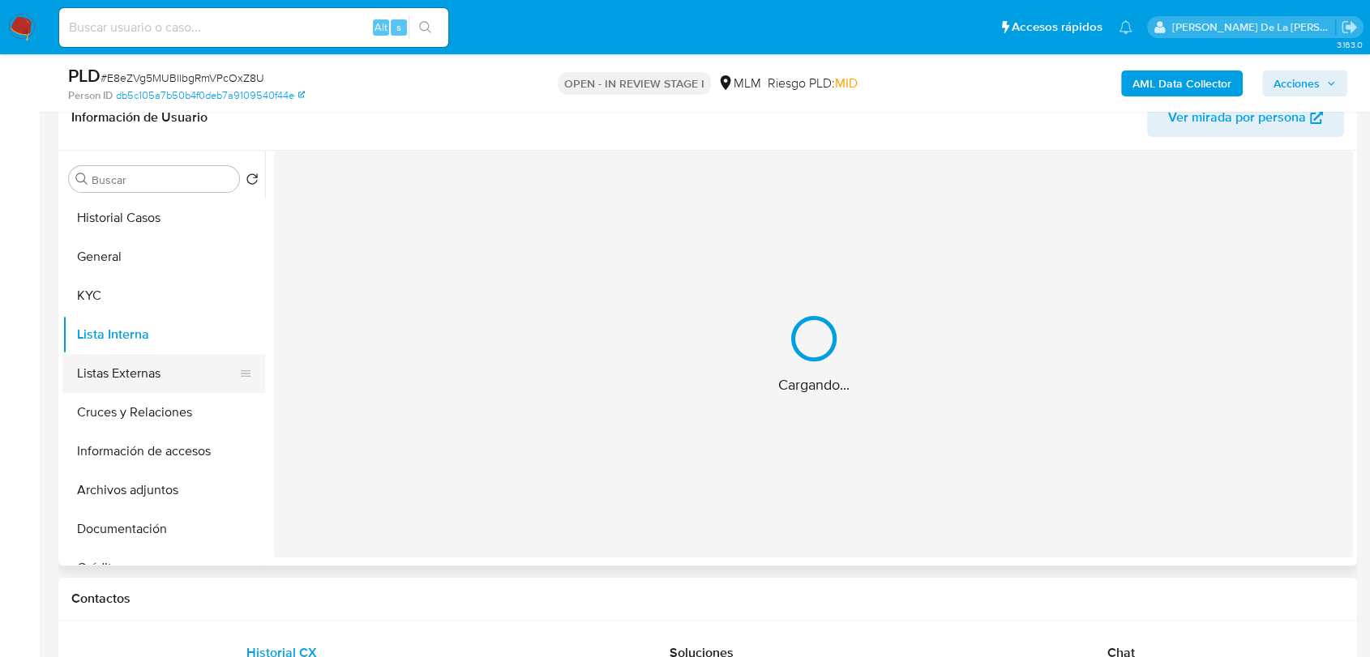
scroll to position [0, 0]
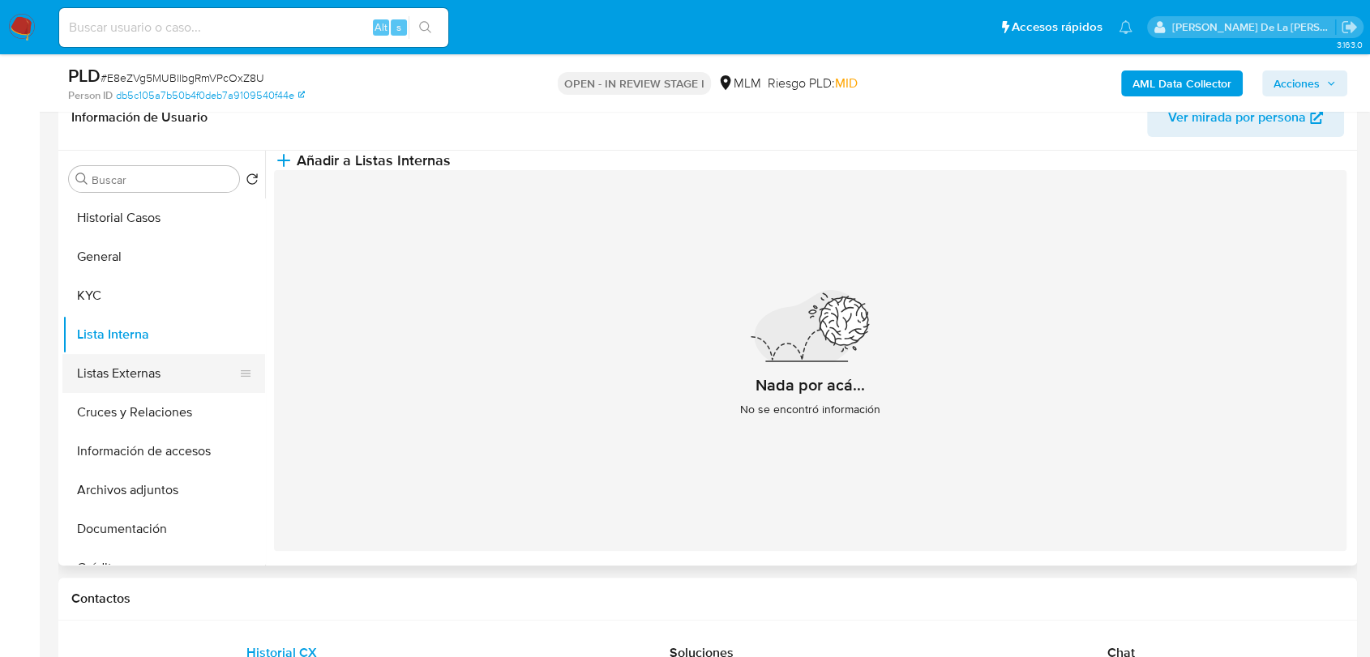
click at [159, 376] on button "Listas Externas" at bounding box center [157, 373] width 190 height 39
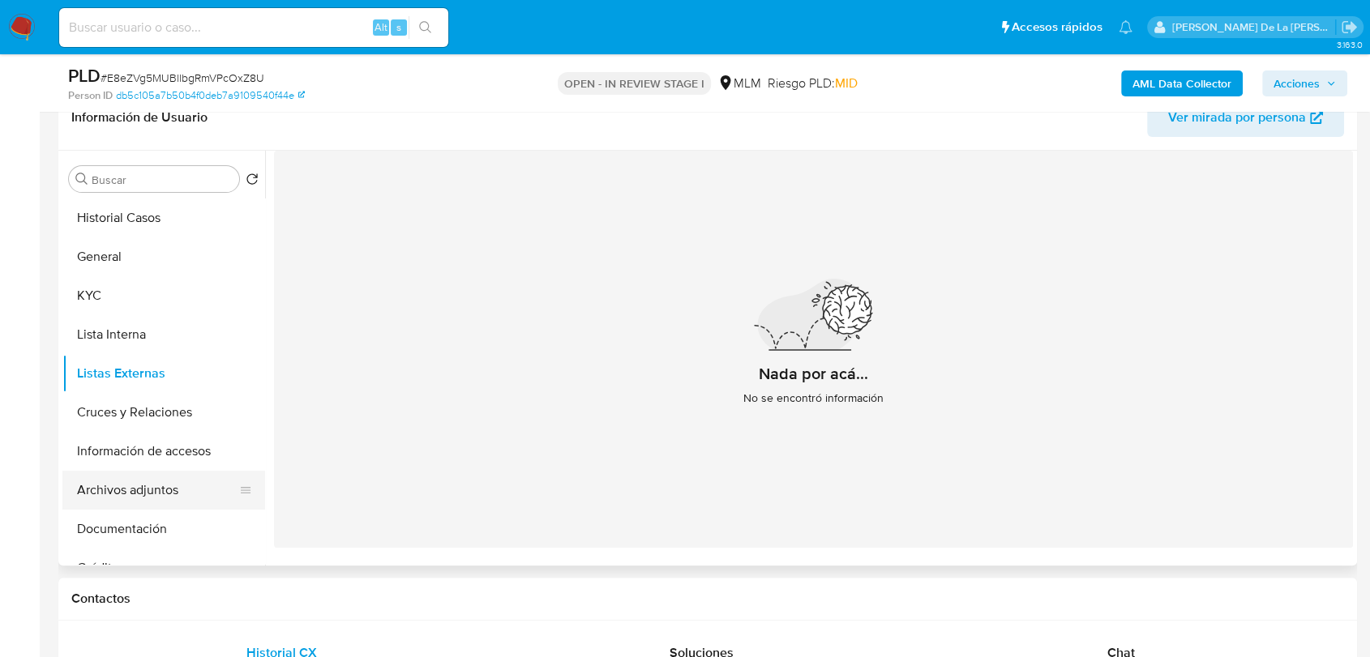
click at [162, 499] on button "Archivos adjuntos" at bounding box center [157, 490] width 190 height 39
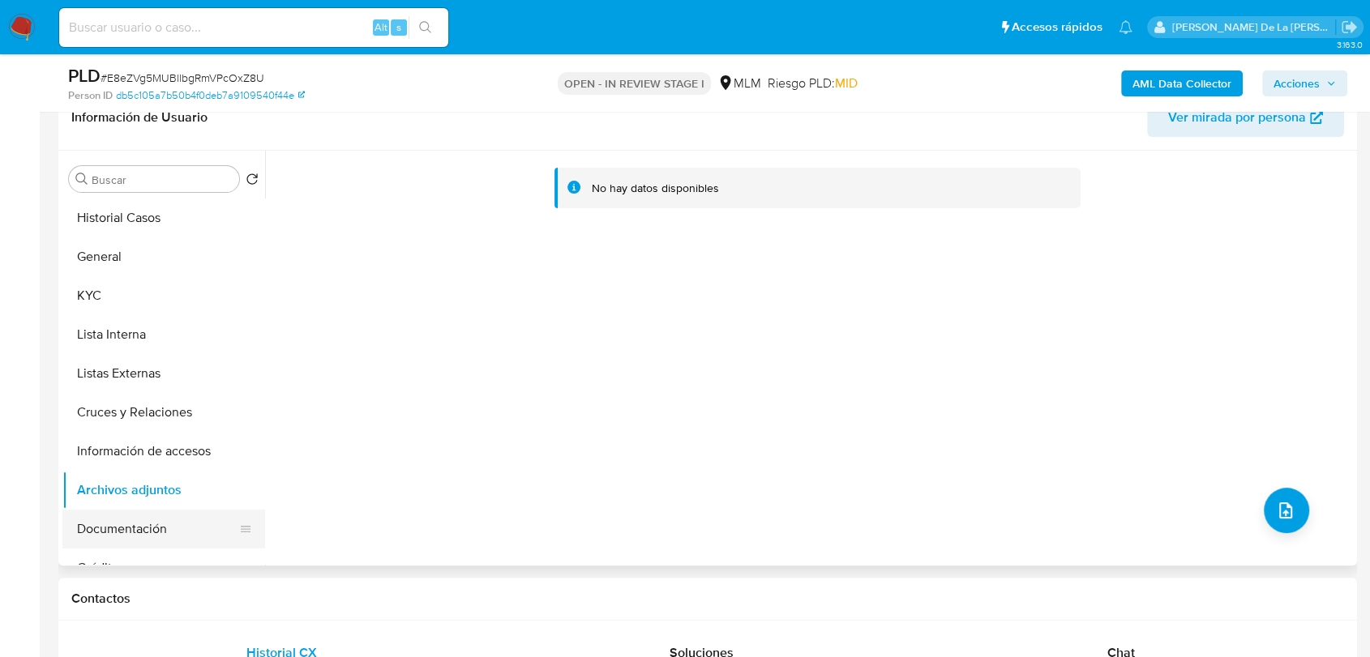
click at [158, 532] on button "Documentación" at bounding box center [157, 529] width 190 height 39
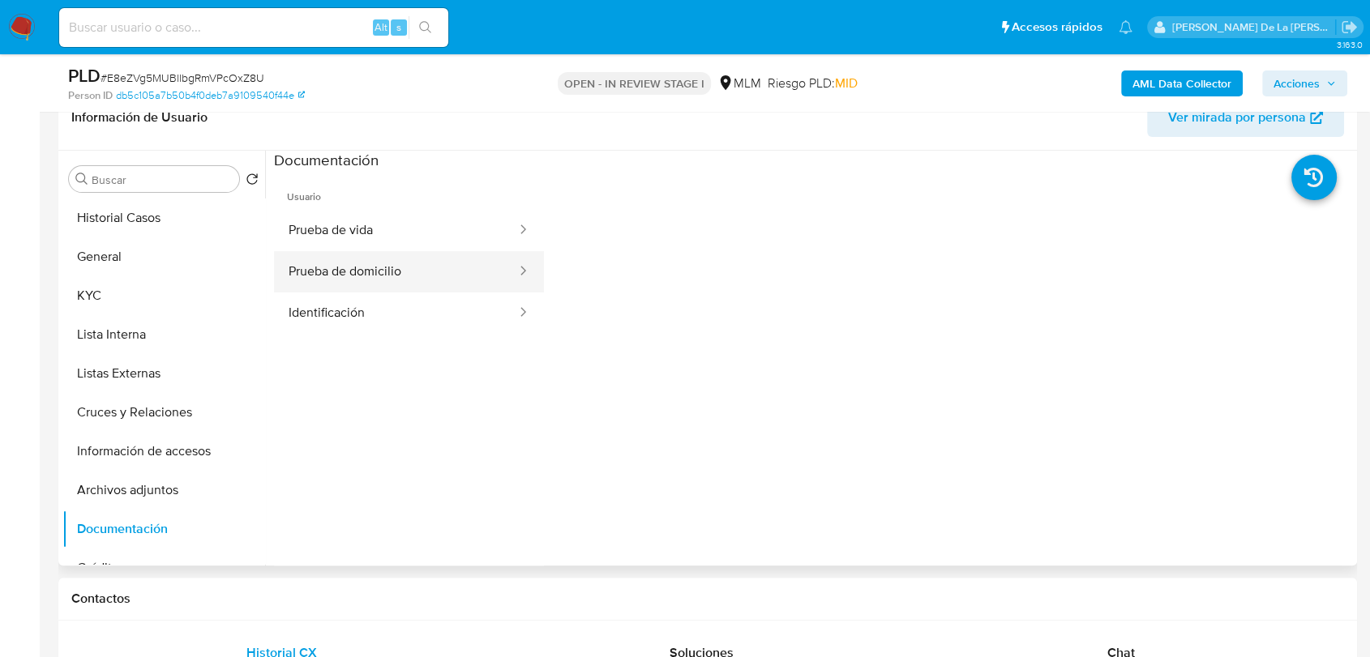
click at [428, 251] on button "Prueba de domicilio" at bounding box center [396, 271] width 244 height 41
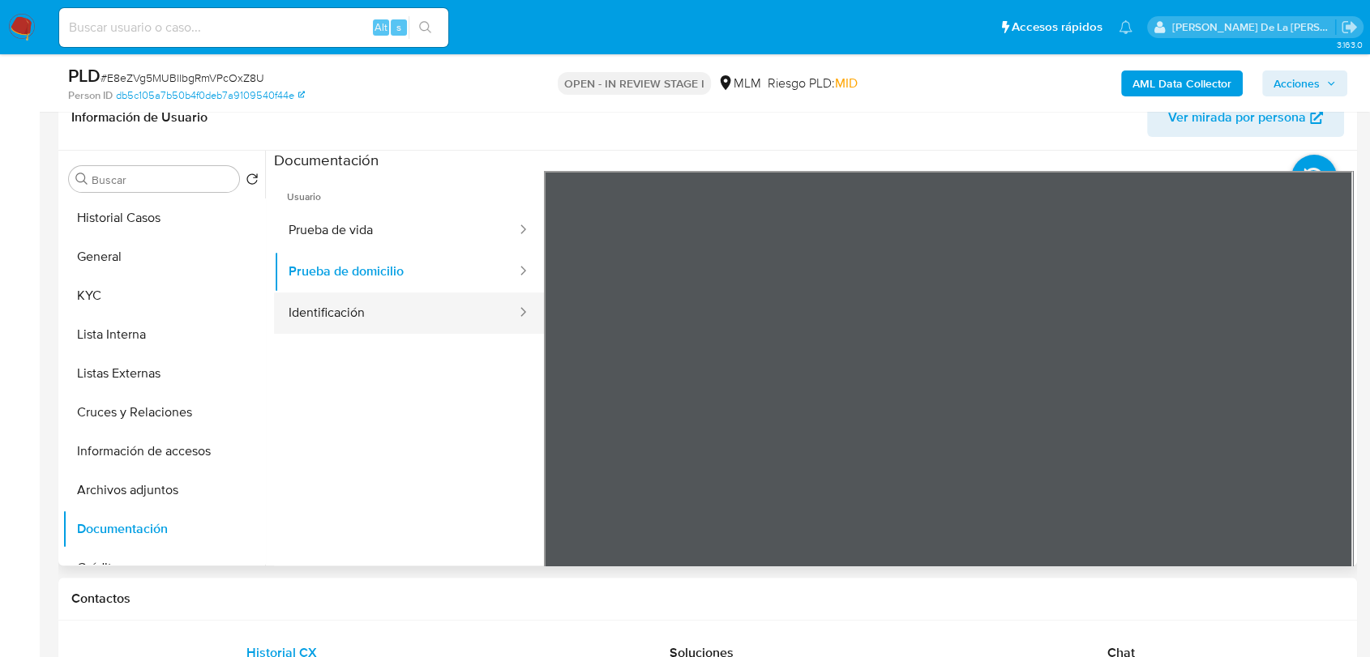
click at [370, 308] on button "Identificación" at bounding box center [396, 313] width 244 height 41
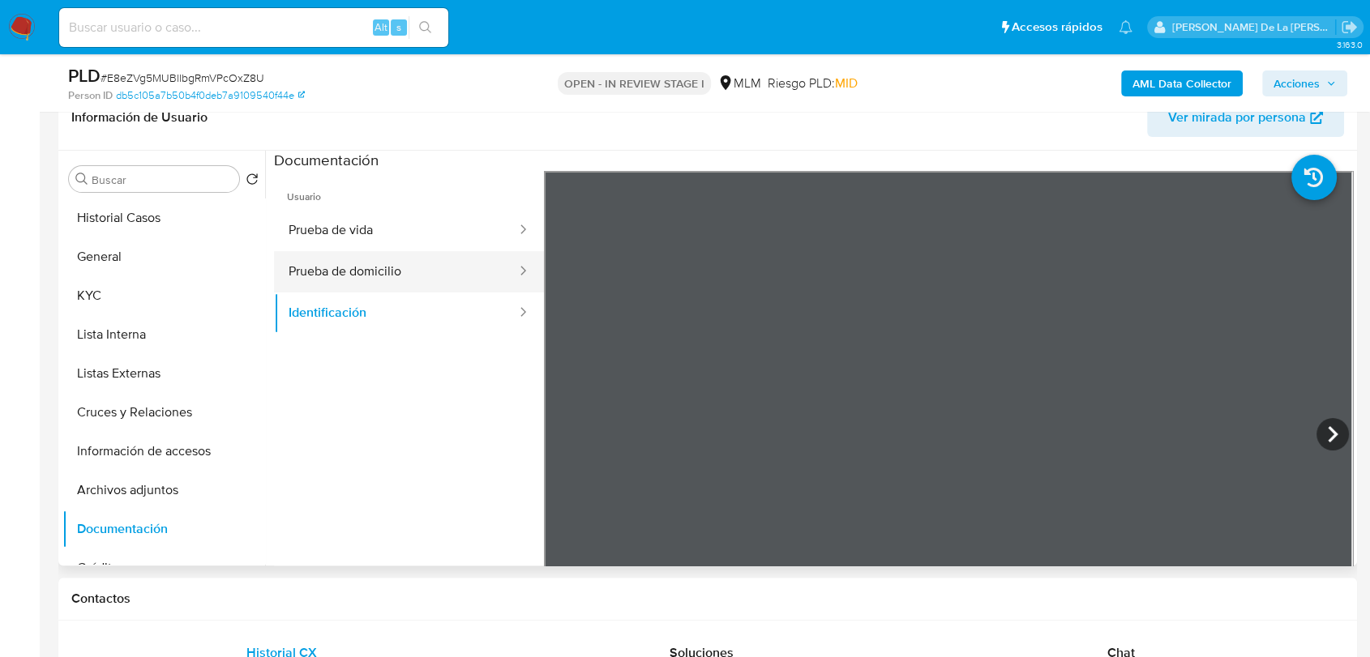
click at [455, 281] on button "Prueba de domicilio" at bounding box center [396, 271] width 244 height 41
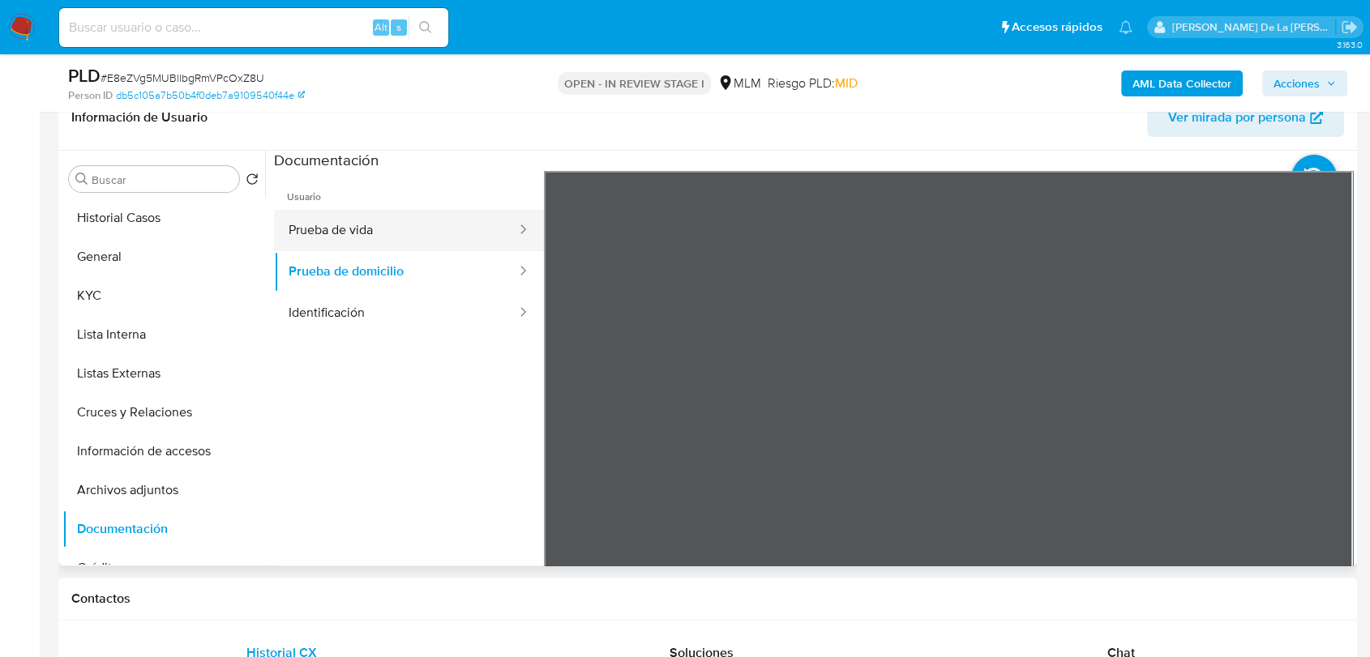
click at [439, 219] on button "Prueba de vida" at bounding box center [396, 230] width 244 height 41
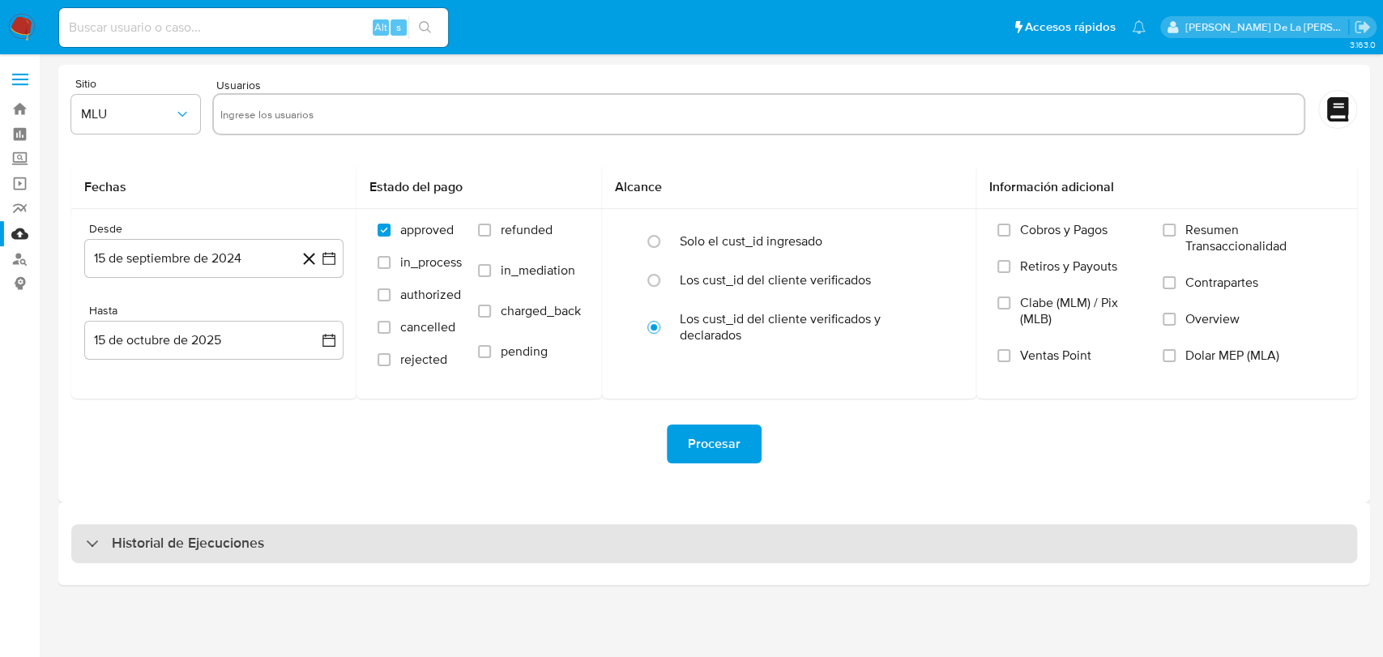
click at [240, 545] on h3 "Historial de Ejecuciones" at bounding box center [188, 543] width 152 height 19
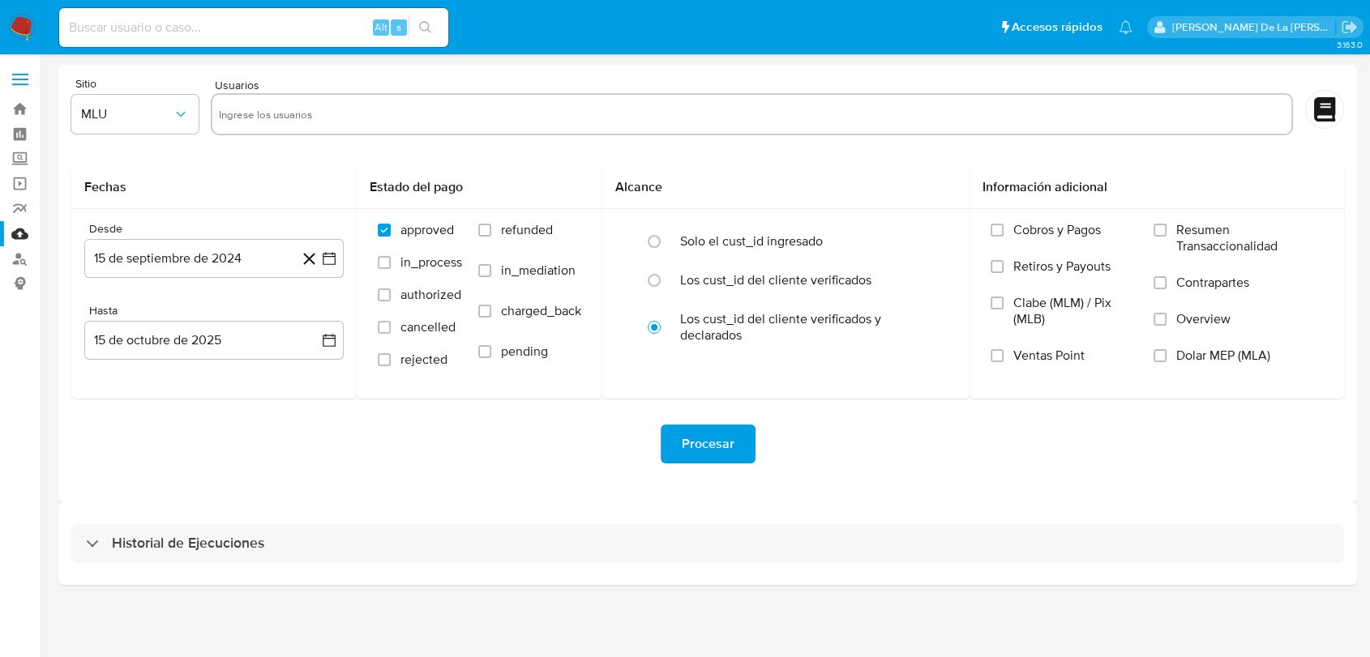
select select "10"
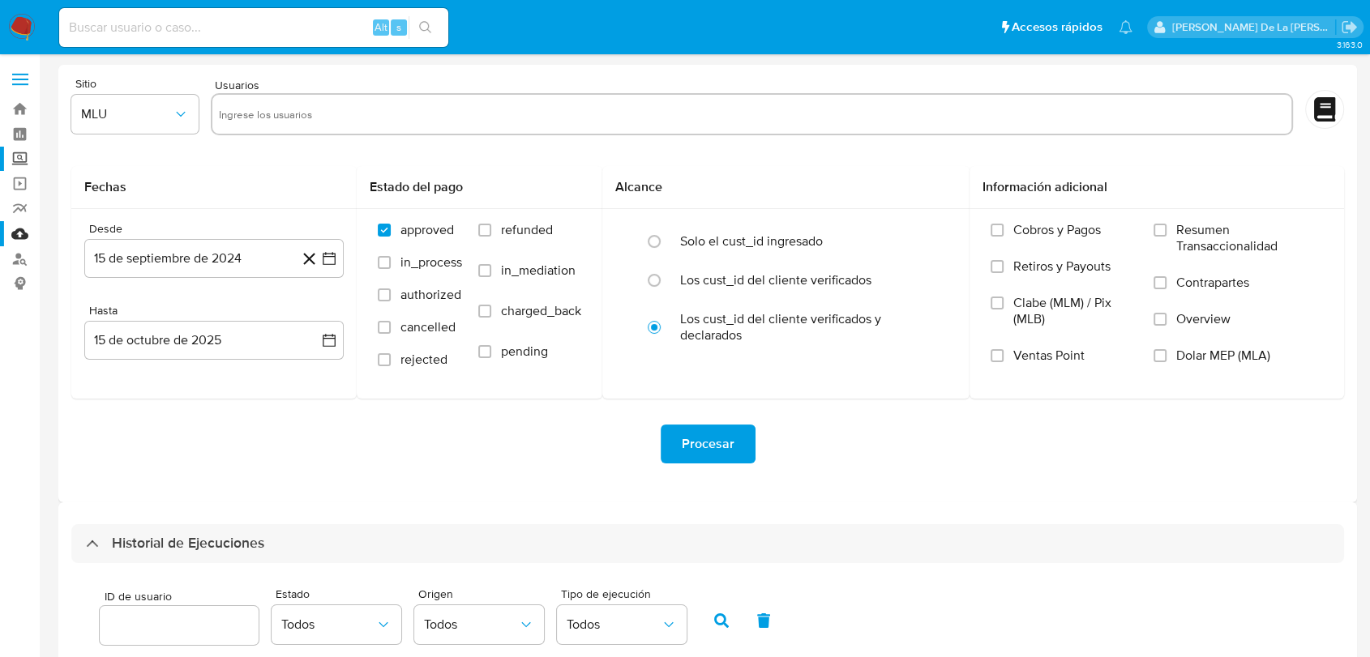
click at [19, 162] on label "Screening" at bounding box center [96, 159] width 193 height 25
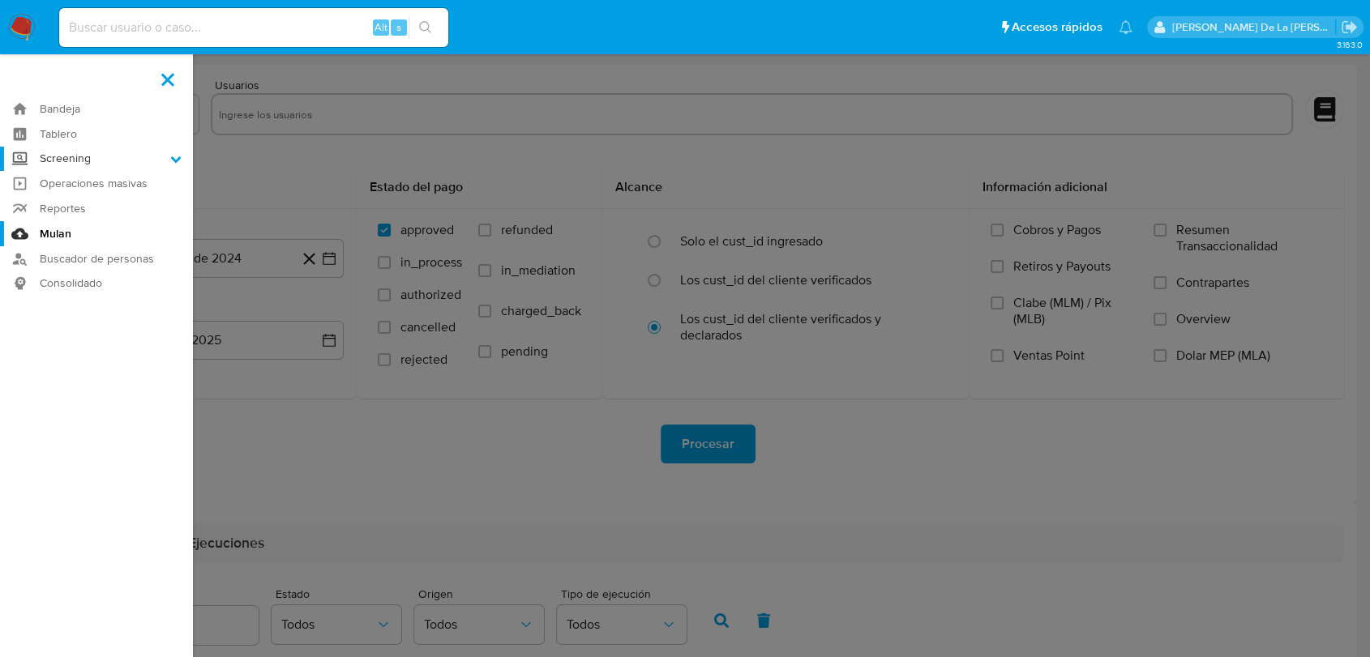
click at [0, 0] on input "Screening" at bounding box center [0, 0] width 0 height 0
click at [80, 220] on link "Herramientas" at bounding box center [96, 222] width 193 height 20
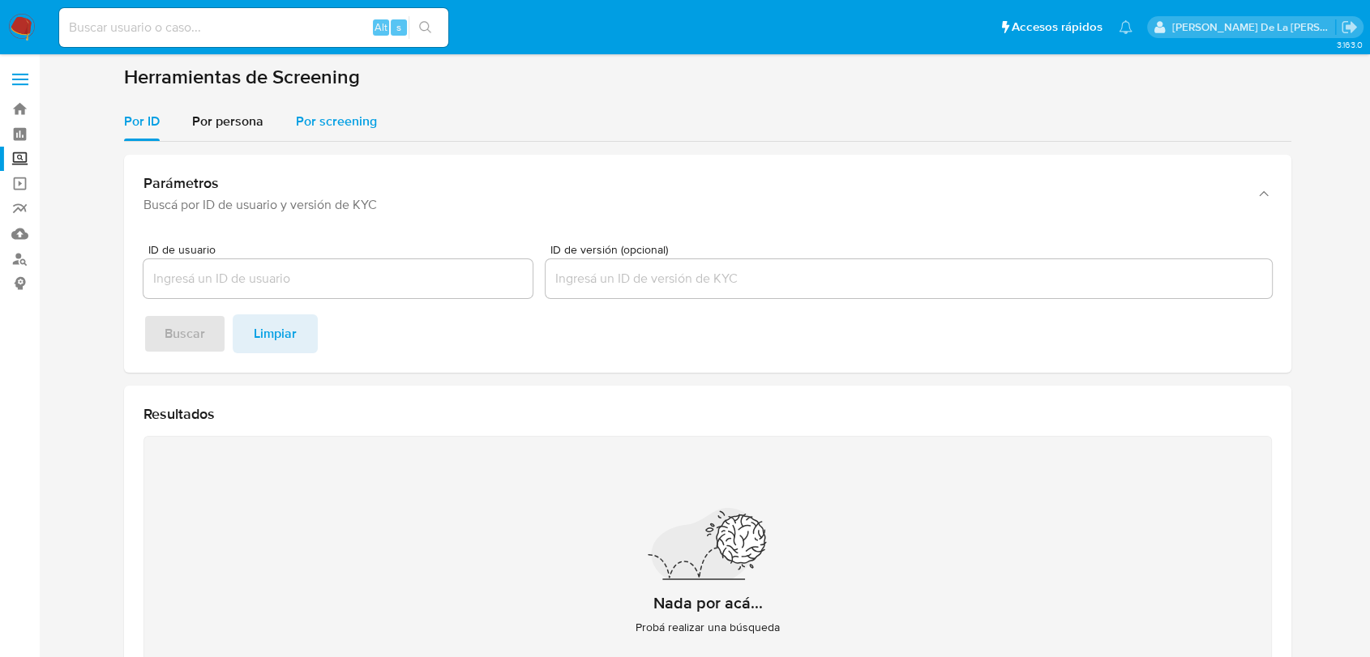
click at [341, 131] on div "Por screening" at bounding box center [336, 121] width 81 height 39
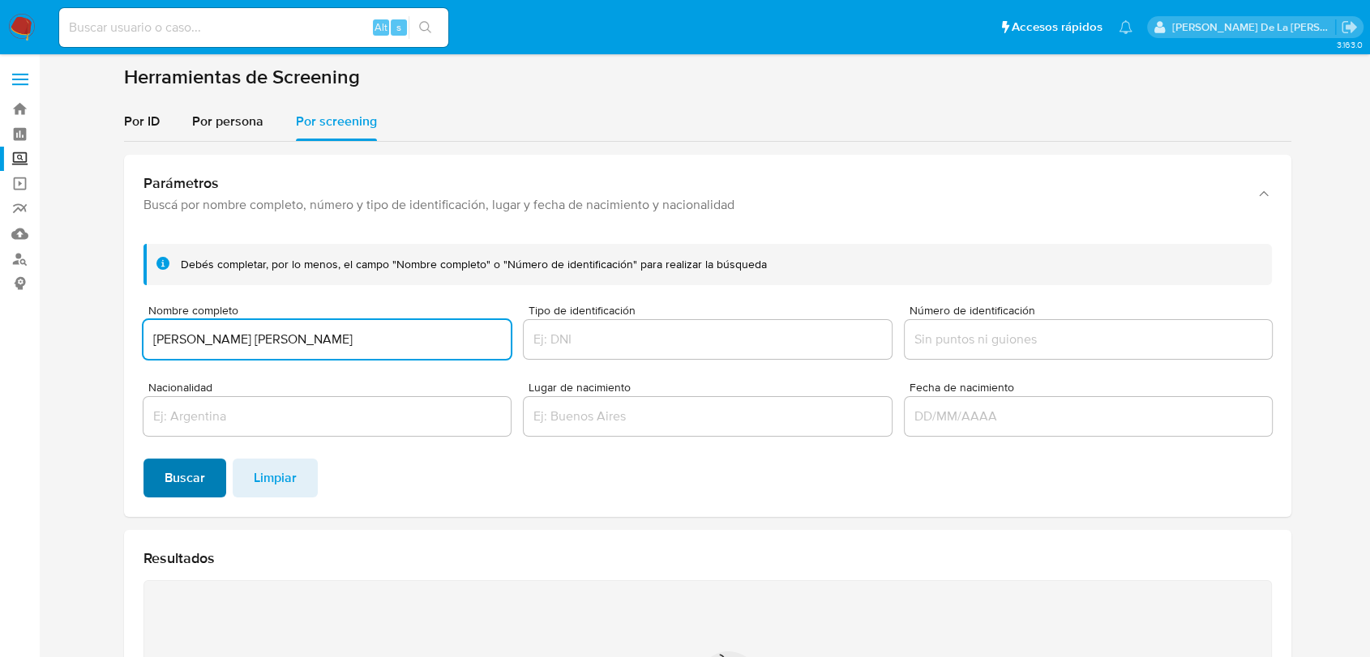
type input "[PERSON_NAME] [PERSON_NAME]"
click at [186, 472] on span "Buscar" at bounding box center [185, 478] width 41 height 36
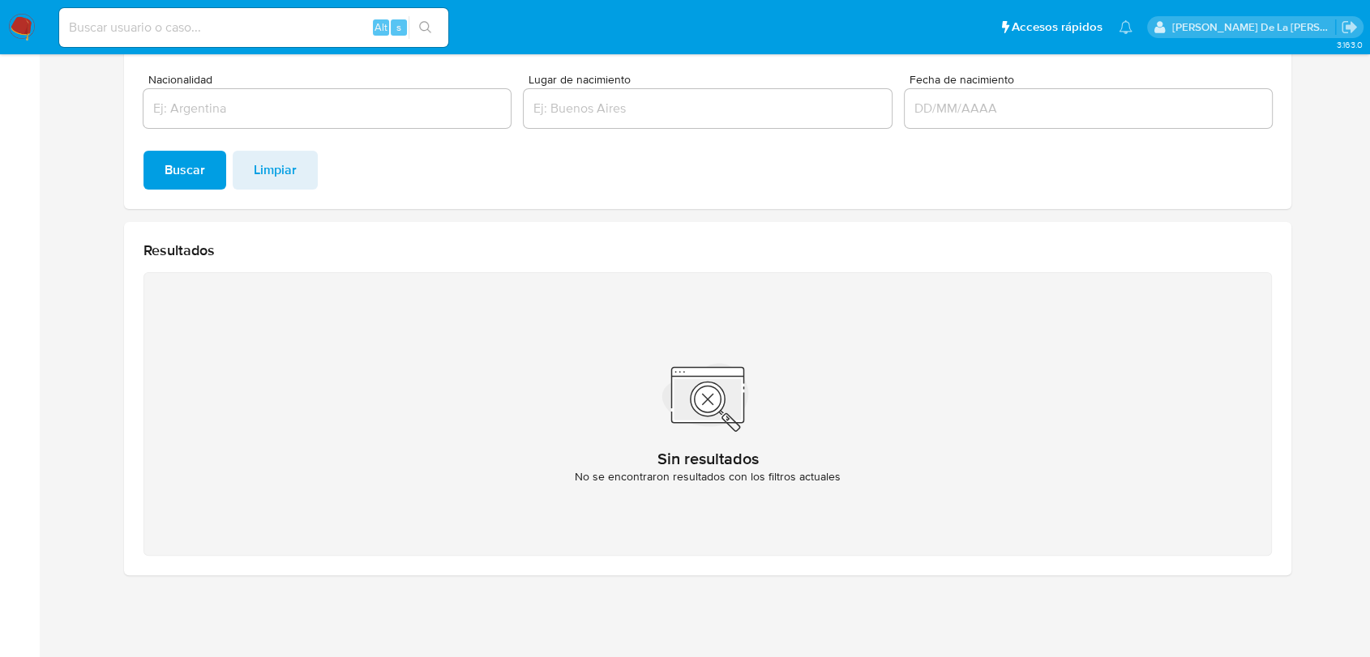
click at [355, 112] on input "Nacionalidad" at bounding box center [326, 108] width 367 height 21
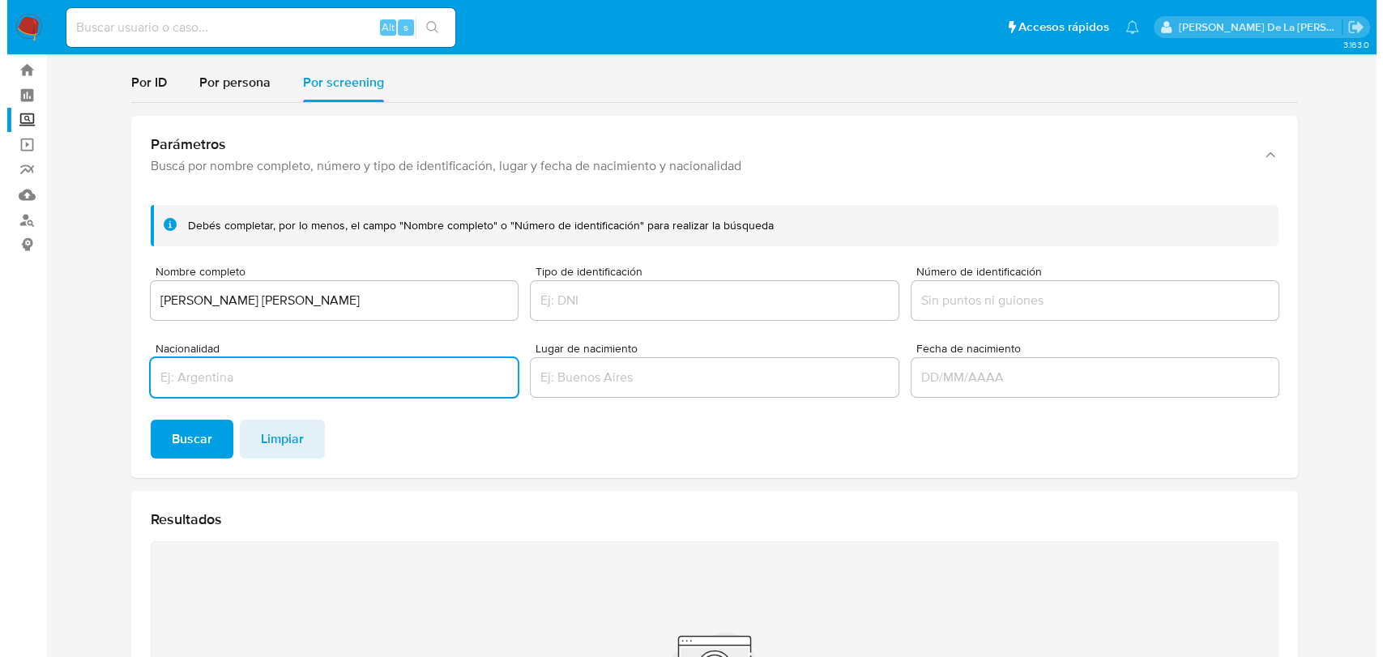
scroll to position [38, 0]
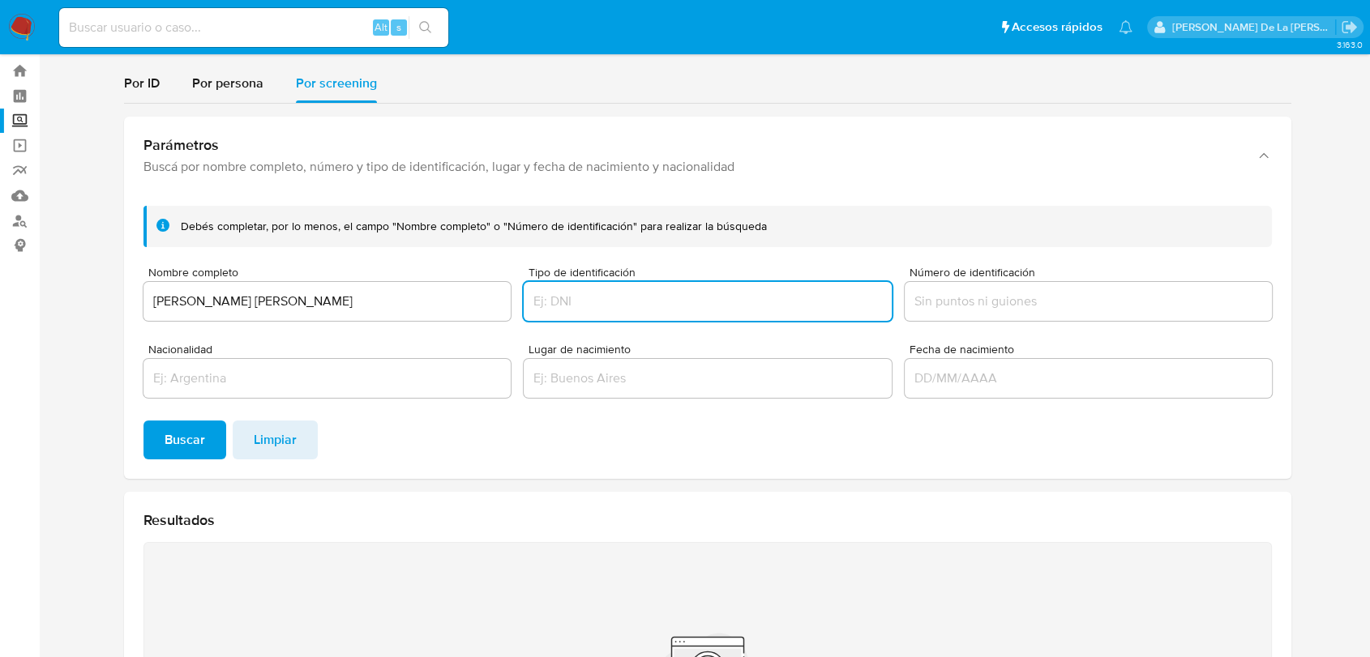
click at [619, 292] on input "Tipo de identificación" at bounding box center [707, 301] width 367 height 21
click at [249, 88] on span "Por persona" at bounding box center [227, 83] width 71 height 19
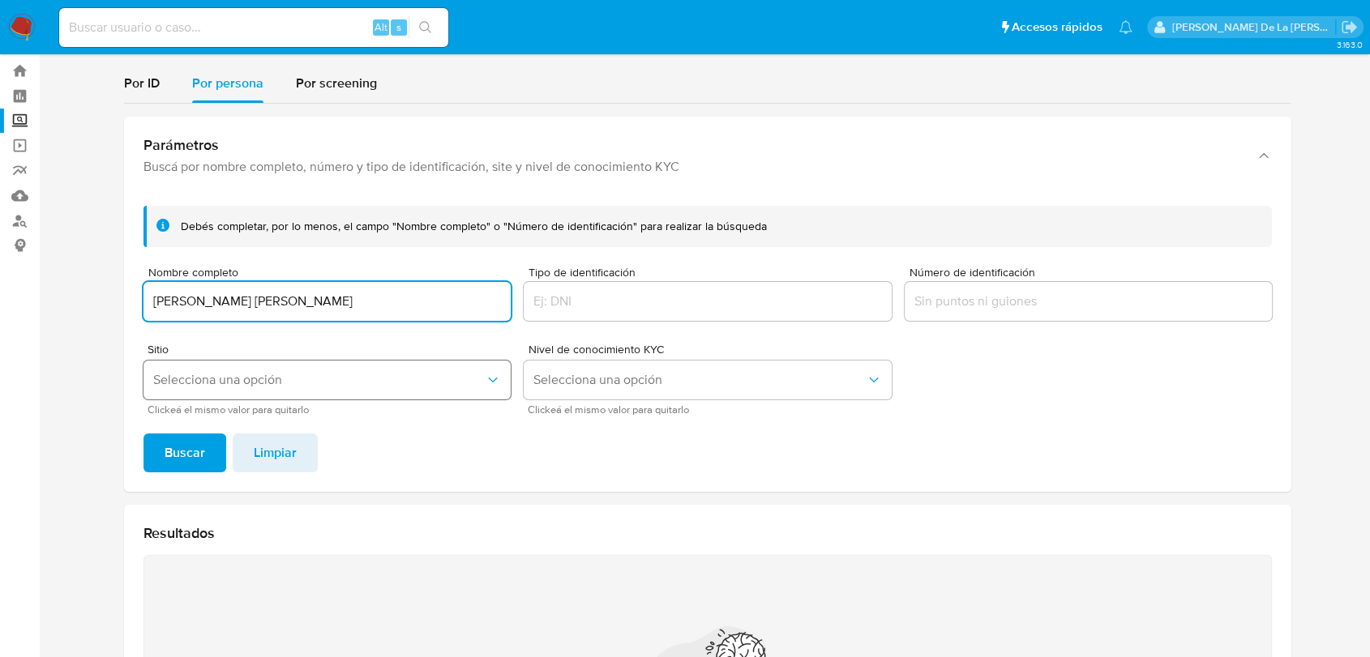
type input "[PERSON_NAME] [PERSON_NAME]"
click at [348, 374] on span "Selecciona una opción" at bounding box center [318, 380] width 331 height 16
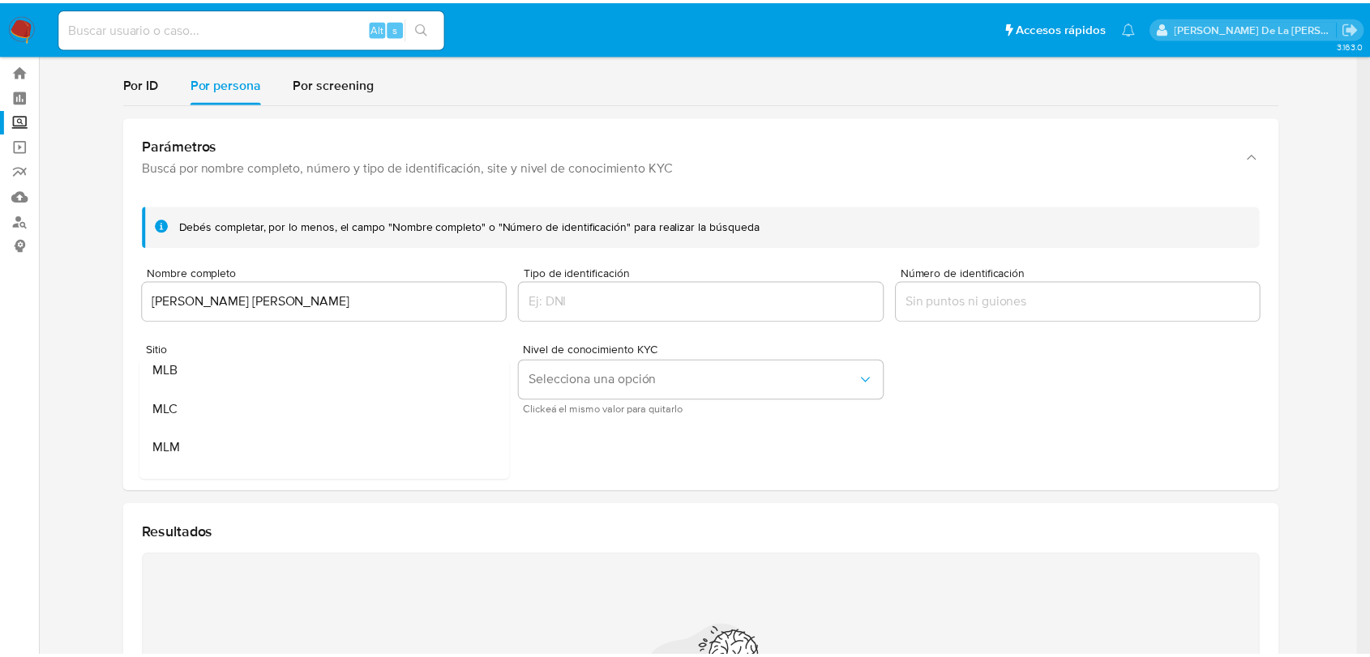
scroll to position [90, 0]
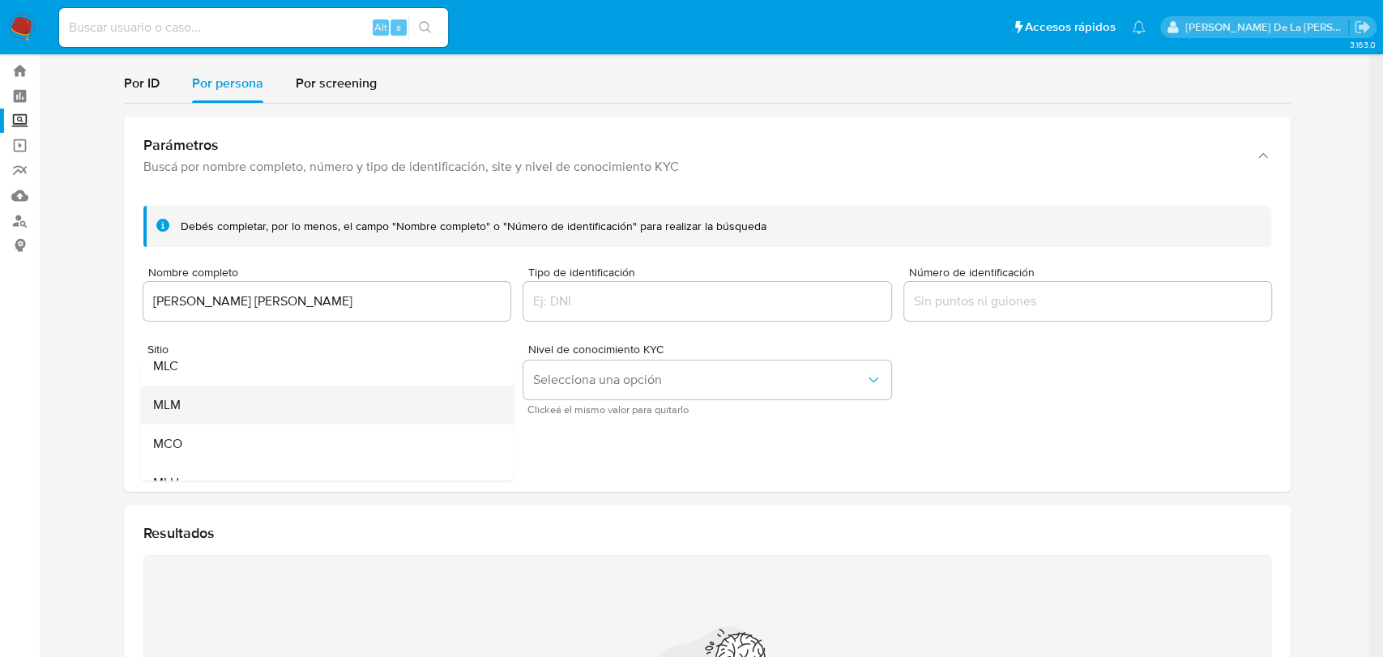
click at [285, 411] on div "MLM" at bounding box center [322, 405] width 338 height 39
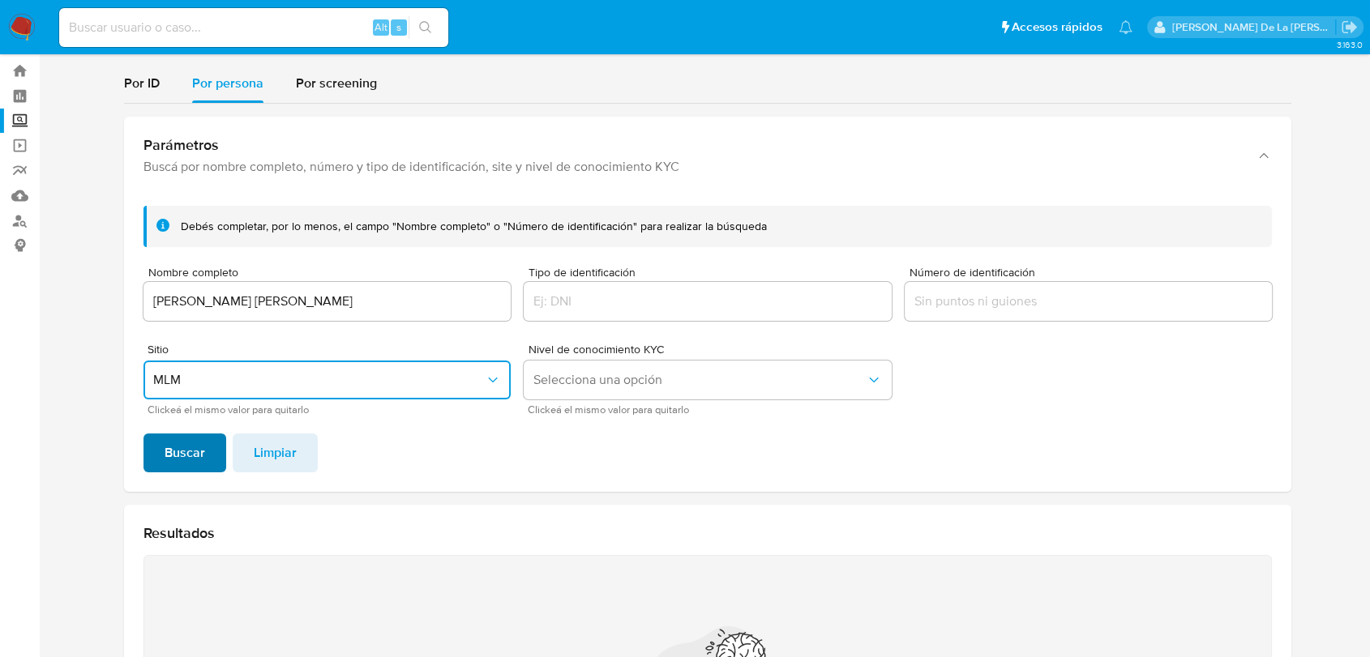
click at [196, 446] on span "Buscar" at bounding box center [185, 453] width 41 height 36
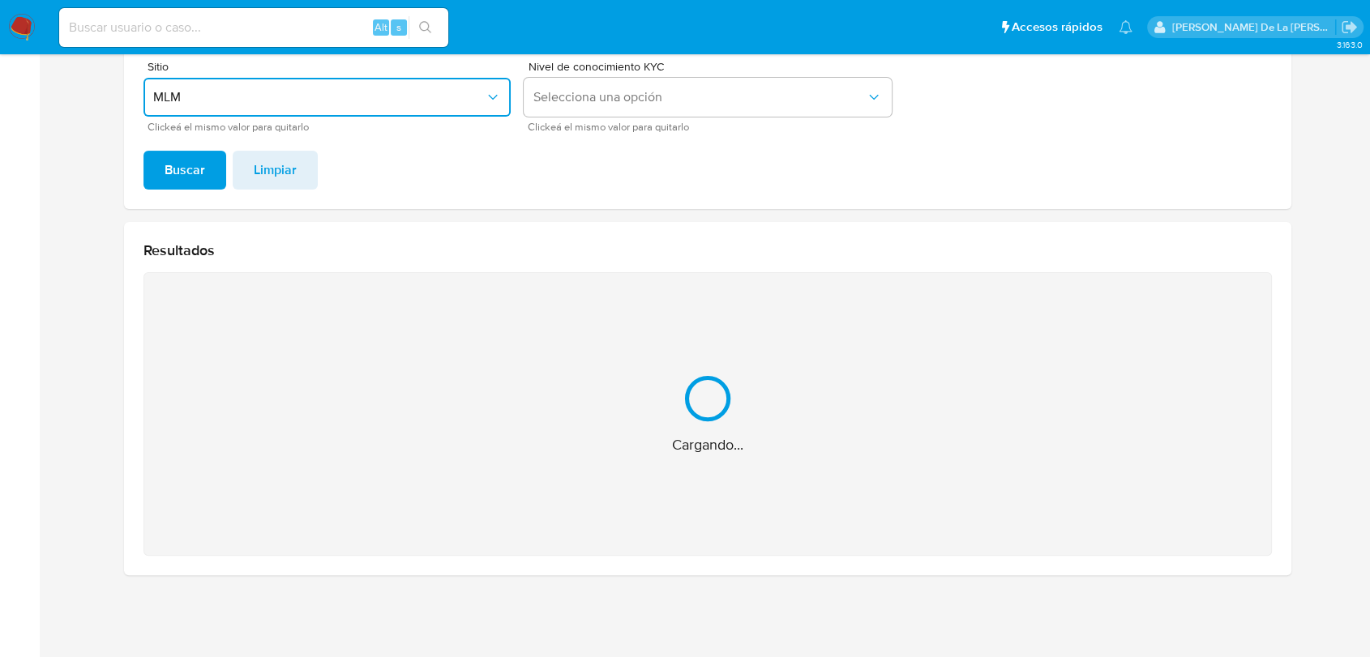
scroll to position [63, 0]
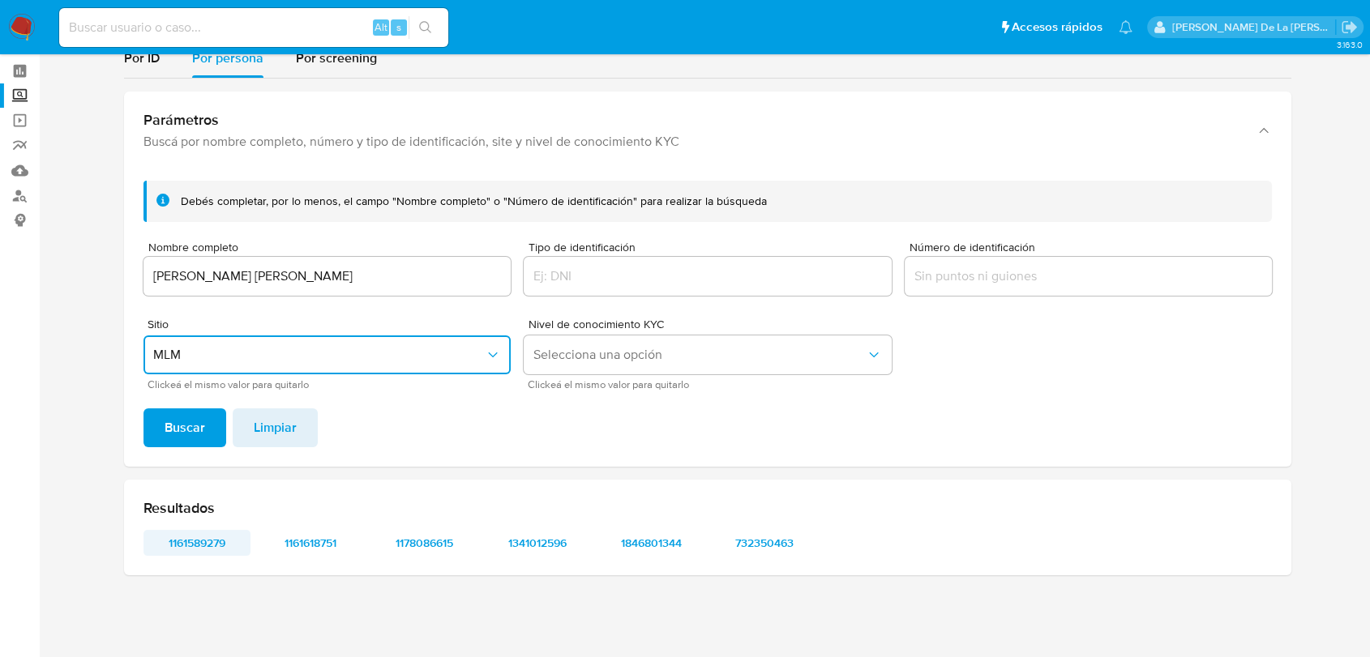
click at [194, 541] on span "1161589279" at bounding box center [197, 543] width 84 height 23
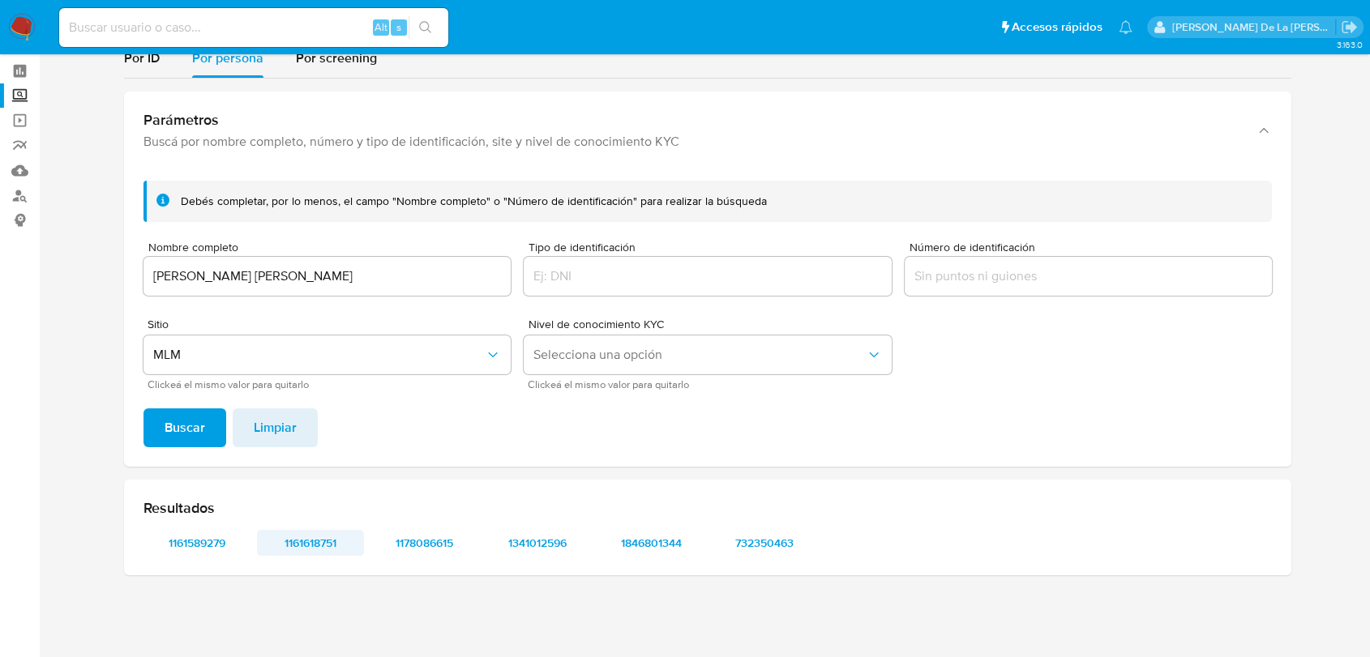
click at [313, 544] on span "1161618751" at bounding box center [310, 543] width 84 height 23
click at [403, 532] on span "1178086615" at bounding box center [424, 543] width 84 height 23
click at [505, 546] on span "1341012596" at bounding box center [537, 543] width 84 height 23
click at [643, 544] on span "1846801344" at bounding box center [651, 543] width 84 height 23
click at [761, 537] on span "732350463" at bounding box center [764, 543] width 84 height 23
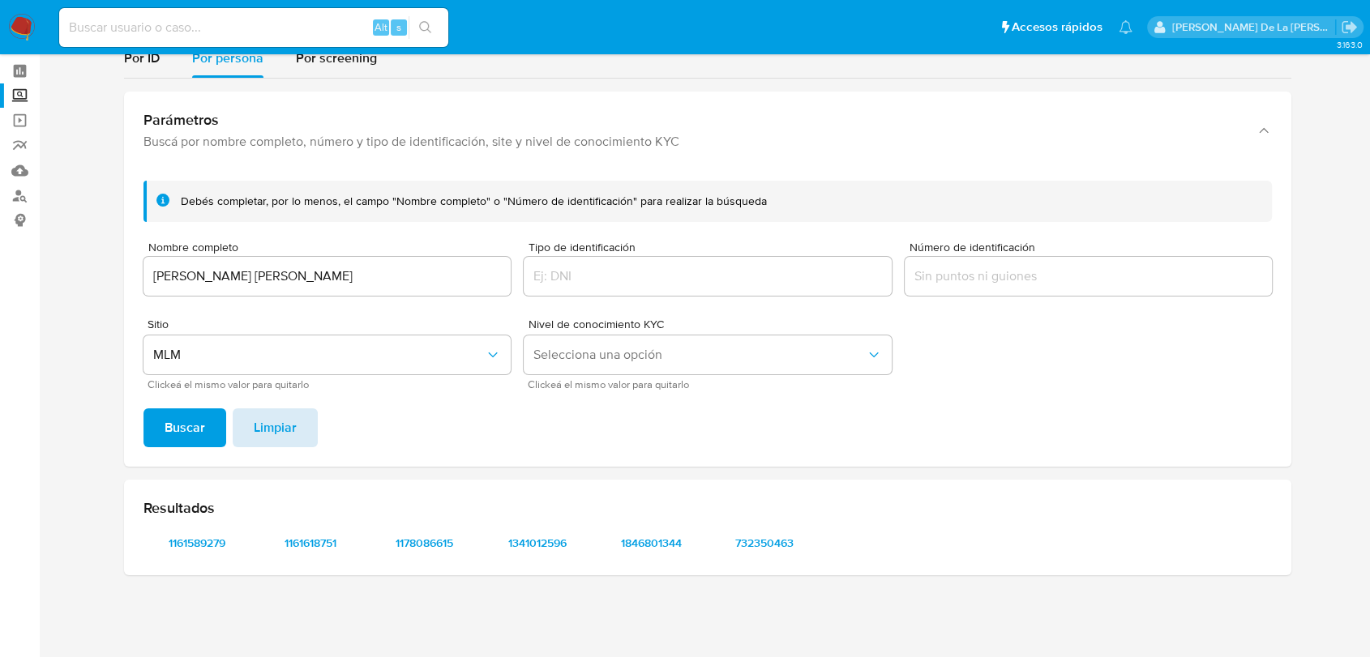
scroll to position [0, 0]
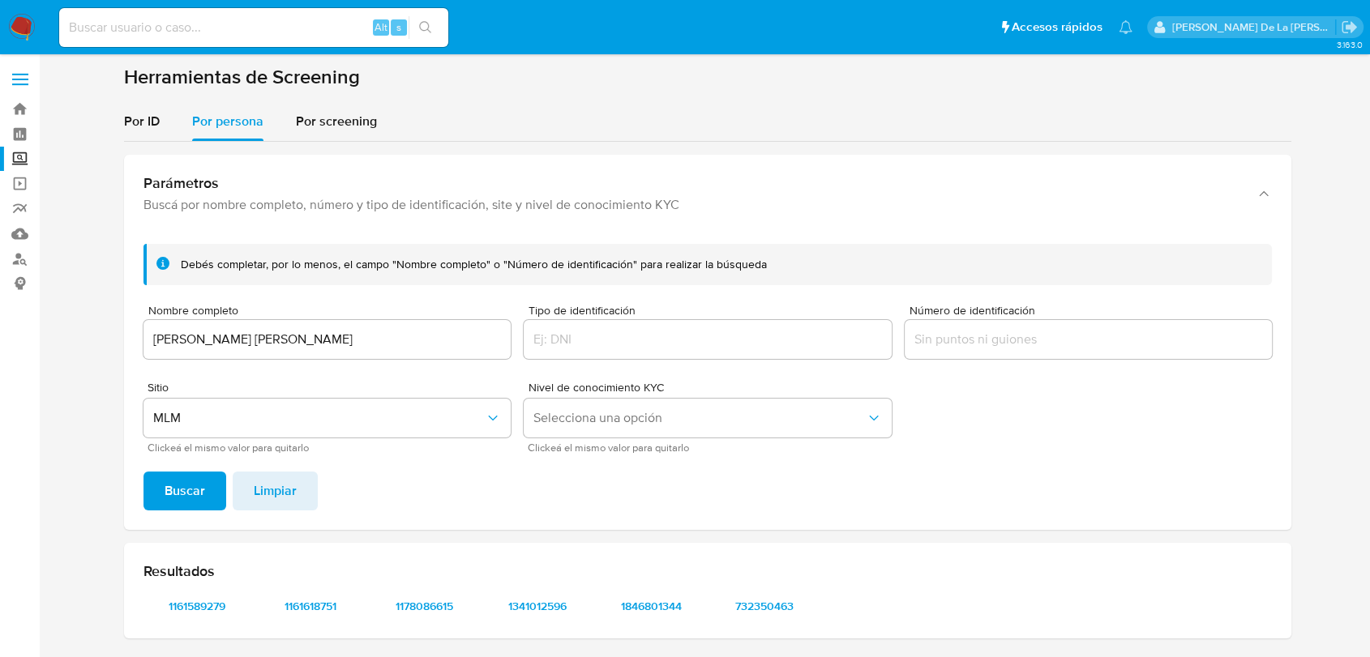
click at [173, 19] on input at bounding box center [253, 27] width 389 height 21
paste input "1067771566"
type input "1067771566"
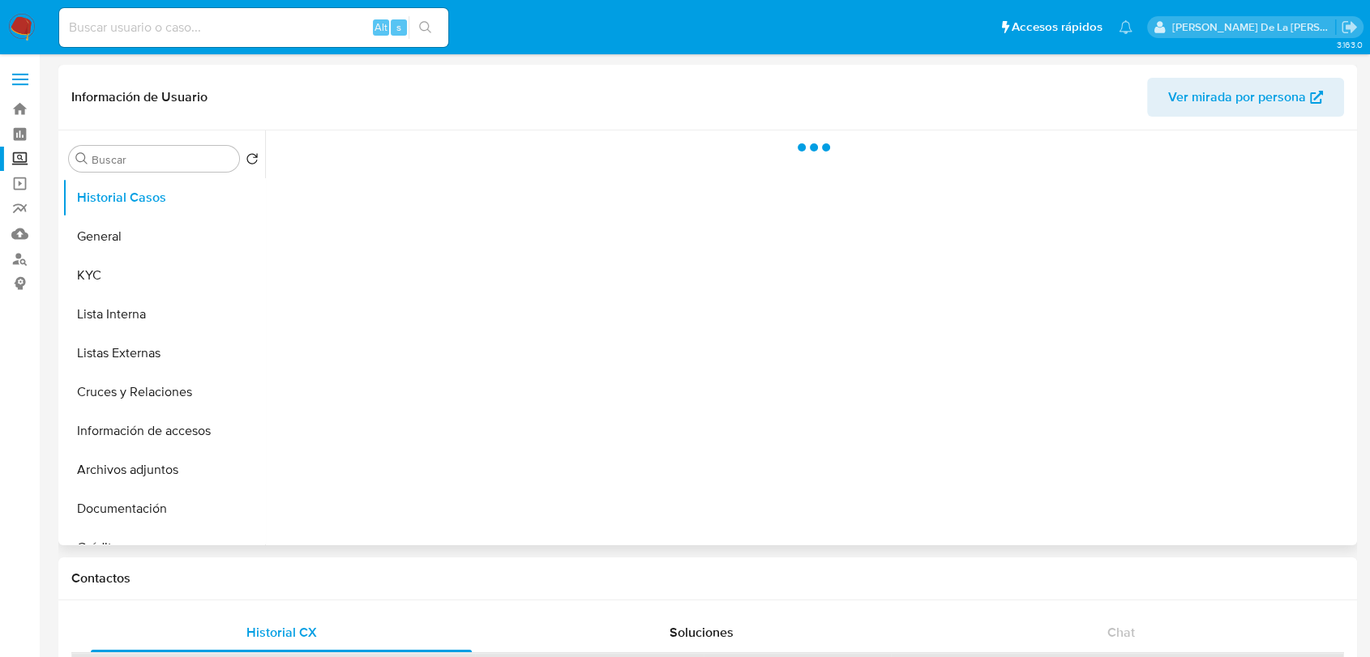
select select "10"
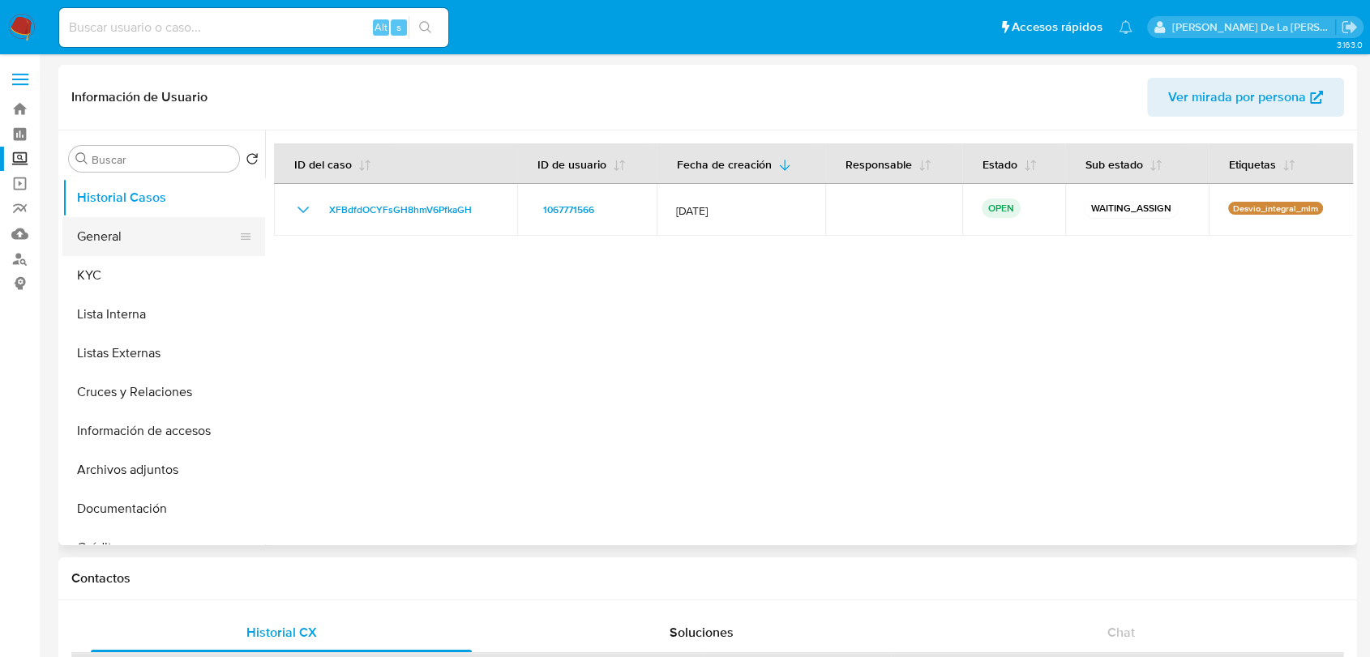
click at [141, 242] on button "General" at bounding box center [157, 236] width 190 height 39
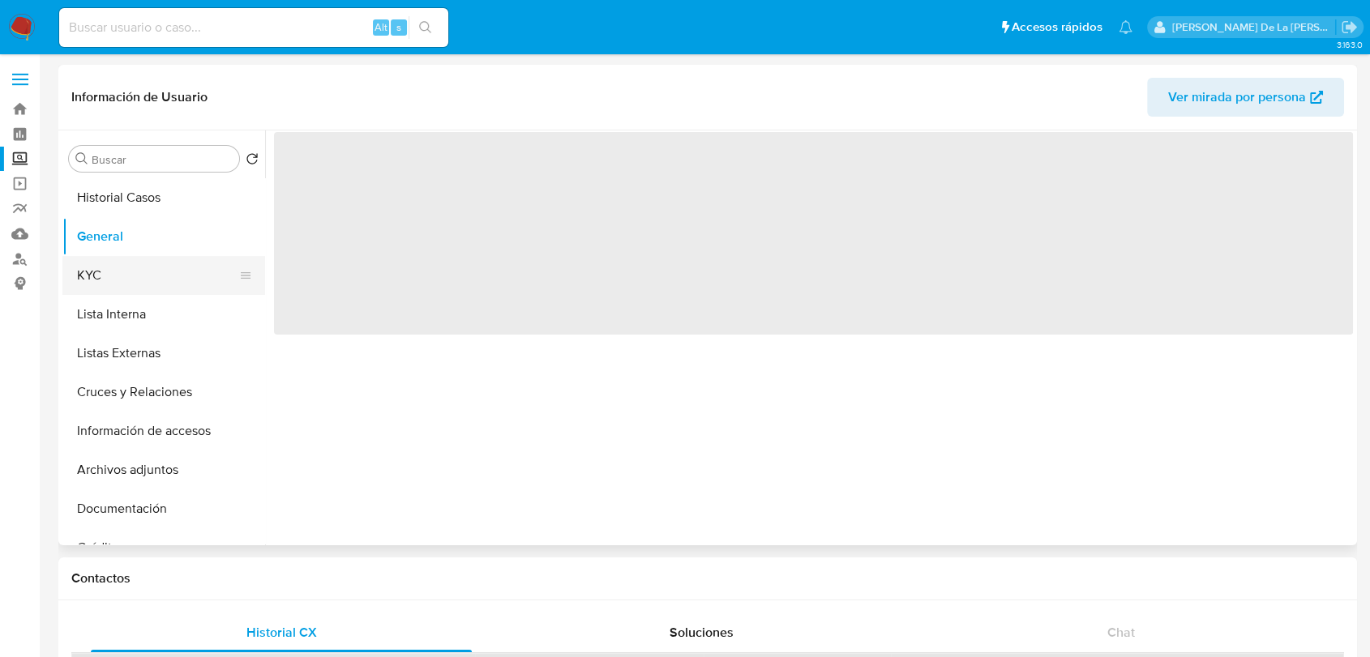
click at [131, 260] on button "KYC" at bounding box center [157, 275] width 190 height 39
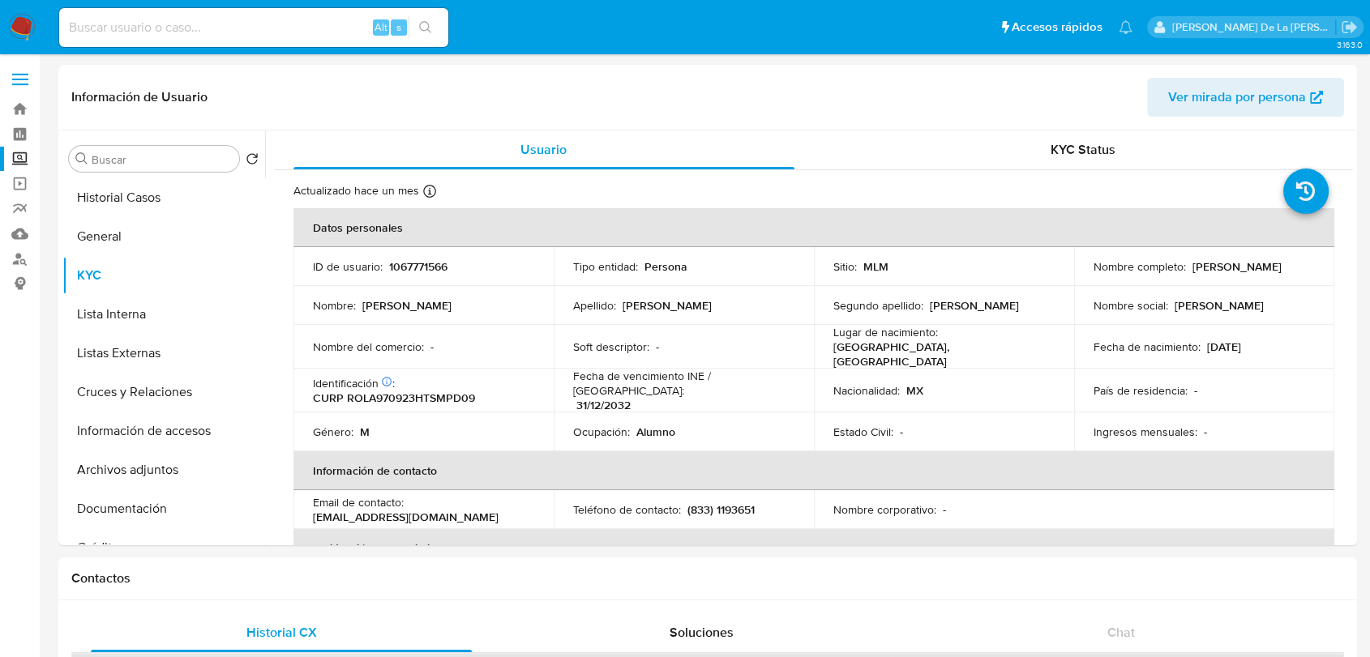
click at [147, 28] on input at bounding box center [253, 27] width 389 height 21
paste input "762710472"
type input "762710472"
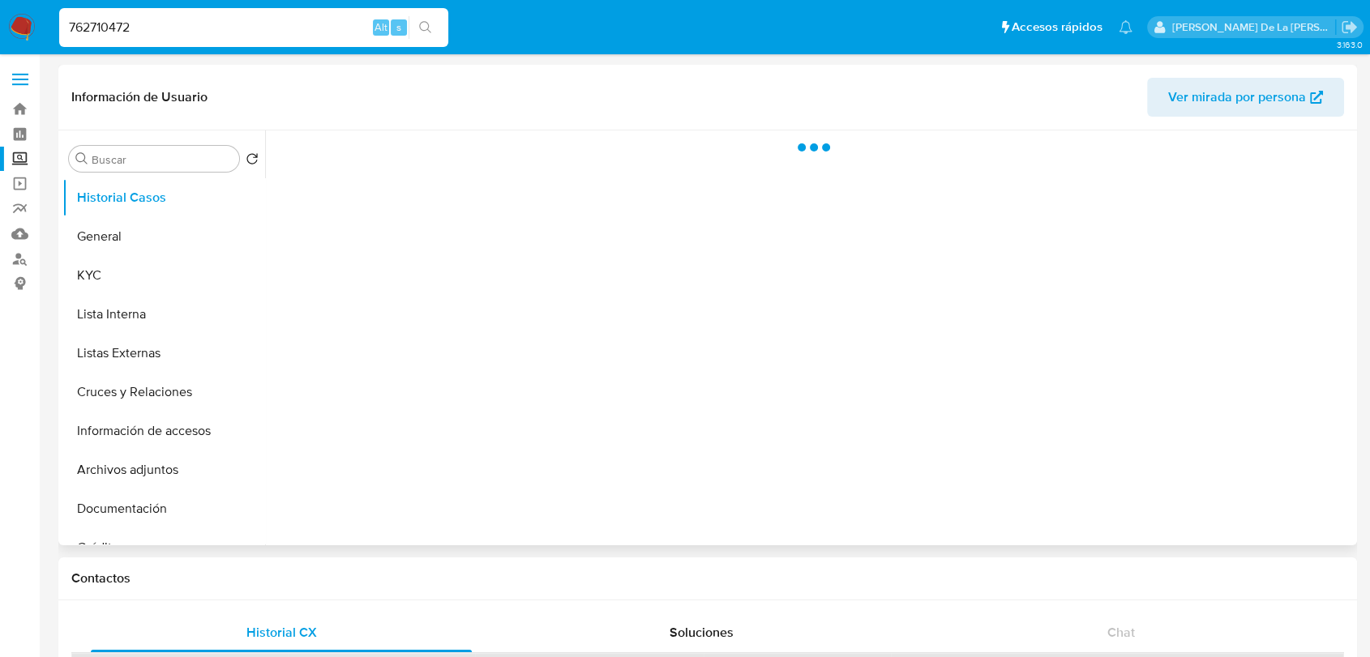
select select "10"
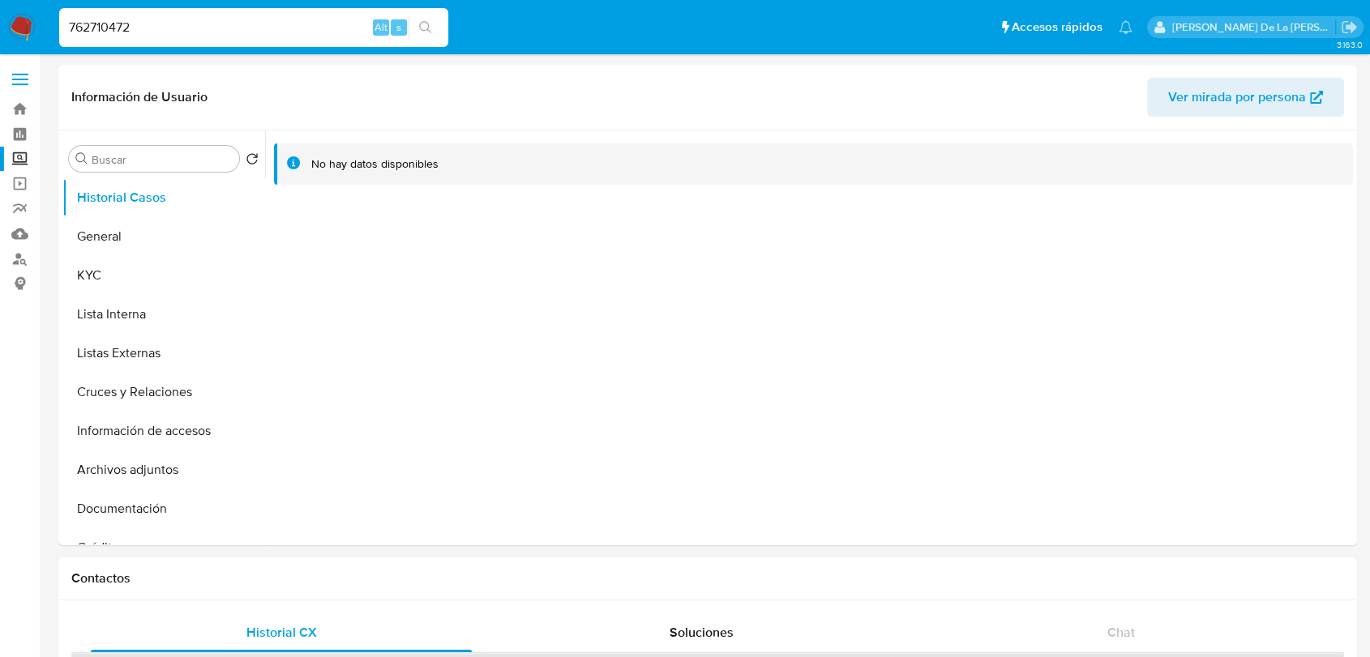
click at [137, 24] on input "762710472" at bounding box center [253, 27] width 389 height 21
paste input "573131396"
type input "573131396"
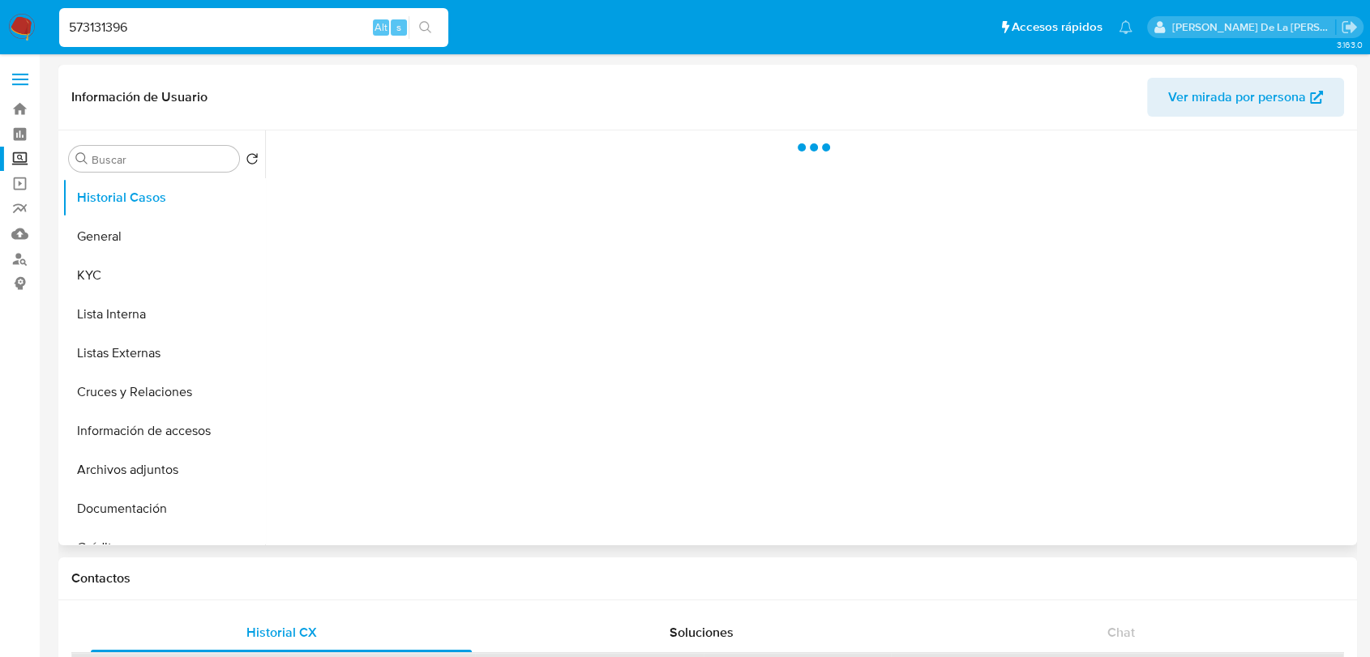
select select "10"
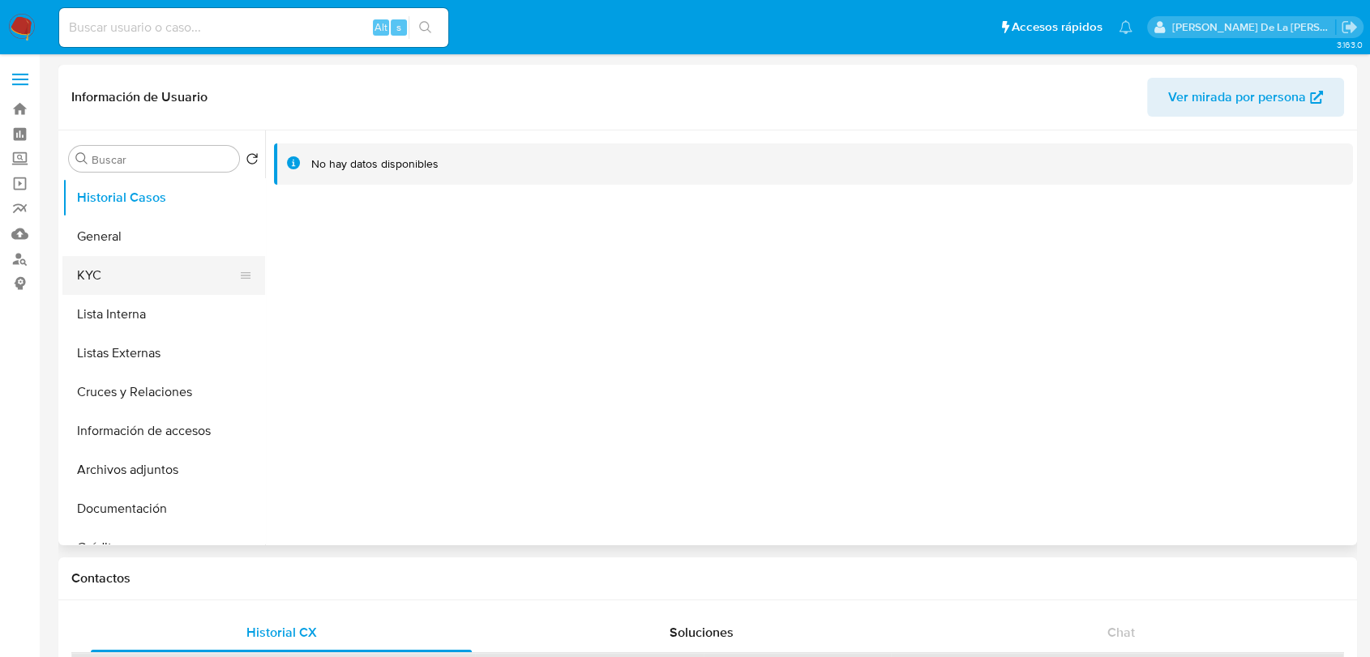
click at [177, 279] on button "KYC" at bounding box center [157, 275] width 190 height 39
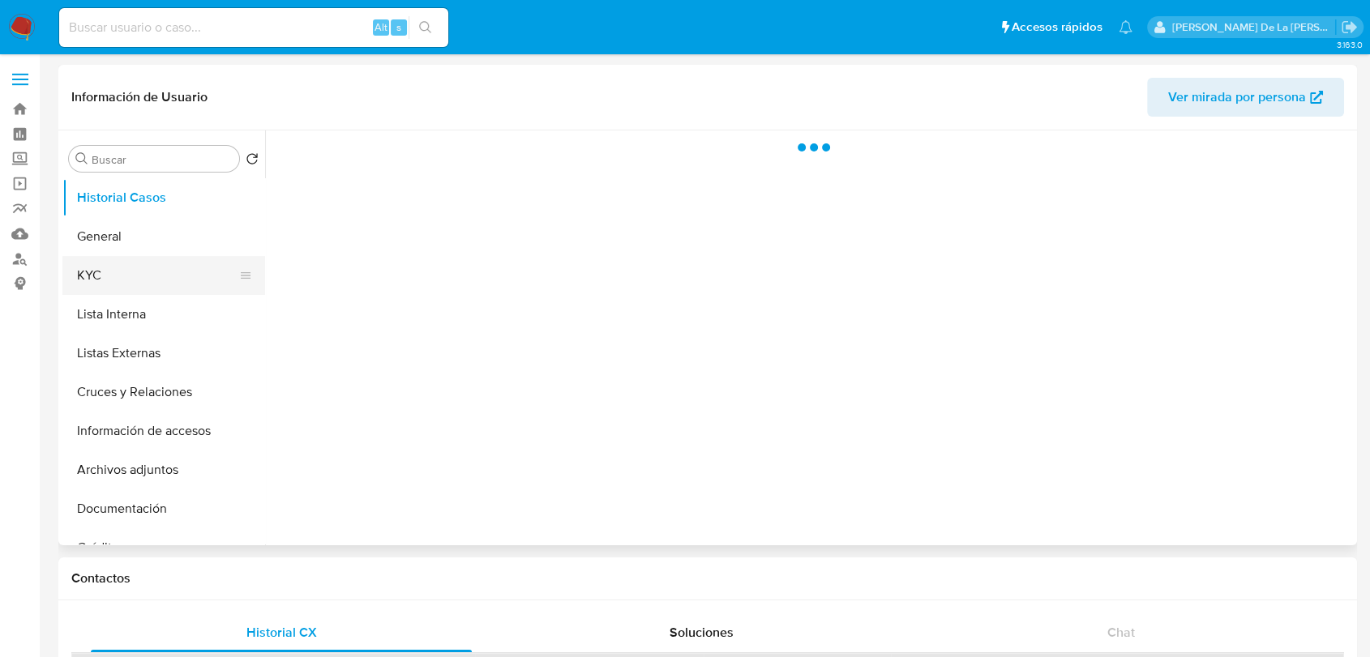
click at [101, 270] on button "KYC" at bounding box center [157, 275] width 190 height 39
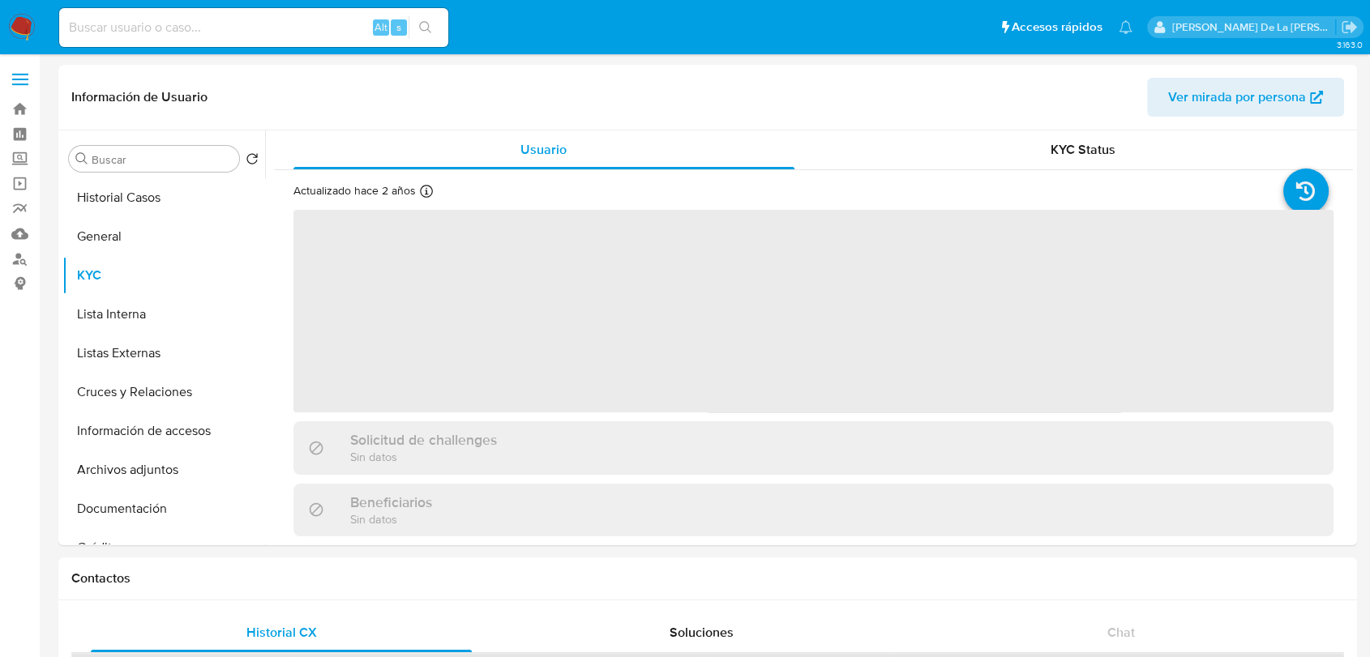
select select "10"
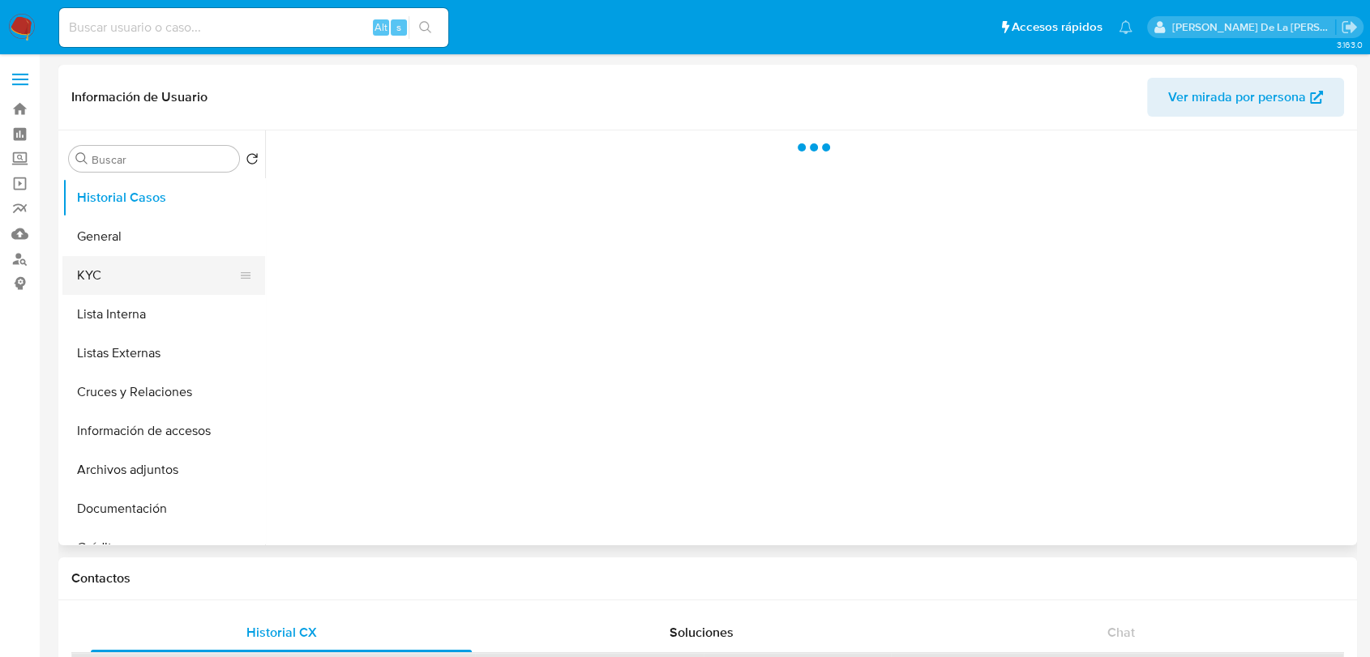
click at [133, 273] on button "KYC" at bounding box center [157, 275] width 190 height 39
select select "10"
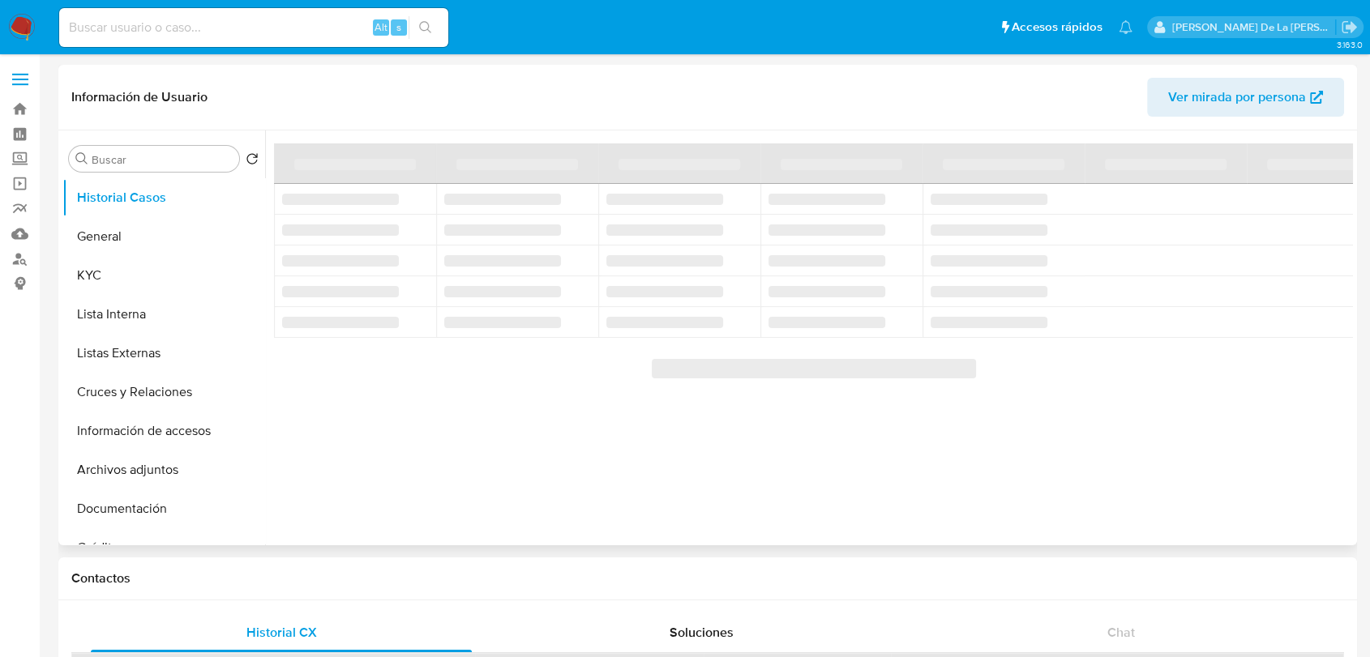
select select "10"
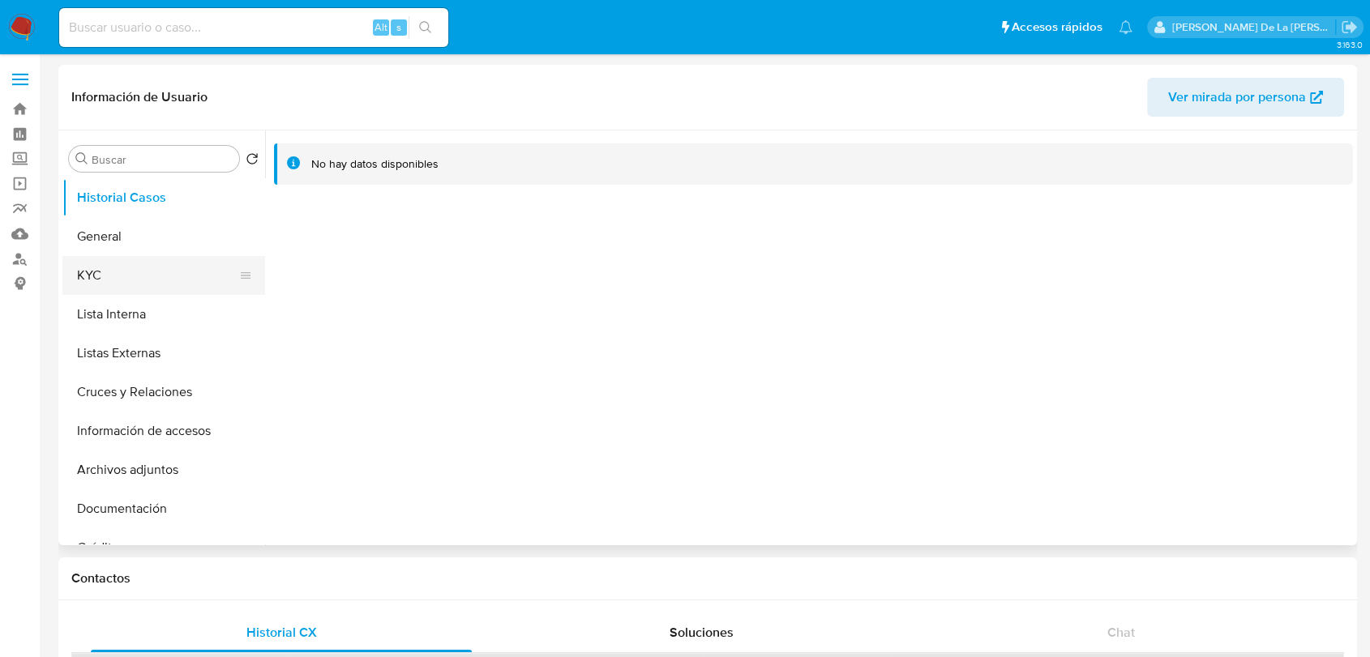
click at [97, 271] on button "KYC" at bounding box center [157, 275] width 190 height 39
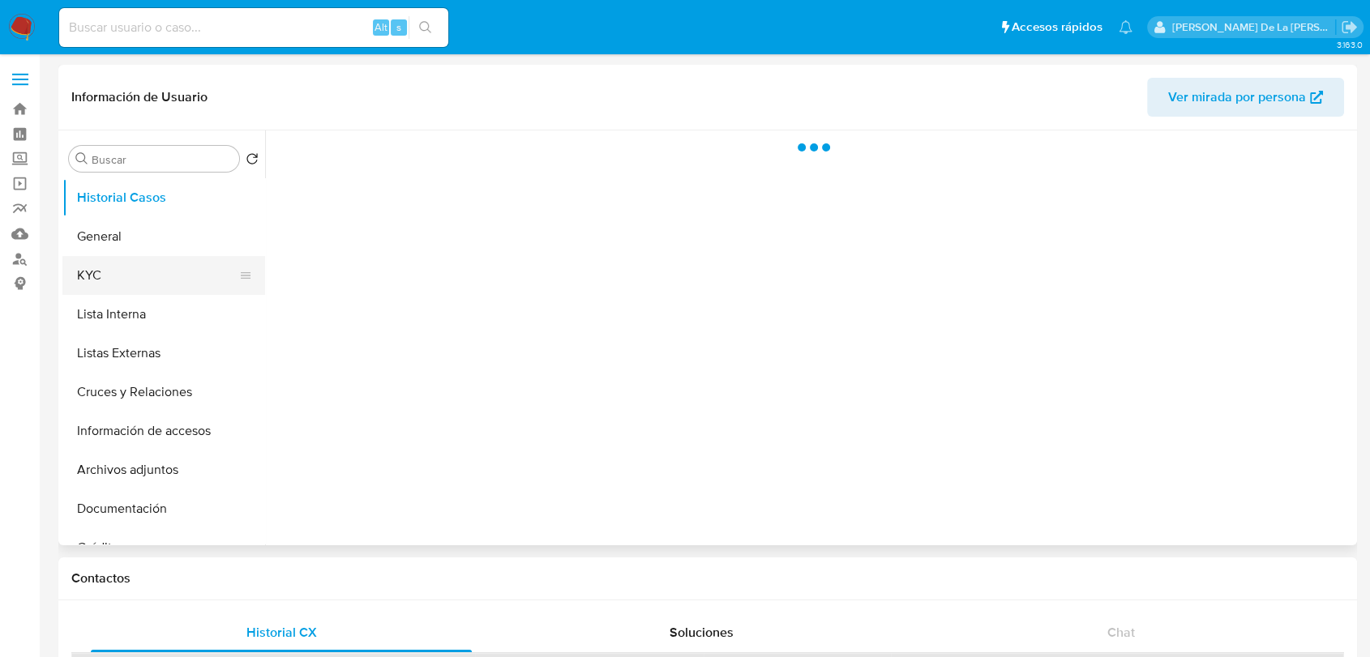
click at [121, 271] on button "KYC" at bounding box center [157, 275] width 190 height 39
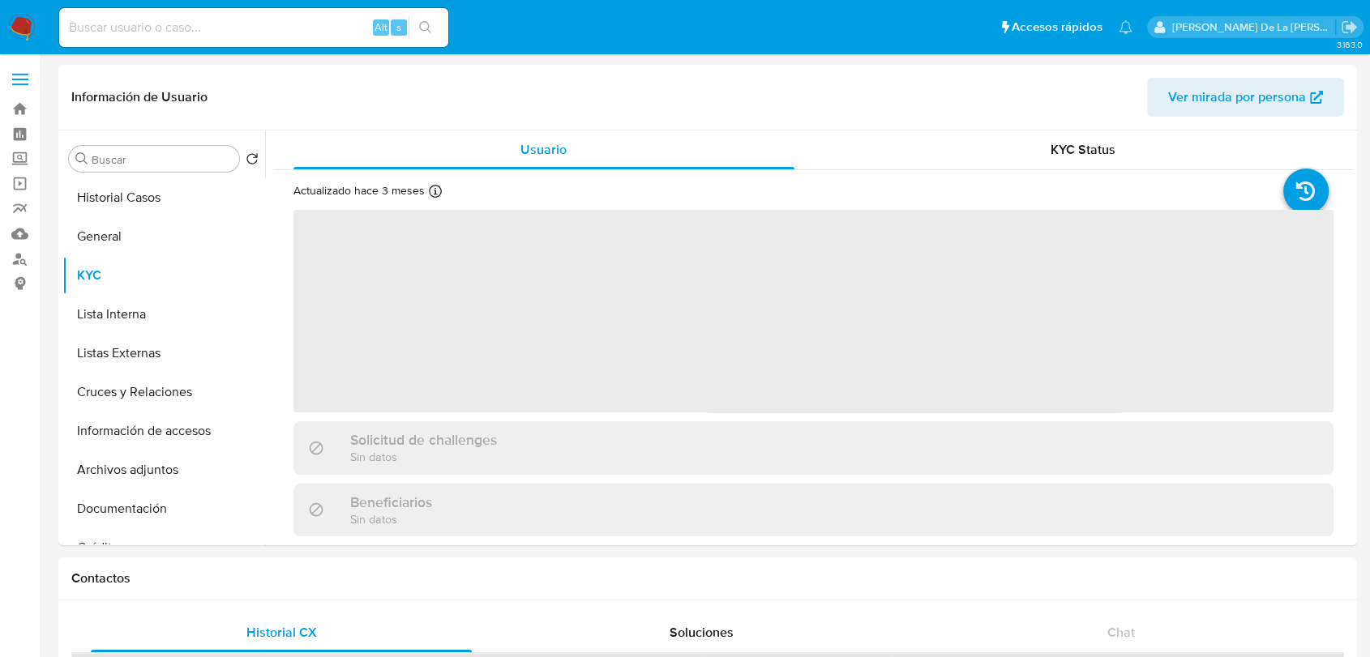
select select "10"
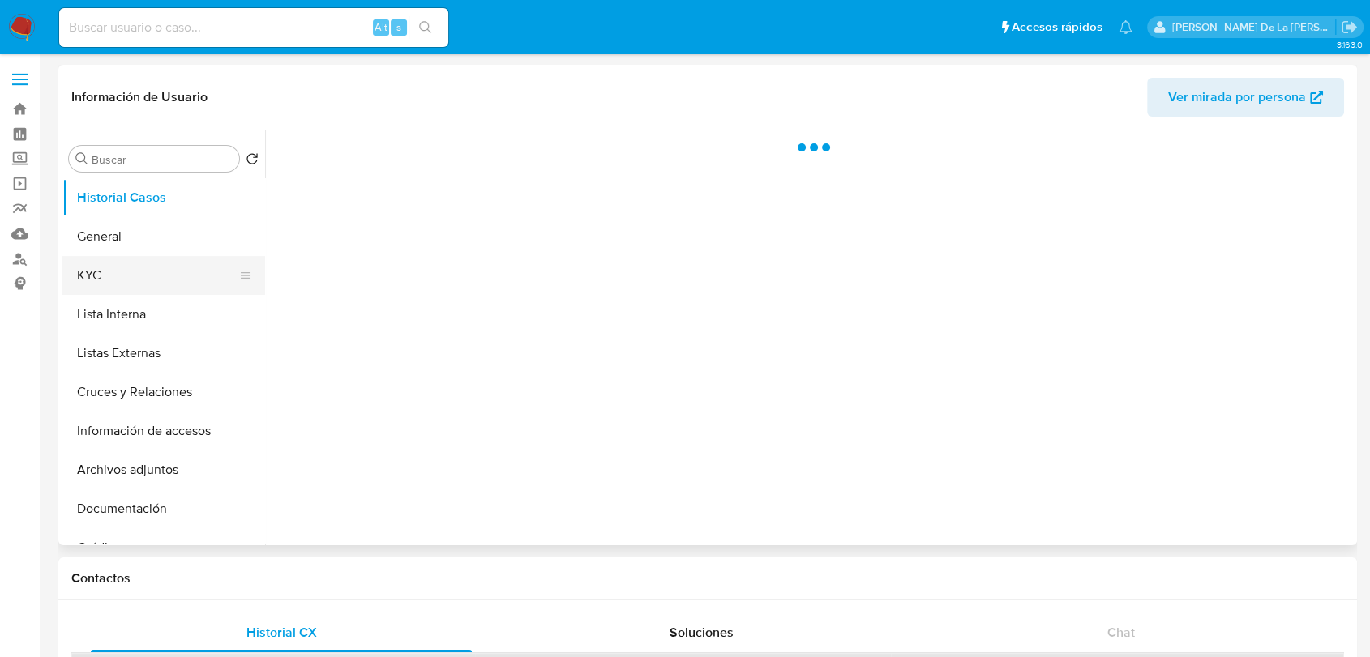
click at [110, 289] on button "KYC" at bounding box center [157, 275] width 190 height 39
select select "10"
